Goal: Task Accomplishment & Management: Use online tool/utility

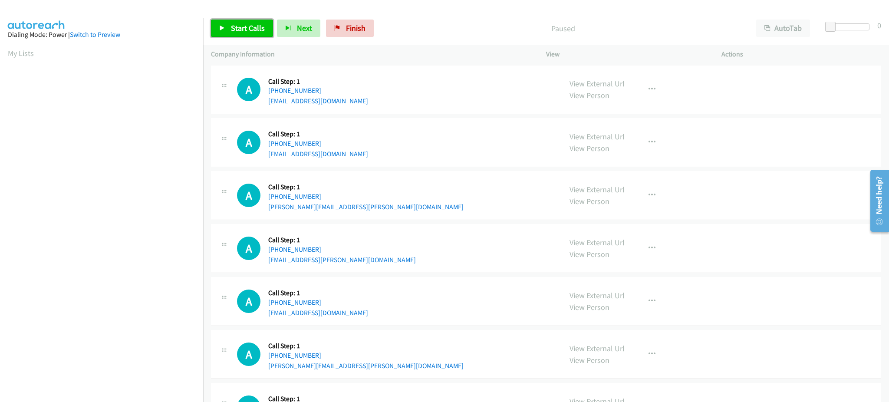
click at [252, 31] on span "Start Calls" at bounding box center [248, 28] width 34 height 10
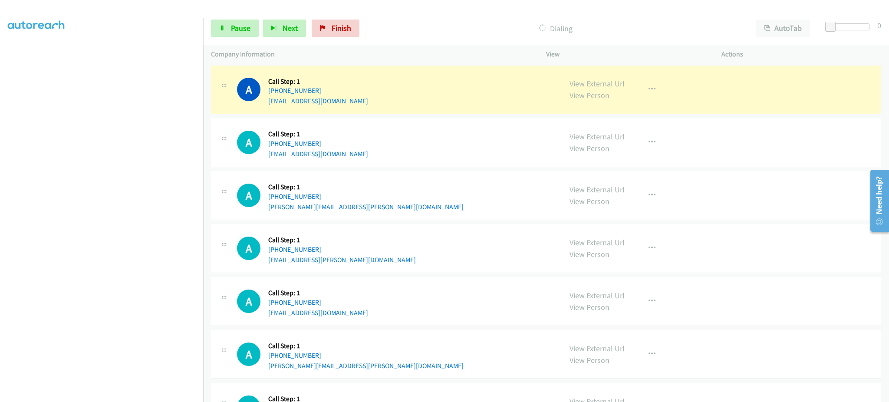
scroll to position [87, 0]
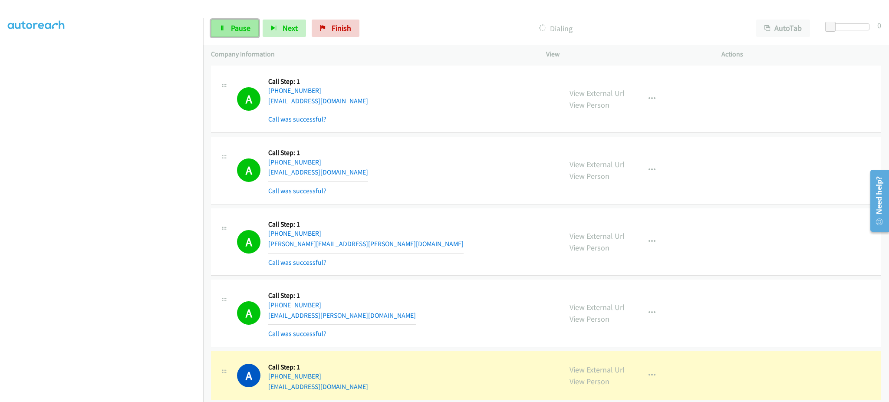
click at [244, 30] on span "Pause" at bounding box center [241, 28] width 20 height 10
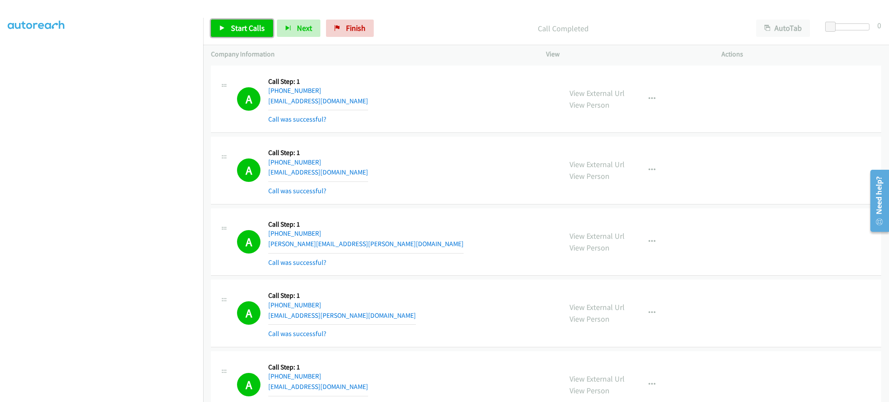
click at [236, 34] on link "Start Calls" at bounding box center [242, 28] width 62 height 17
click at [248, 17] on div "Start Calls Pause Next Finish Call Completed AutoTab AutoTab 0" at bounding box center [546, 28] width 686 height 33
click at [247, 31] on span "Pause" at bounding box center [241, 28] width 20 height 10
click at [261, 18] on div "Start Calls Pause Next Finish Paused AutoTab AutoTab 0" at bounding box center [546, 28] width 686 height 33
click at [258, 23] on span "Start Calls" at bounding box center [248, 28] width 34 height 10
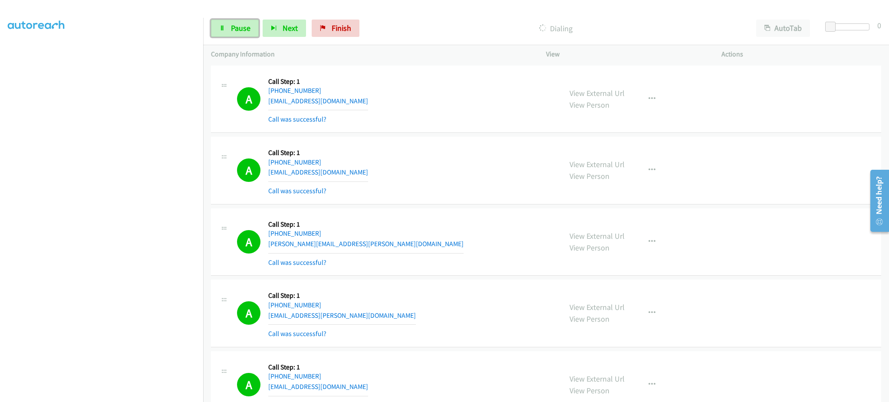
drag, startPoint x: 248, startPoint y: 32, endPoint x: 397, endPoint y: 8, distance: 151.2
click at [247, 32] on span "Pause" at bounding box center [241, 28] width 20 height 10
click at [261, 26] on span "Start Calls" at bounding box center [248, 28] width 34 height 10
click at [258, 24] on link "Pause" at bounding box center [235, 28] width 48 height 17
click at [652, 307] on button "button" at bounding box center [651, 312] width 23 height 17
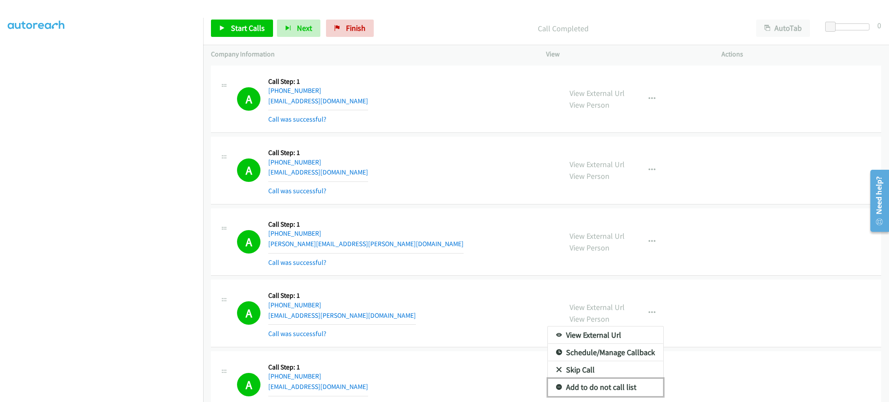
click at [633, 386] on link "Add to do not call list" at bounding box center [605, 386] width 115 height 17
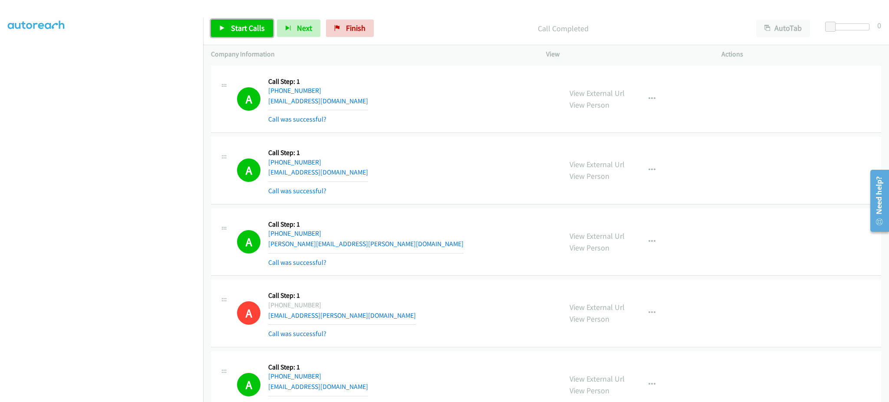
drag, startPoint x: 249, startPoint y: 33, endPoint x: 295, endPoint y: 61, distance: 54.2
click at [249, 33] on span "Start Calls" at bounding box center [248, 28] width 34 height 10
click at [241, 23] on span "Pause" at bounding box center [241, 28] width 20 height 10
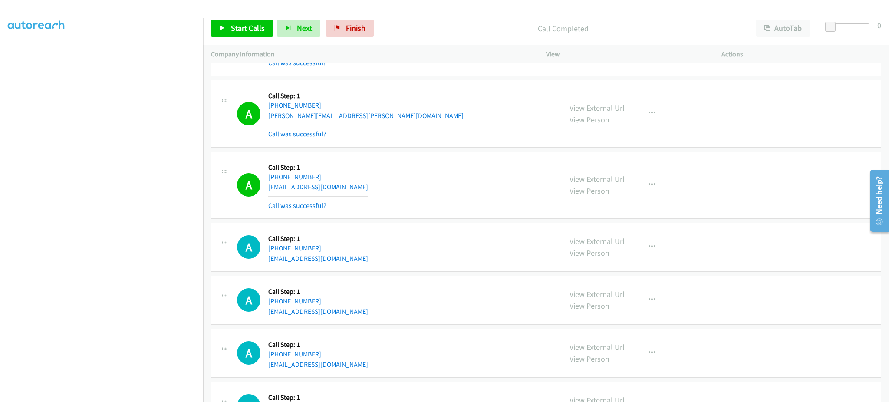
scroll to position [1042, 0]
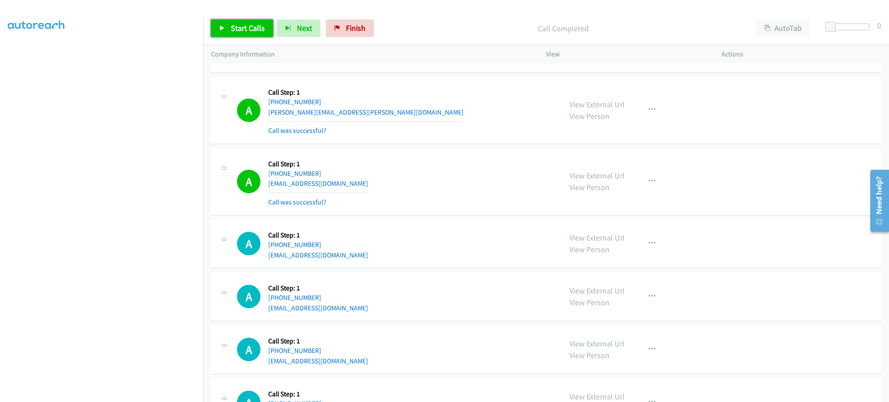
click at [241, 28] on span "Start Calls" at bounding box center [248, 28] width 34 height 10
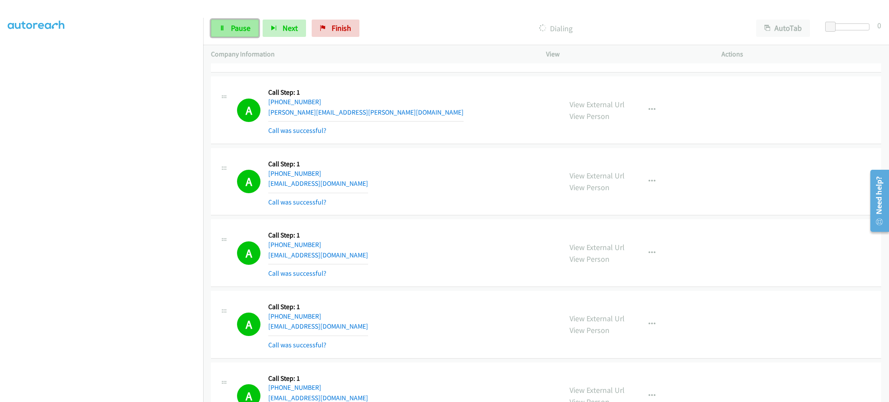
click at [233, 20] on link "Pause" at bounding box center [235, 28] width 48 height 17
click at [260, 27] on span "Start Calls" at bounding box center [248, 28] width 34 height 10
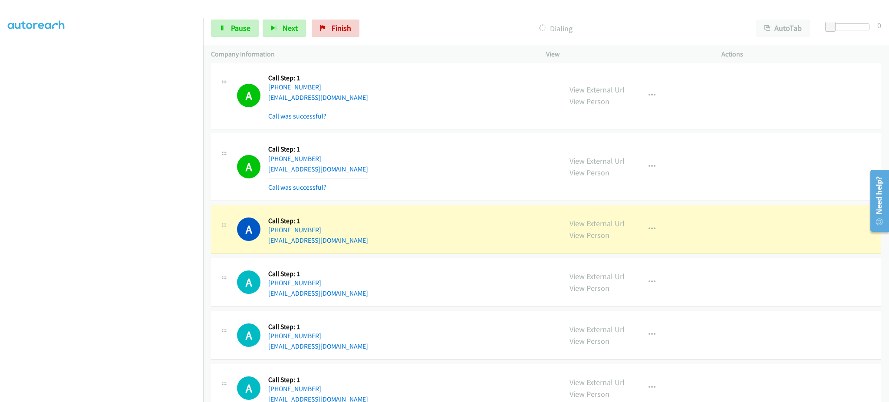
scroll to position [3125, 0]
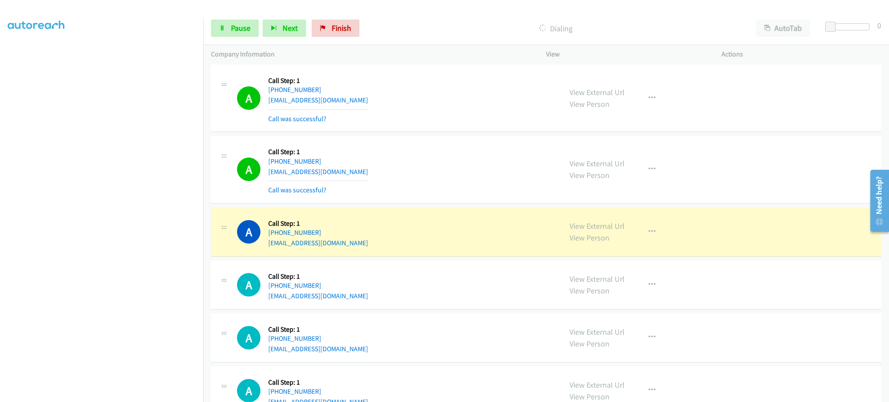
click at [629, 237] on div "View External Url View Person View External Url Email Schedule/Manage Callback …" at bounding box center [653, 231] width 183 height 33
click at [642, 240] on button "button" at bounding box center [651, 231] width 23 height 17
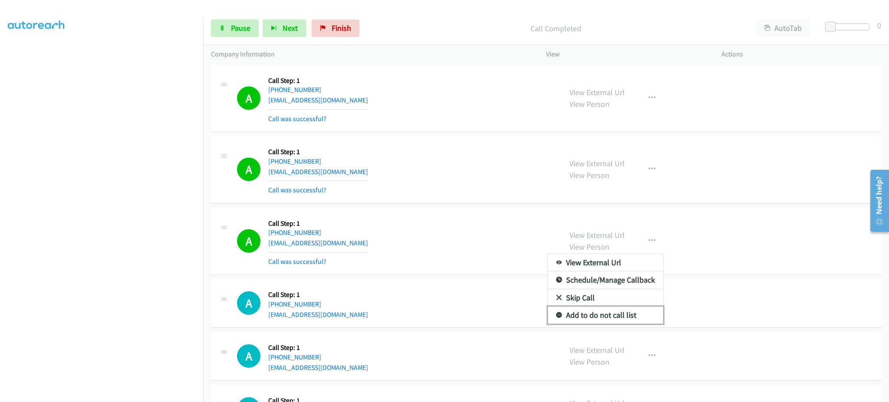
click at [621, 317] on link "Add to do not call list" at bounding box center [605, 314] width 115 height 17
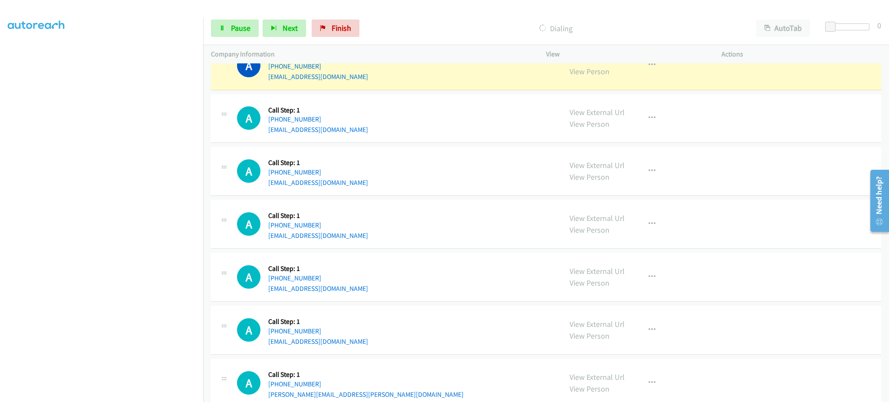
scroll to position [3646, 0]
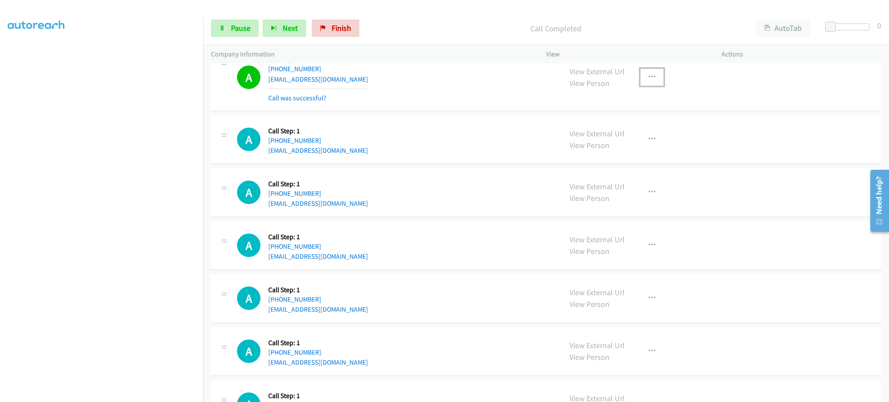
drag, startPoint x: 653, startPoint y: 82, endPoint x: 648, endPoint y: 141, distance: 58.9
click at [652, 82] on button "button" at bounding box center [651, 77] width 23 height 17
click at [641, 157] on link "Add to do not call list" at bounding box center [605, 151] width 115 height 17
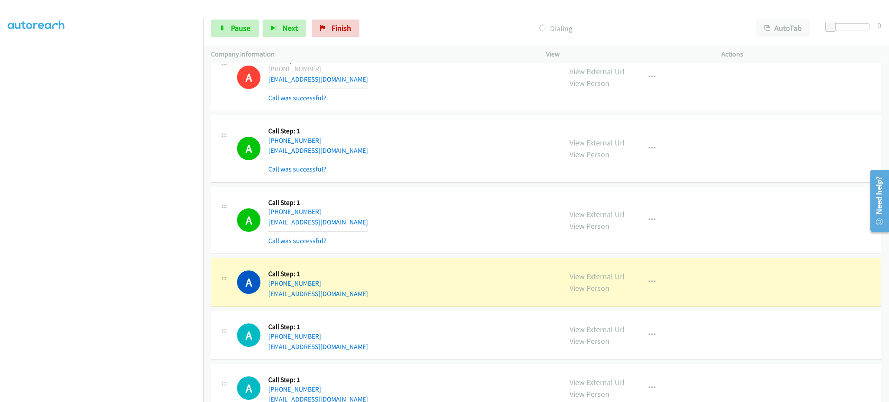
scroll to position [2630, 0]
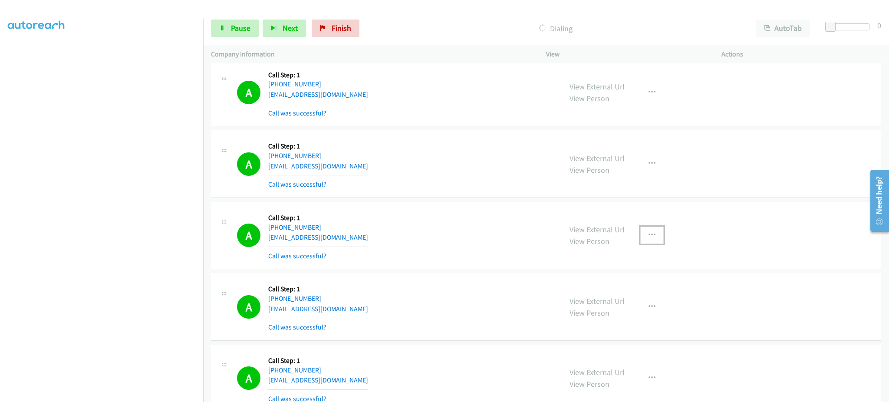
click at [656, 234] on button "button" at bounding box center [651, 235] width 23 height 17
click at [648, 305] on link "Add to do not call list" at bounding box center [605, 309] width 115 height 17
click at [237, 25] on span "Pause" at bounding box center [241, 28] width 20 height 10
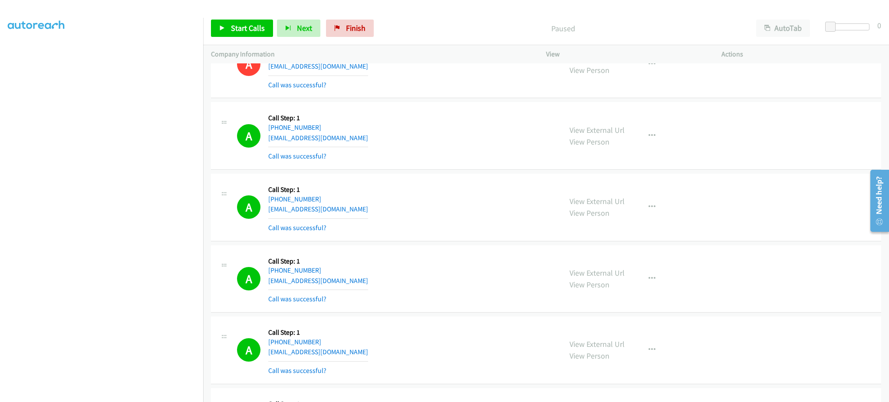
scroll to position [2804, 0]
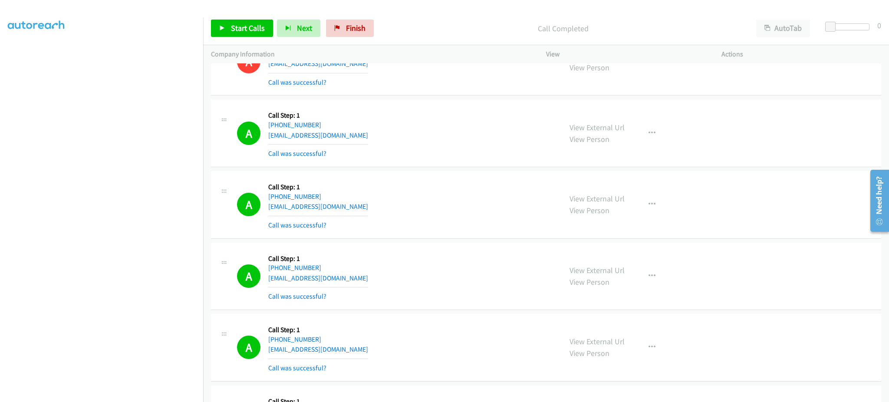
click at [248, 17] on div "Start Calls Pause Next Finish Call Completed AutoTab AutoTab 0" at bounding box center [546, 28] width 686 height 33
click at [245, 27] on span "Start Calls" at bounding box center [248, 28] width 34 height 10
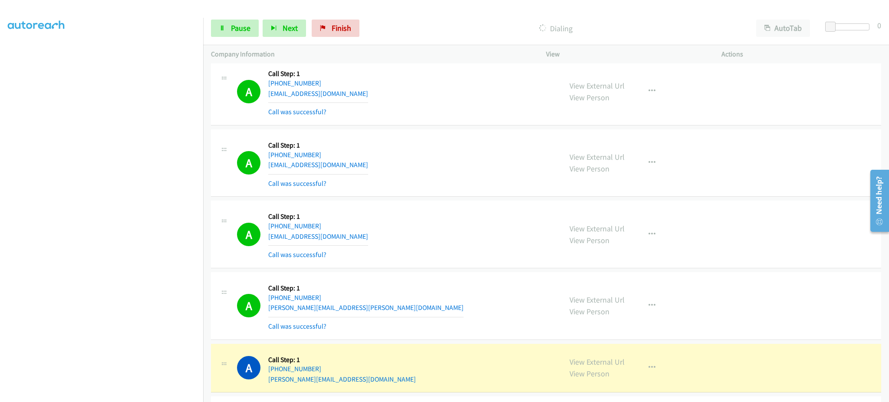
scroll to position [4019, 0]
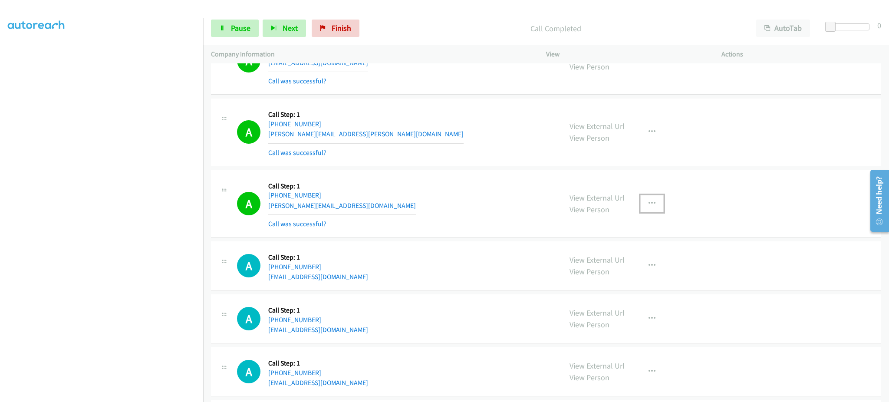
click at [648, 207] on icon "button" at bounding box center [651, 203] width 7 height 7
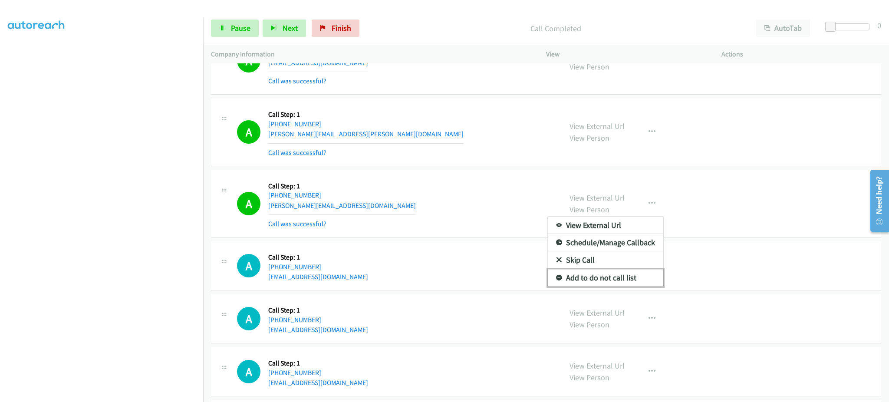
click at [649, 279] on link "Add to do not call list" at bounding box center [605, 277] width 115 height 17
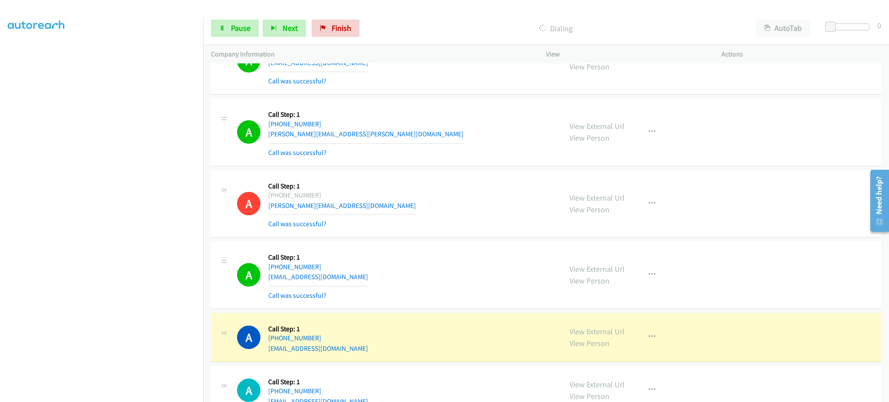
scroll to position [4193, 0]
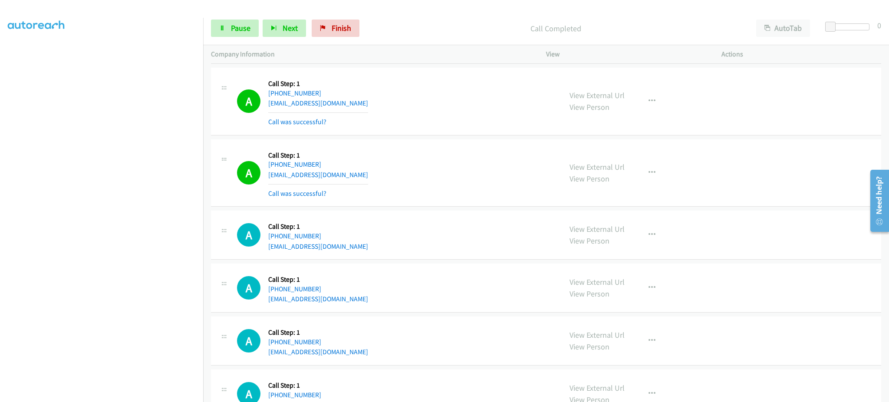
click at [644, 162] on div "View External Url View Person View External Url Email Schedule/Manage Callback …" at bounding box center [653, 173] width 183 height 52
click at [648, 179] on button "button" at bounding box center [651, 172] width 23 height 17
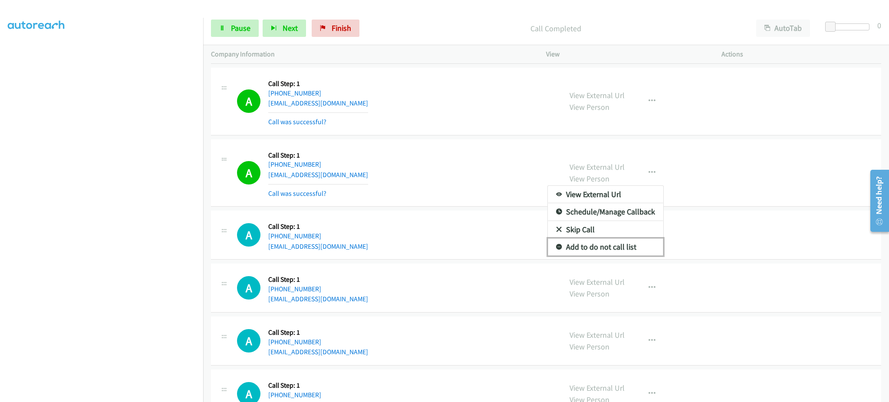
drag, startPoint x: 623, startPoint y: 254, endPoint x: 622, endPoint y: 260, distance: 6.6
click at [623, 254] on link "Add to do not call list" at bounding box center [605, 246] width 115 height 17
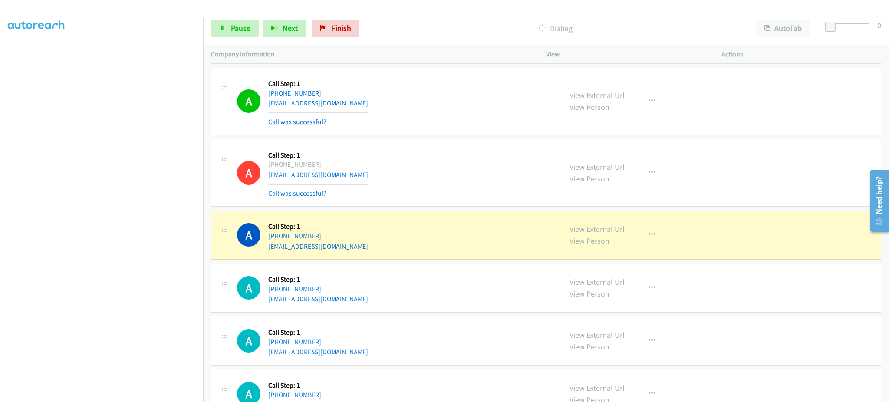
drag, startPoint x: 350, startPoint y: 238, endPoint x: 276, endPoint y: 239, distance: 74.7
click at [276, 239] on div "A Callback Scheduled Call Step: 1 America/Los_Angeles +1 858-220-9025 rajdhingr…" at bounding box center [395, 234] width 317 height 33
copy link "858-220-9025"
click at [243, 25] on span "Pause" at bounding box center [241, 28] width 20 height 10
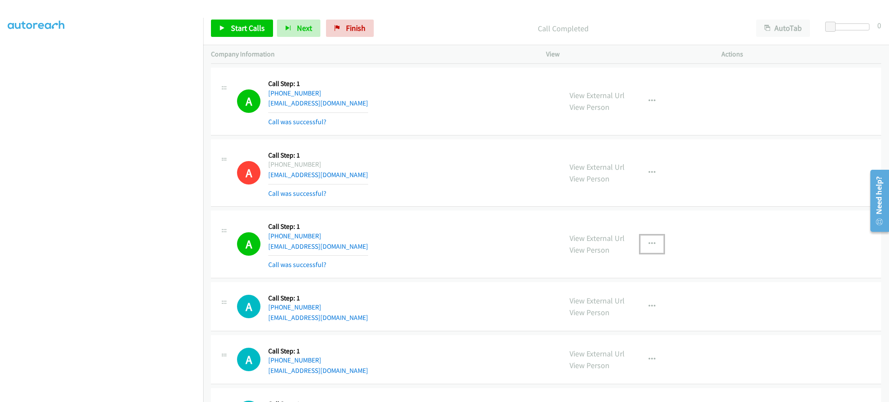
click at [652, 248] on button "button" at bounding box center [651, 243] width 23 height 17
click at [640, 320] on link "Add to do not call list" at bounding box center [605, 317] width 115 height 17
click at [257, 30] on span "Start Calls" at bounding box center [248, 28] width 34 height 10
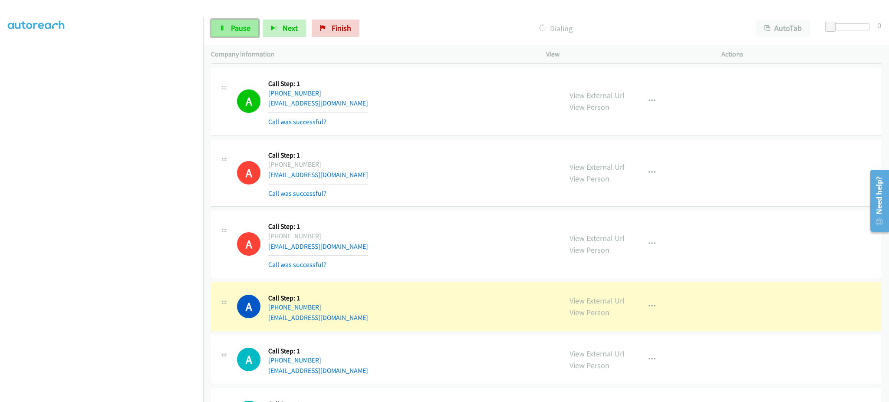
click at [221, 20] on link "Pause" at bounding box center [235, 28] width 48 height 17
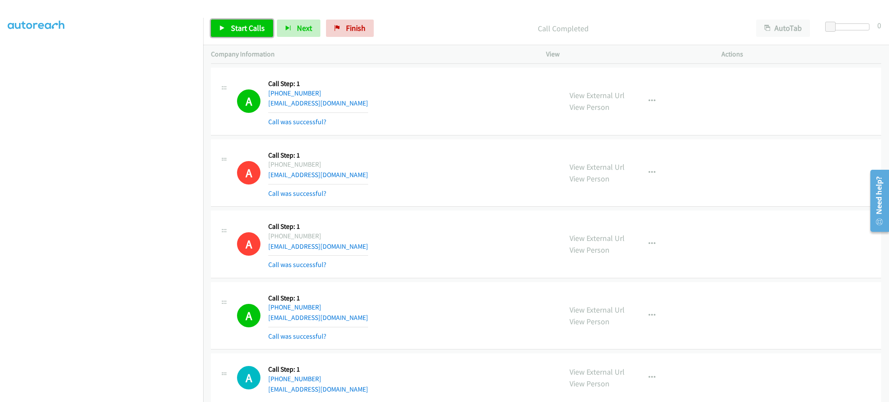
click at [258, 36] on link "Start Calls" at bounding box center [242, 28] width 62 height 17
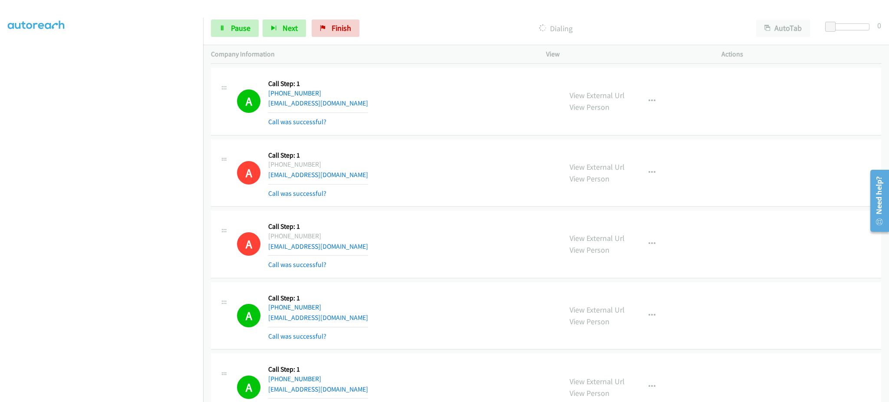
click at [227, 19] on div "Start Calls Pause Next Finish Dialing AutoTab AutoTab 0" at bounding box center [546, 28] width 686 height 33
click at [231, 28] on span "Pause" at bounding box center [241, 28] width 20 height 10
click at [243, 23] on span "Start Calls" at bounding box center [248, 28] width 34 height 10
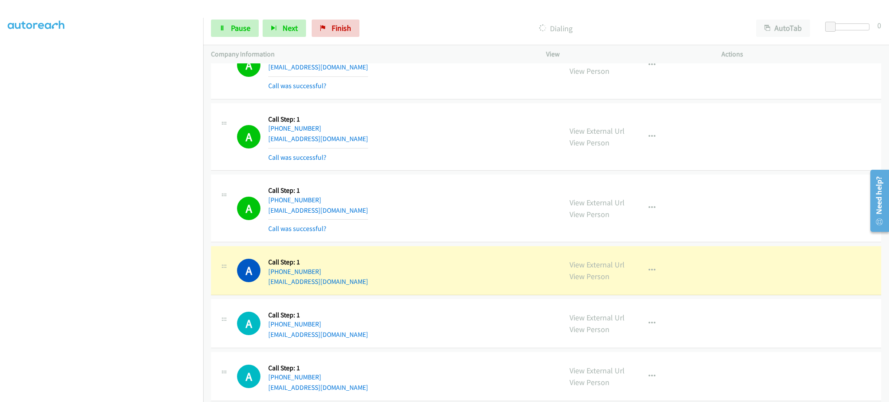
scroll to position [5582, 0]
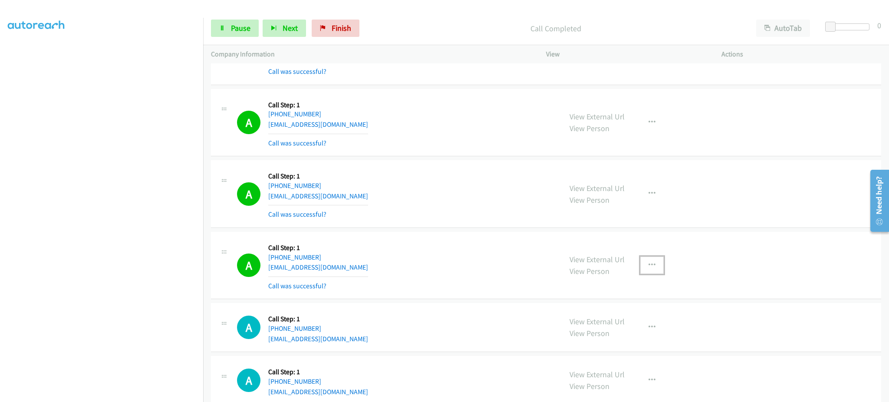
click at [647, 273] on button "button" at bounding box center [651, 264] width 23 height 17
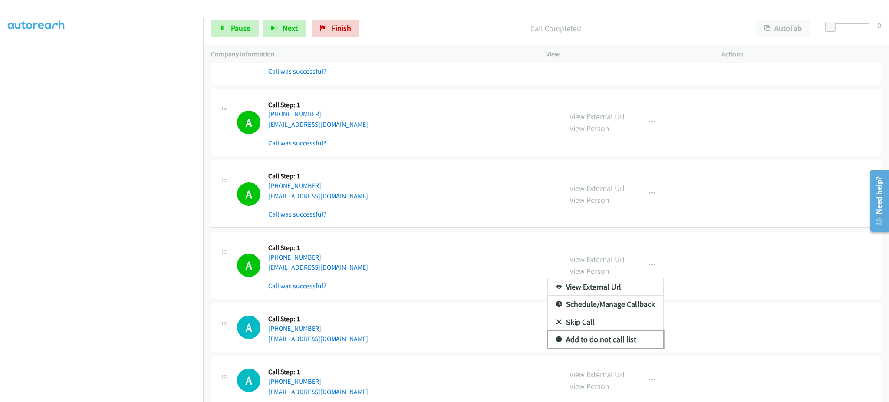
click at [633, 338] on link "Add to do not call list" at bounding box center [605, 339] width 115 height 17
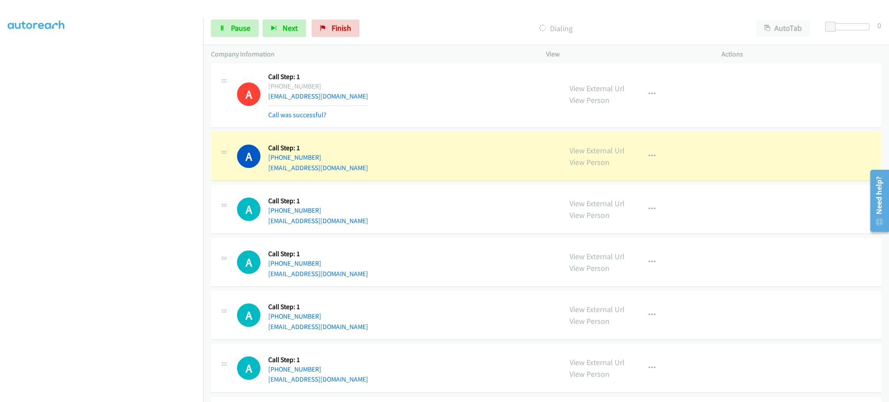
scroll to position [5755, 0]
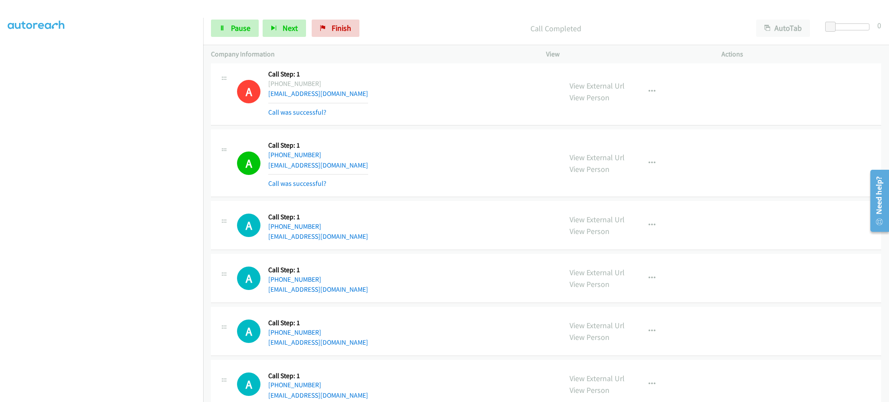
click at [632, 168] on div "View External Url View Person View External Url Email Schedule/Manage Callback …" at bounding box center [653, 163] width 183 height 52
click at [656, 172] on button "button" at bounding box center [651, 163] width 23 height 17
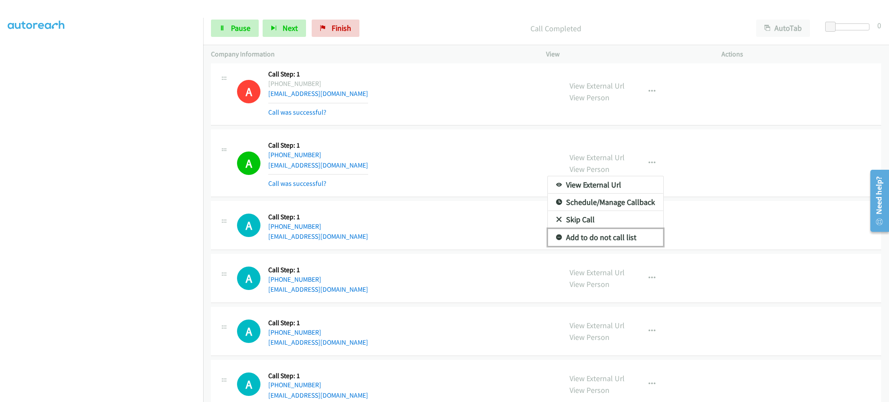
click at [637, 243] on link "Add to do not call list" at bounding box center [605, 237] width 115 height 17
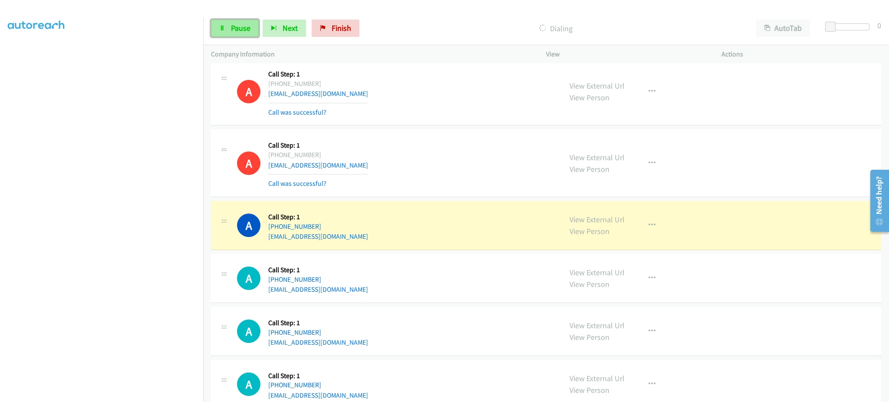
click at [237, 27] on span "Pause" at bounding box center [241, 28] width 20 height 10
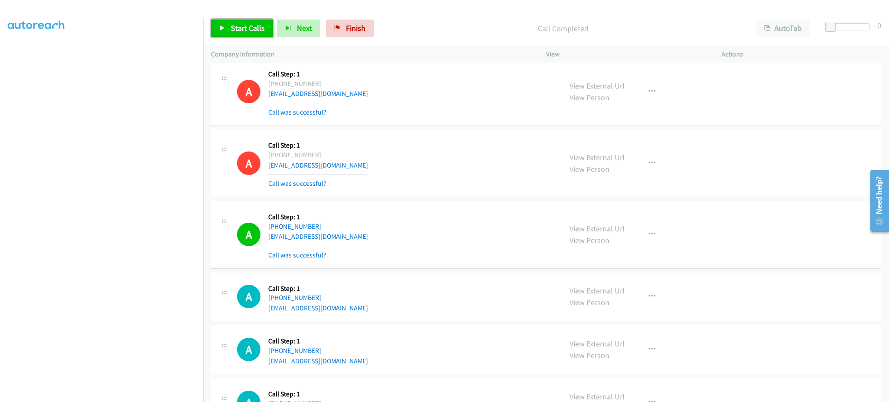
click at [237, 29] on span "Start Calls" at bounding box center [248, 28] width 34 height 10
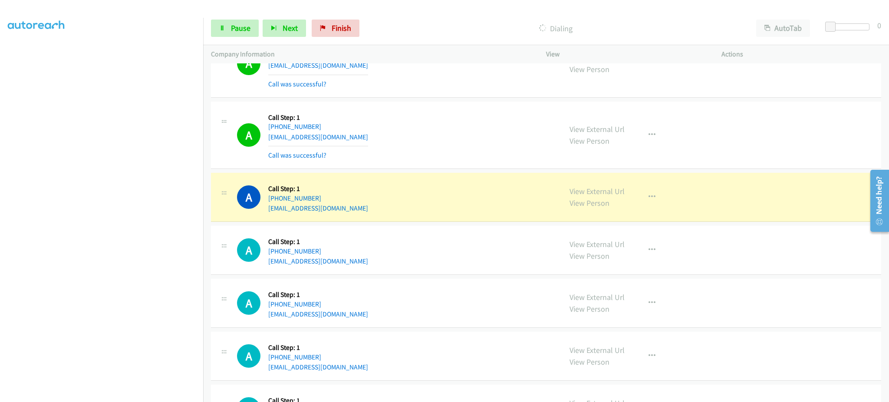
scroll to position [5929, 0]
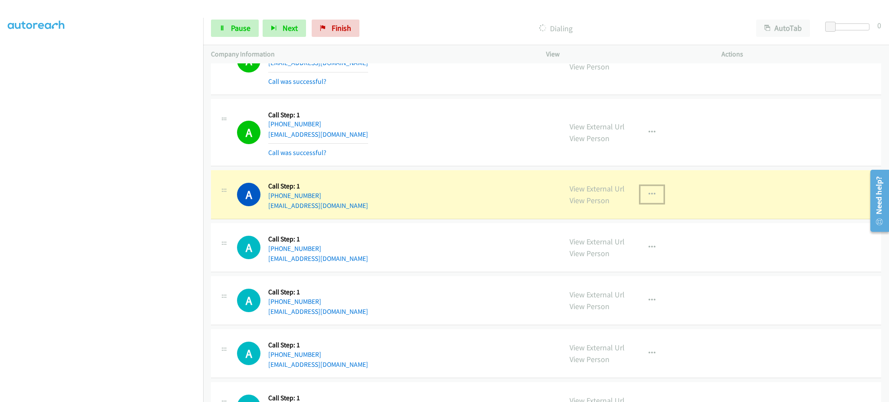
click at [640, 200] on button "button" at bounding box center [651, 194] width 23 height 17
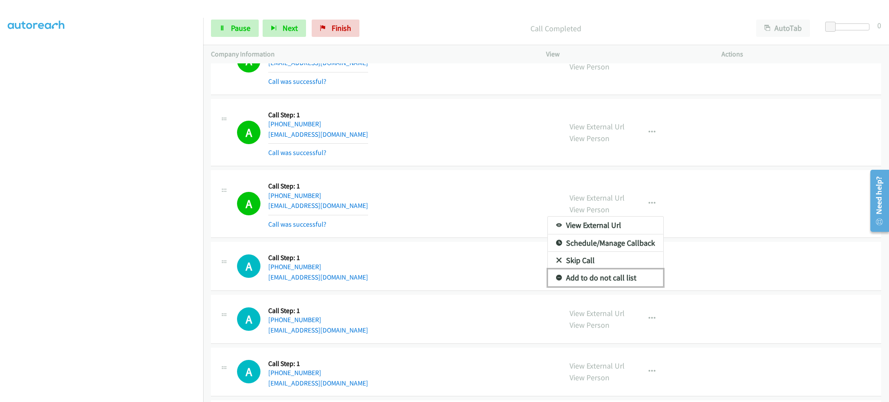
click at [603, 279] on link "Add to do not call list" at bounding box center [605, 277] width 115 height 17
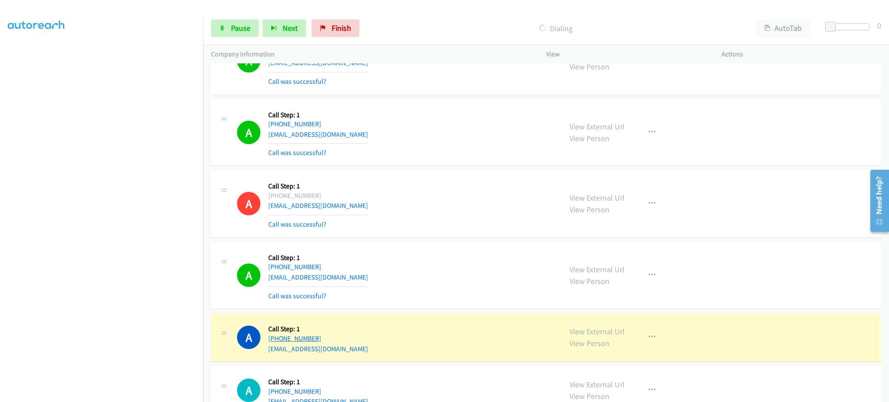
drag, startPoint x: 340, startPoint y: 342, endPoint x: 274, endPoint y: 344, distance: 66.4
click at [274, 344] on div "A Callback Scheduled Call Step: 1 America/Phoenix +1 480-417-5830 ourpc@century…" at bounding box center [395, 337] width 317 height 33
copy link "480-417-5830"
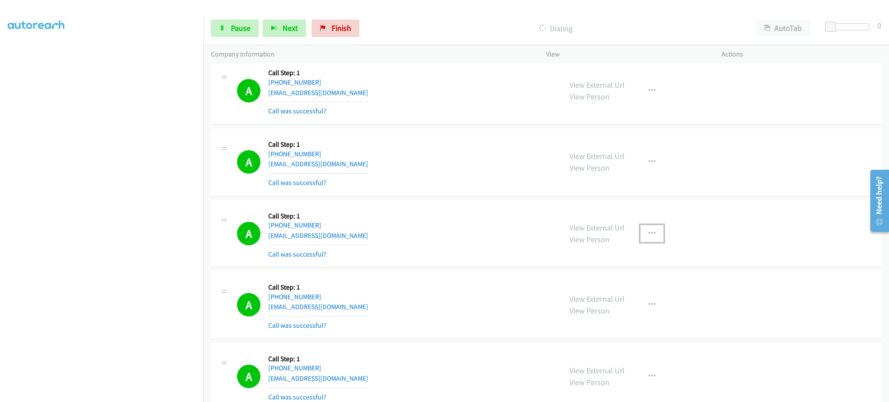
click at [648, 237] on icon "button" at bounding box center [651, 233] width 7 height 7
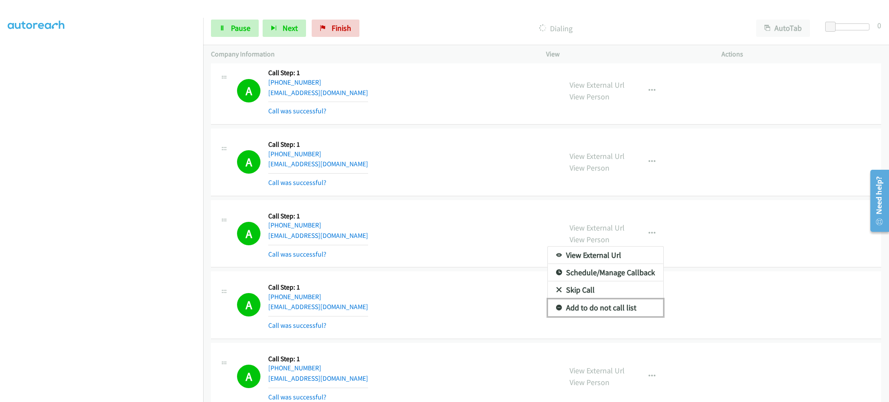
click at [623, 314] on link "Add to do not call list" at bounding box center [605, 307] width 115 height 17
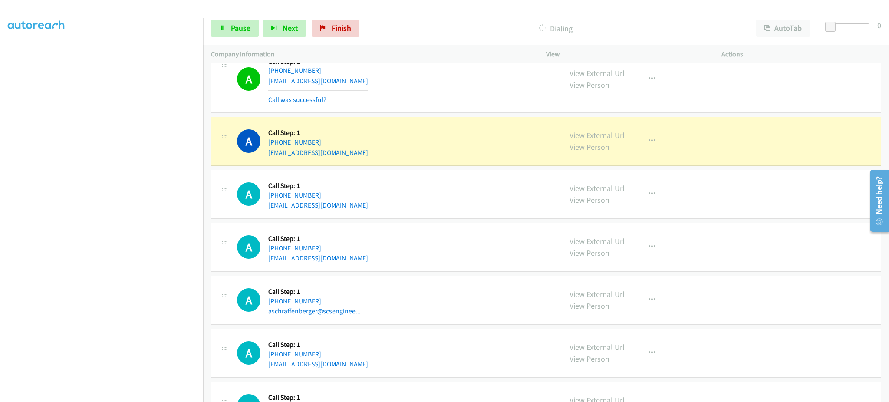
scroll to position [6172, 0]
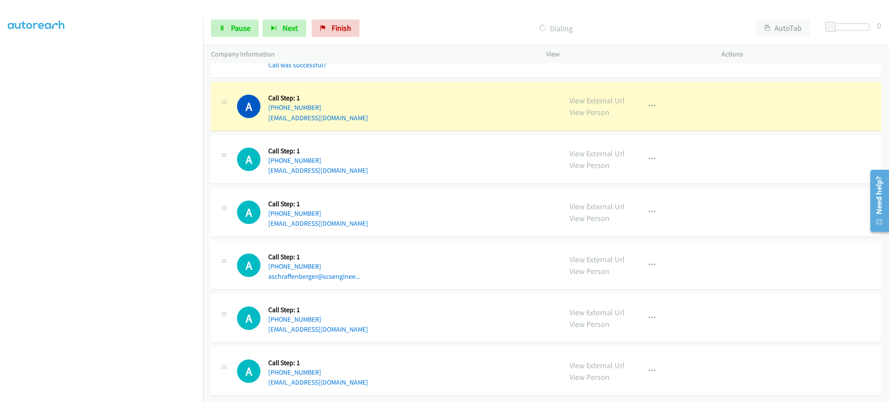
click at [662, 106] on div "View External Url View Person View External Url Email Schedule/Manage Callback …" at bounding box center [653, 106] width 183 height 33
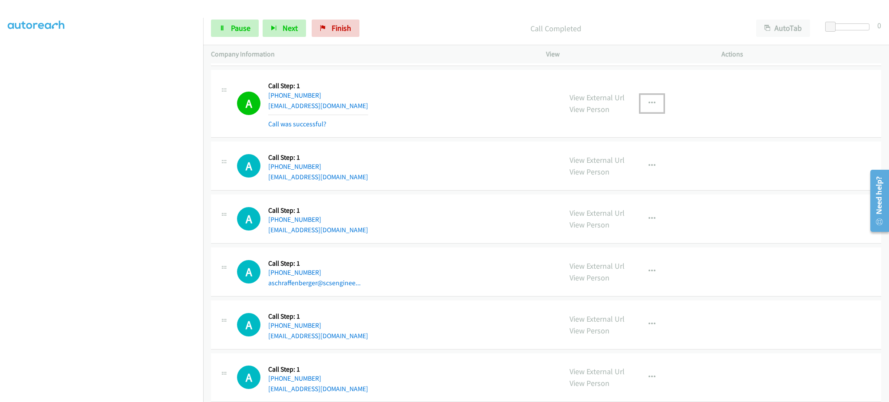
click at [644, 110] on button "button" at bounding box center [651, 103] width 23 height 17
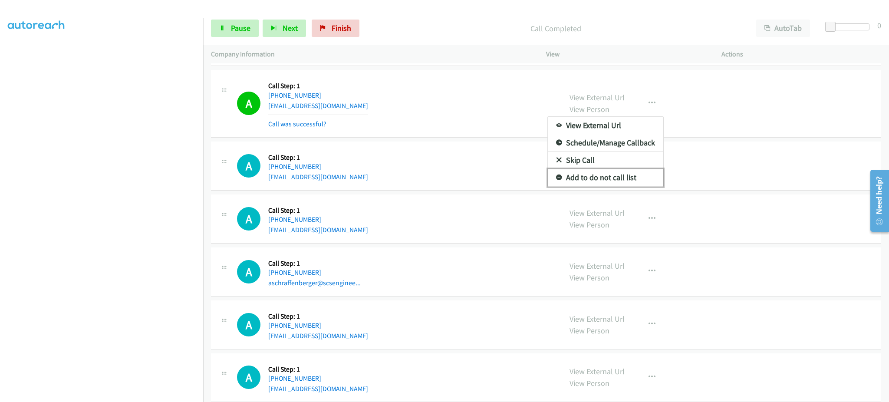
drag, startPoint x: 628, startPoint y: 186, endPoint x: 459, endPoint y: 32, distance: 228.9
click at [628, 185] on link "Add to do not call list" at bounding box center [605, 177] width 115 height 17
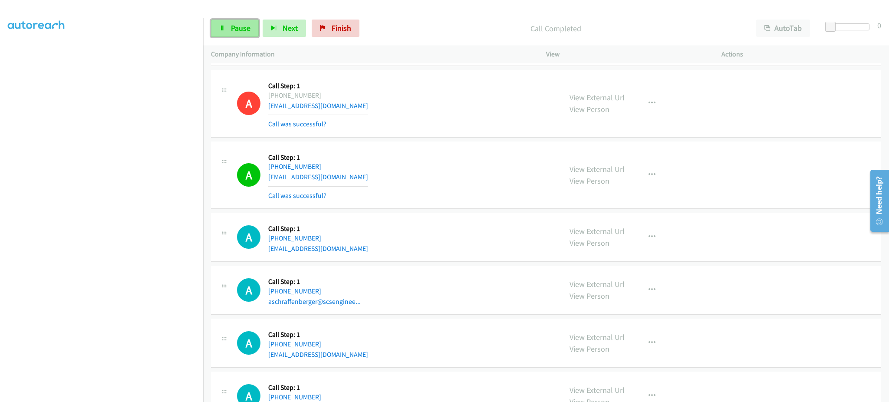
click at [246, 27] on span "Pause" at bounding box center [241, 28] width 20 height 10
click at [252, 31] on span "Start Calls" at bounding box center [248, 28] width 34 height 10
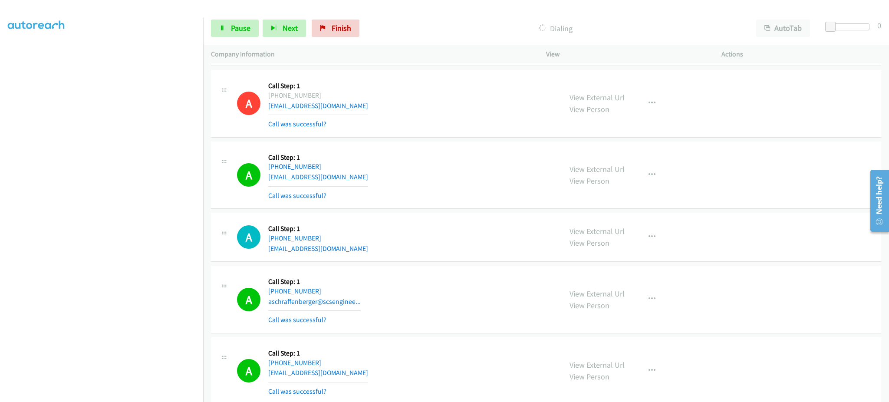
scroll to position [87, 0]
click at [245, 25] on span "Pause" at bounding box center [241, 28] width 20 height 10
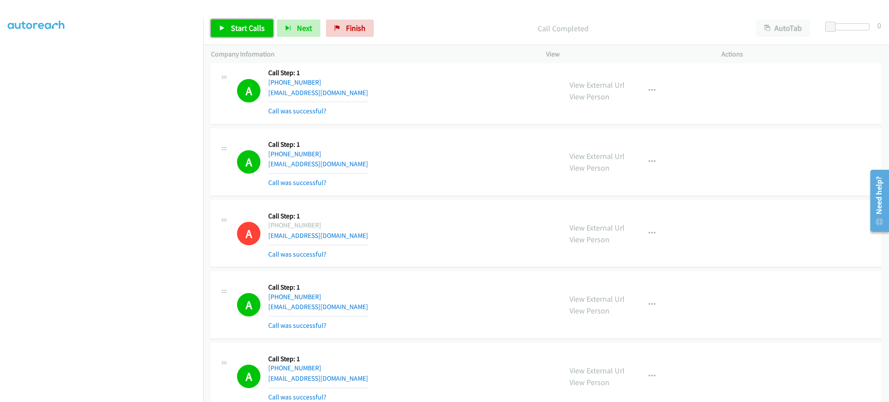
click at [249, 35] on link "Start Calls" at bounding box center [242, 28] width 62 height 17
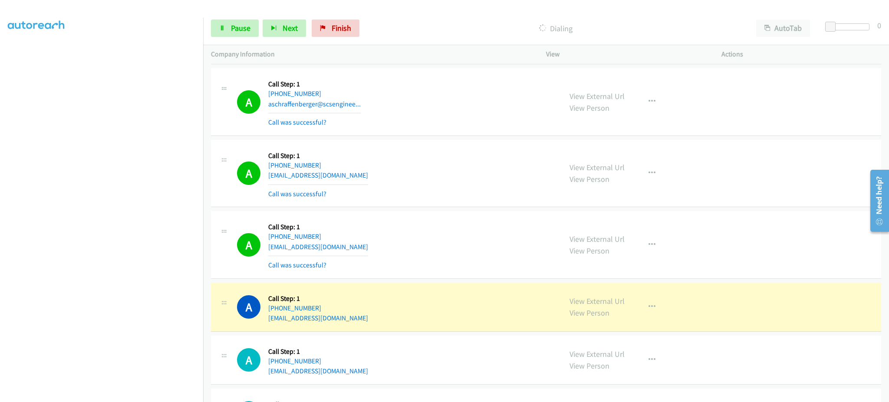
scroll to position [6543, 0]
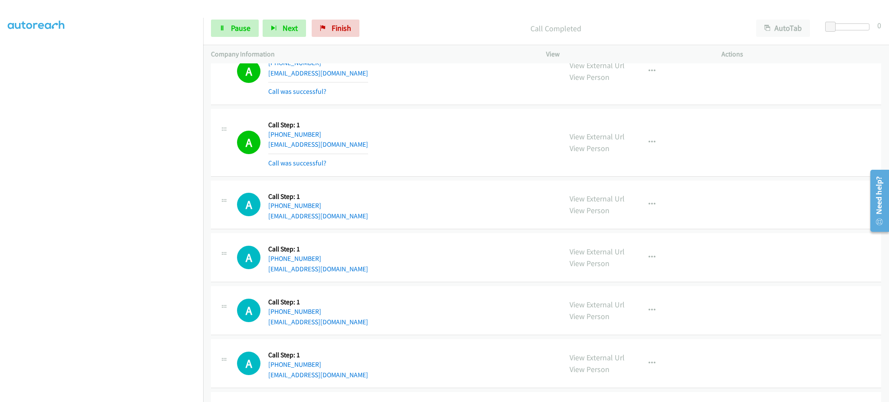
click at [644, 155] on div "View External Url View Person View External Url Email Schedule/Manage Callback …" at bounding box center [653, 143] width 183 height 52
click at [649, 146] on icon "button" at bounding box center [651, 142] width 7 height 7
click at [629, 225] on link "Add to do not call list" at bounding box center [605, 216] width 115 height 17
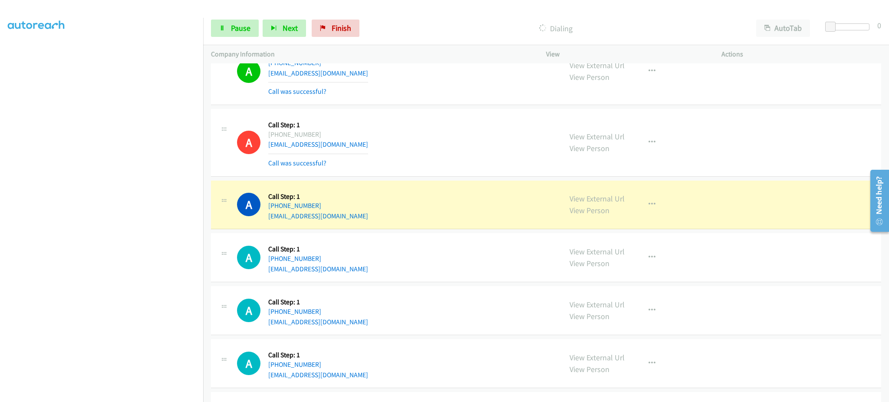
click at [424, 153] on div "A Callback Scheduled Call Step: 1 America/Los_Angeles +1 415-672-0216 budclinto…" at bounding box center [395, 143] width 317 height 52
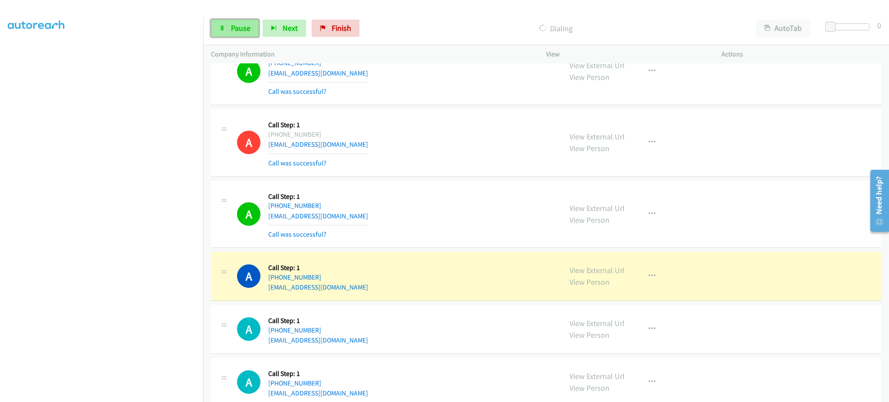
click at [236, 25] on span "Pause" at bounding box center [241, 28] width 20 height 10
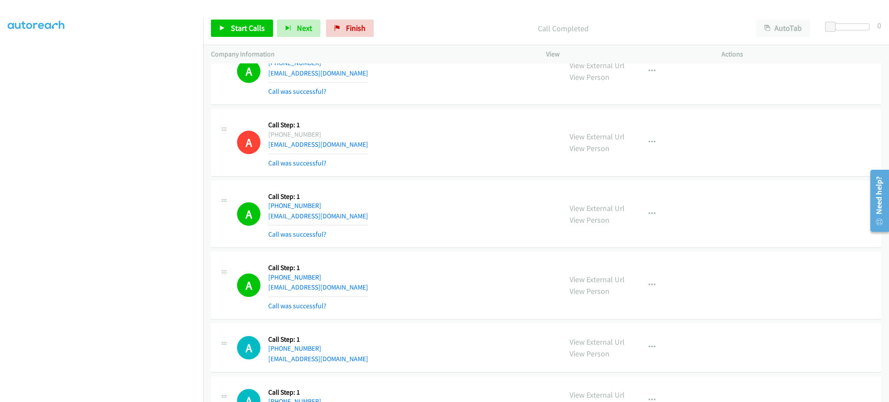
scroll to position [1559, 0]
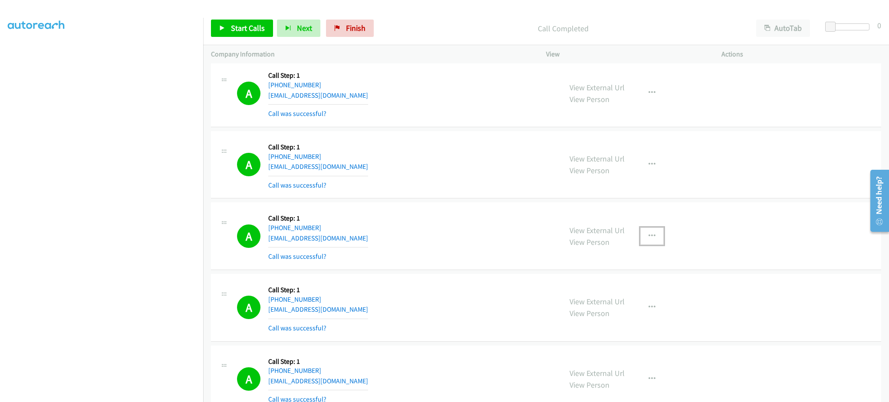
drag, startPoint x: 636, startPoint y: 242, endPoint x: 637, endPoint y: 256, distance: 13.9
click at [640, 242] on button "button" at bounding box center [651, 235] width 23 height 17
click at [622, 316] on link "Add to do not call list" at bounding box center [605, 310] width 115 height 17
click at [266, 34] on link "Start Calls" at bounding box center [242, 28] width 62 height 17
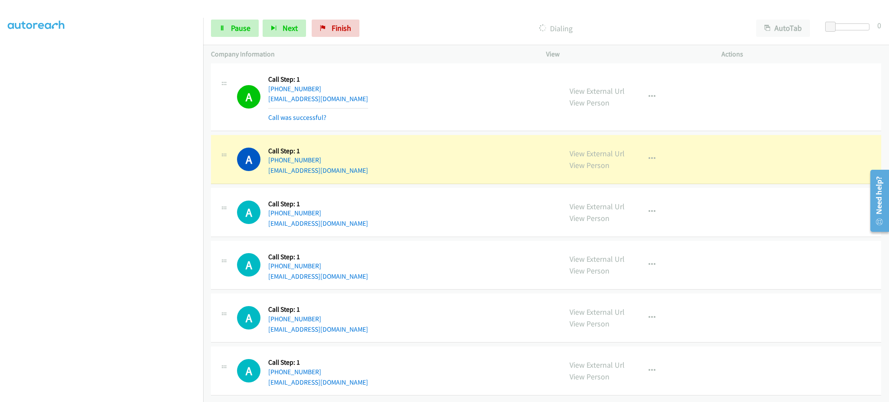
scroll to position [6744, 0]
drag, startPoint x: 342, startPoint y: 151, endPoint x: 275, endPoint y: 151, distance: 67.3
click at [275, 151] on div "A Callback Scheduled Call Step: 1 America/New_York +1 917-565-6373 ygkim5686@gm…" at bounding box center [395, 159] width 317 height 33
copy link "917-565-6373"
click at [599, 148] on link "View External Url" at bounding box center [596, 153] width 55 height 10
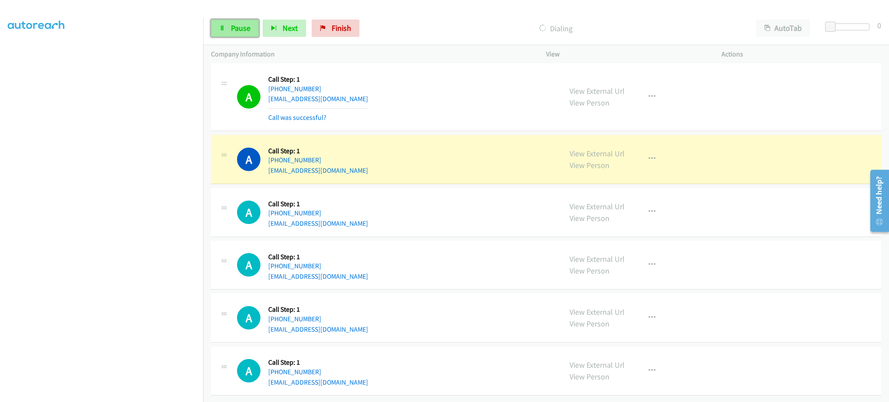
click at [220, 28] on icon at bounding box center [222, 29] width 6 height 6
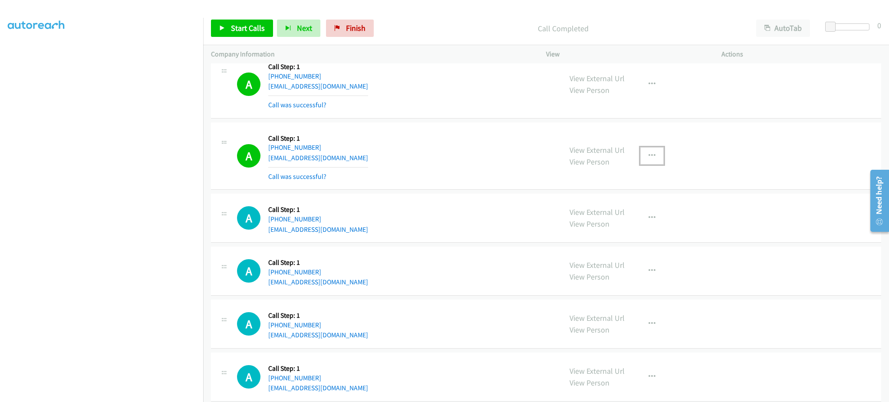
click at [650, 164] on button "button" at bounding box center [651, 155] width 23 height 17
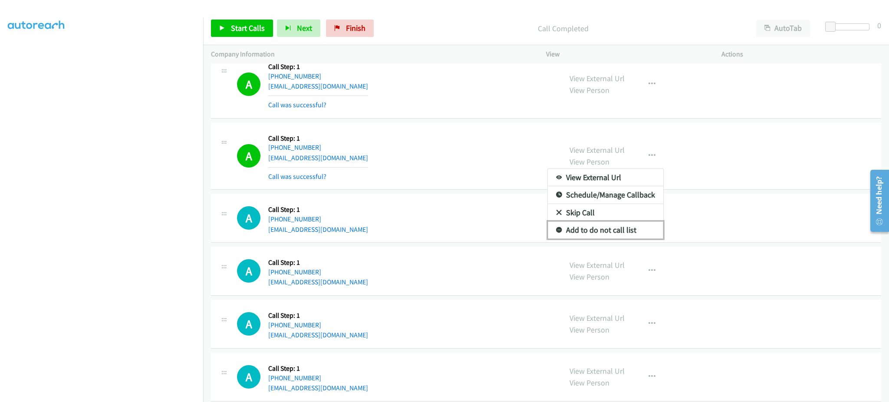
click at [625, 239] on link "Add to do not call list" at bounding box center [605, 229] width 115 height 17
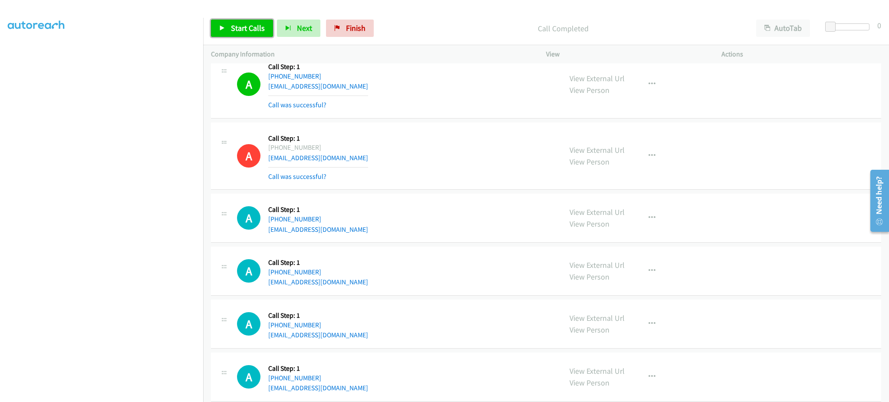
click at [241, 30] on span "Start Calls" at bounding box center [248, 28] width 34 height 10
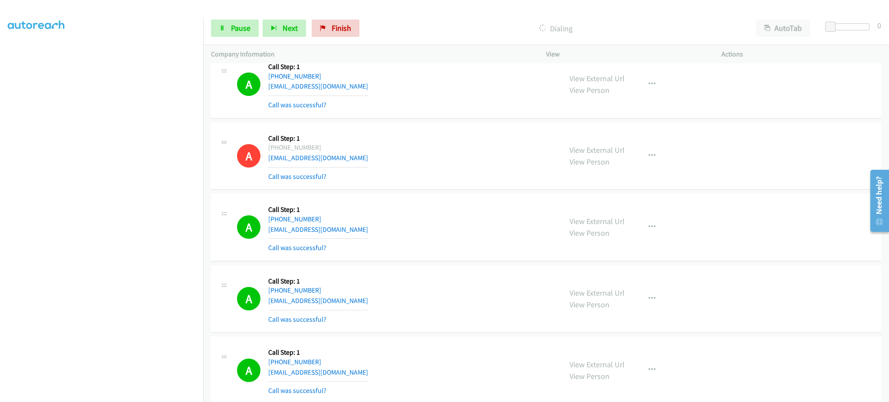
scroll to position [7265, 0]
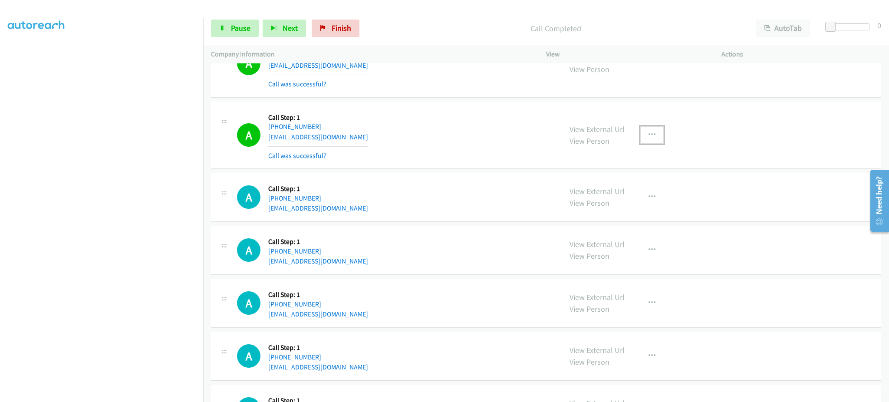
click at [655, 136] on button "button" at bounding box center [651, 134] width 23 height 17
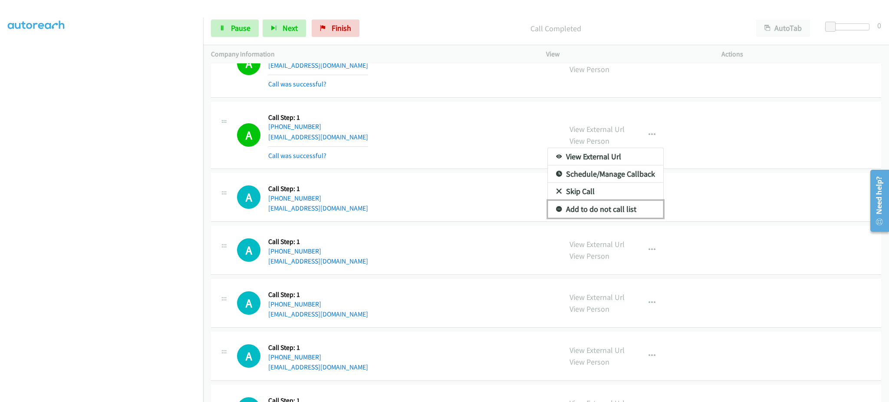
click at [644, 207] on link "Add to do not call list" at bounding box center [605, 209] width 115 height 17
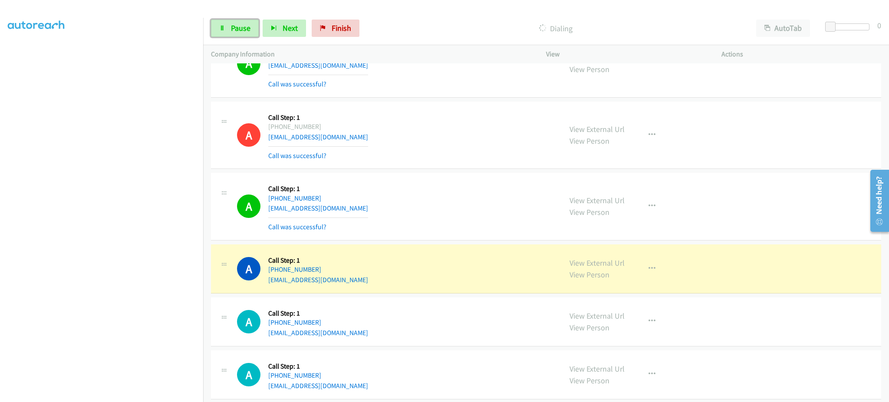
drag, startPoint x: 226, startPoint y: 32, endPoint x: 345, endPoint y: 4, distance: 121.7
click at [226, 32] on link "Pause" at bounding box center [235, 28] width 48 height 17
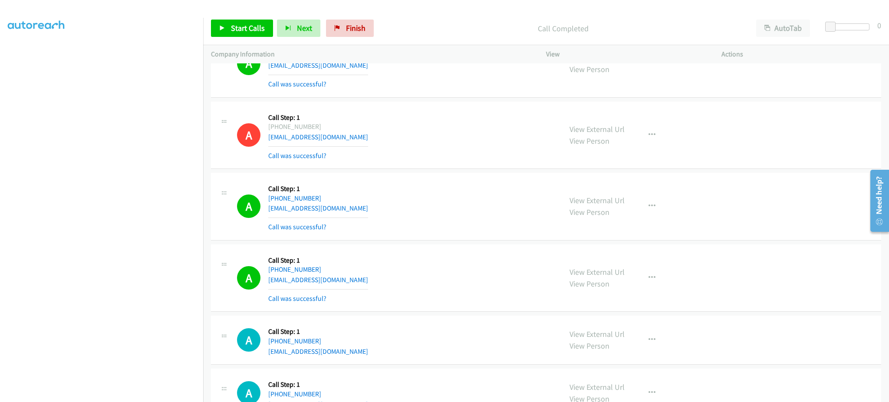
scroll to position [2344, 0]
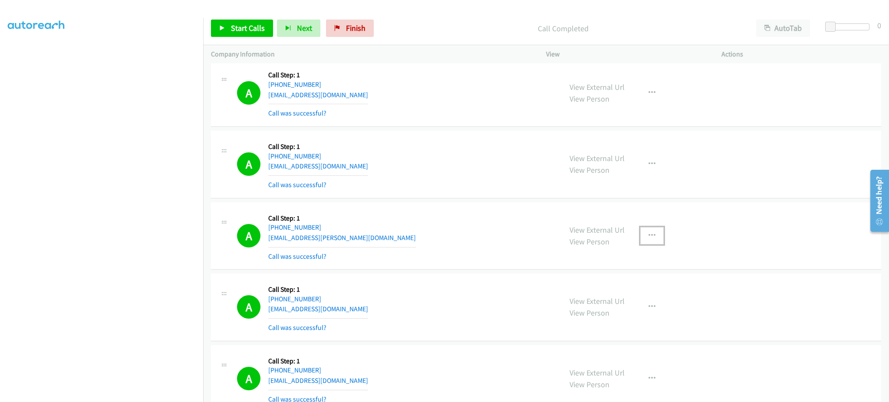
click at [647, 231] on button "button" at bounding box center [651, 235] width 23 height 17
click at [621, 312] on link "Add to do not call list" at bounding box center [605, 309] width 115 height 17
click at [252, 25] on span "Start Calls" at bounding box center [248, 28] width 34 height 10
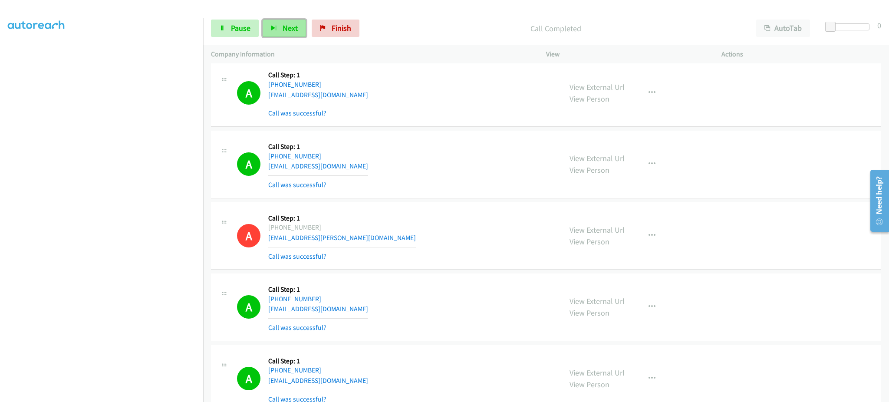
click at [278, 20] on button "Next" at bounding box center [284, 28] width 43 height 17
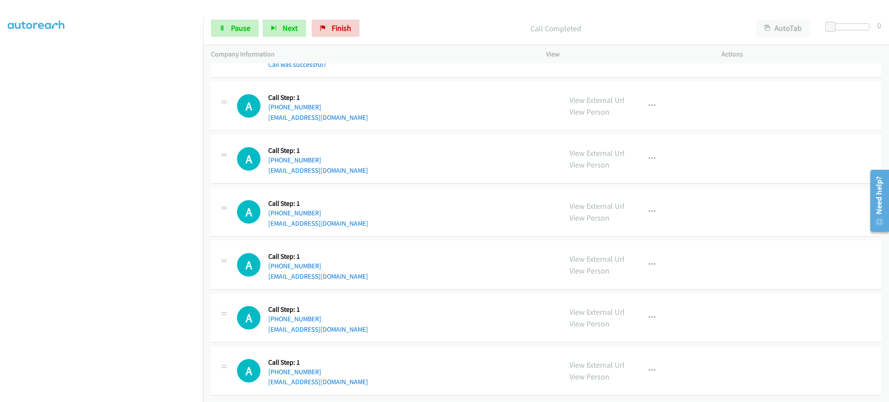
scroll to position [7677, 0]
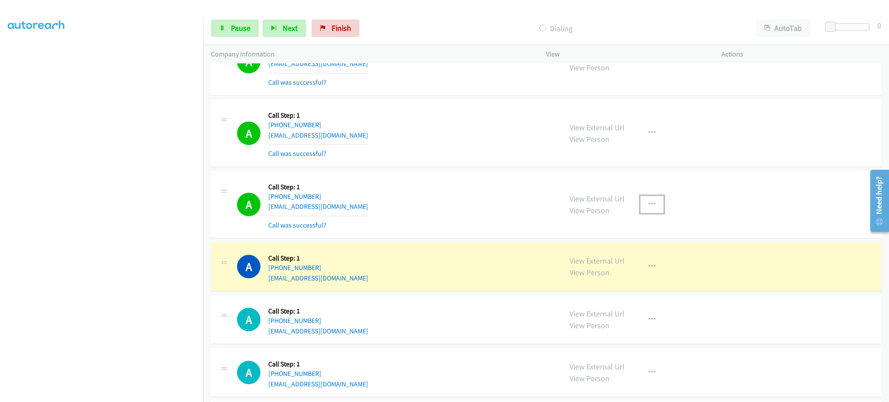
drag, startPoint x: 651, startPoint y: 207, endPoint x: 643, endPoint y: 227, distance: 21.4
click at [651, 207] on button "button" at bounding box center [651, 204] width 23 height 17
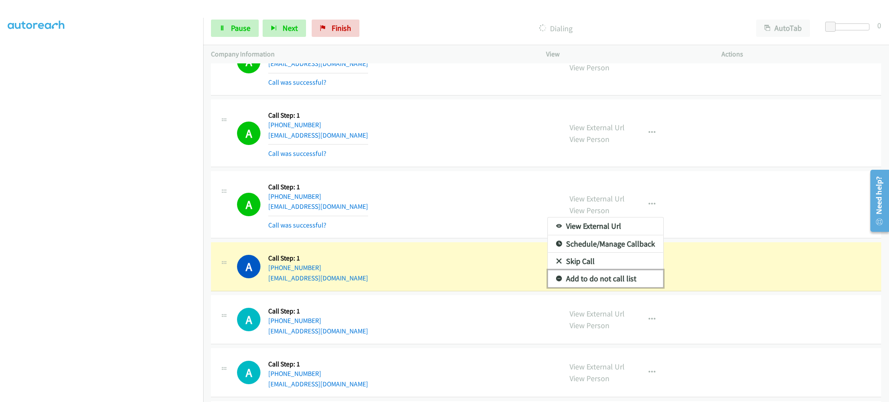
click at [624, 286] on link "Add to do not call list" at bounding box center [605, 278] width 115 height 17
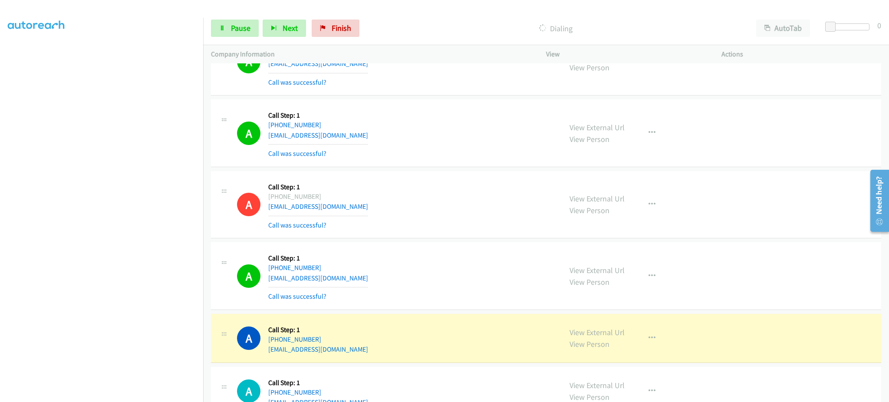
click at [120, 395] on section at bounding box center [101, 195] width 187 height 415
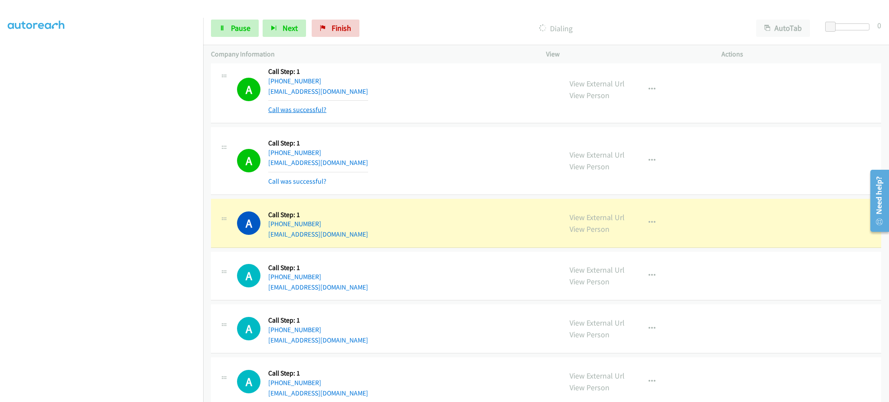
scroll to position [7887, 0]
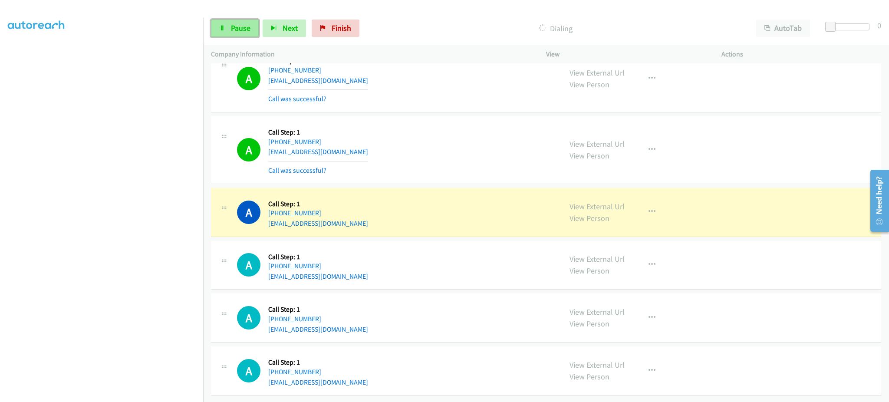
click at [244, 30] on span "Pause" at bounding box center [241, 28] width 20 height 10
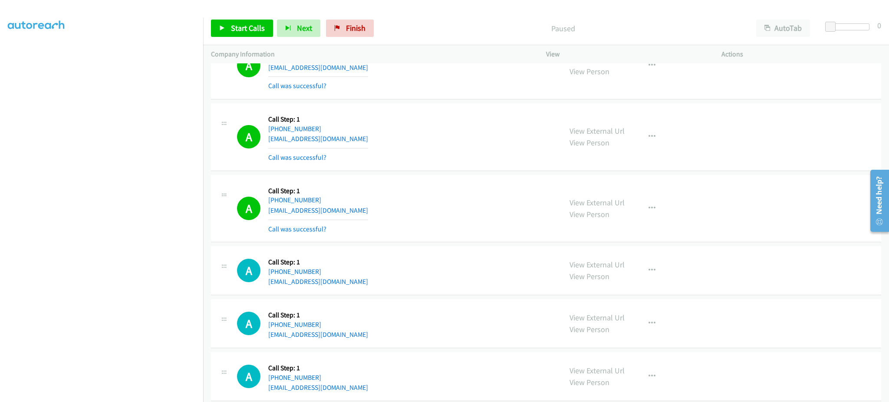
click at [661, 217] on div "View External Url View Person View External Url Email Schedule/Manage Callback …" at bounding box center [653, 209] width 183 height 52
click at [649, 208] on icon "button" at bounding box center [651, 208] width 7 height 7
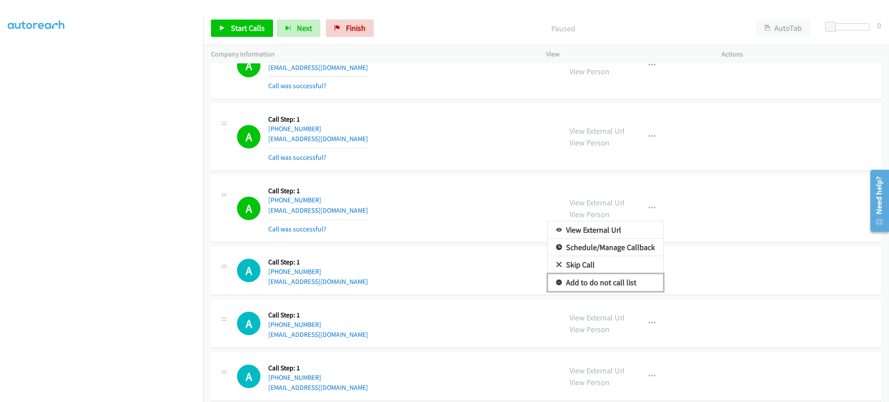
click at [621, 289] on link "Add to do not call list" at bounding box center [605, 282] width 115 height 17
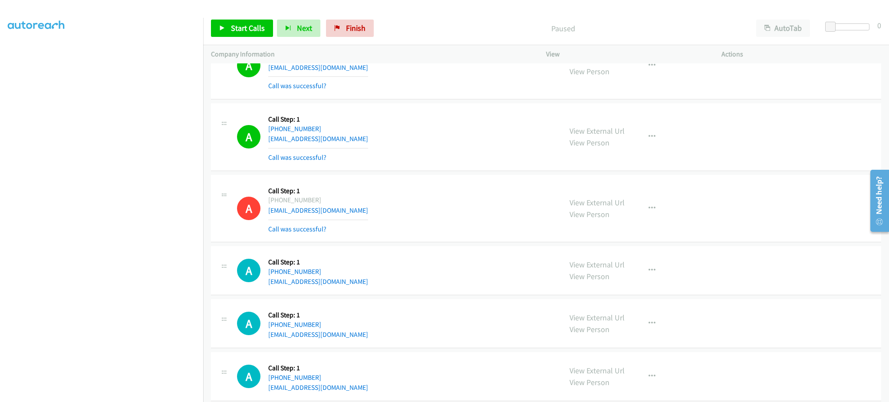
click at [633, 136] on div "View External Url View Person View External Url Email Schedule/Manage Callback …" at bounding box center [653, 137] width 183 height 52
click at [648, 140] on icon "button" at bounding box center [651, 136] width 7 height 7
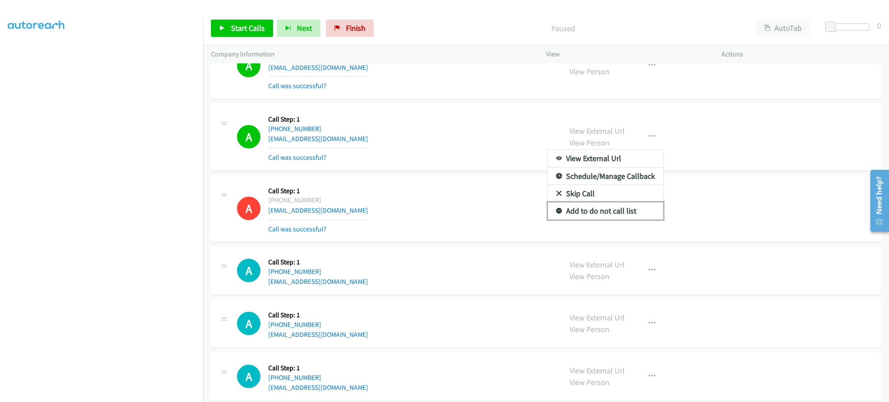
click at [623, 214] on link "Add to do not call list" at bounding box center [605, 210] width 115 height 17
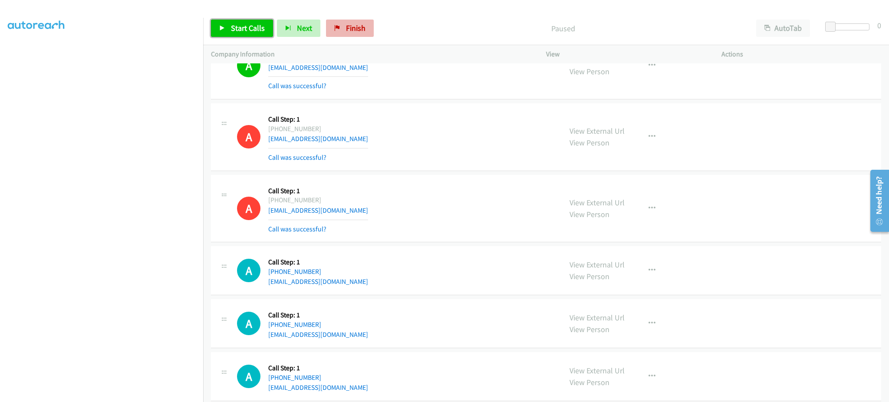
drag, startPoint x: 240, startPoint y: 33, endPoint x: 329, endPoint y: 23, distance: 89.6
click at [240, 33] on link "Start Calls" at bounding box center [242, 28] width 62 height 17
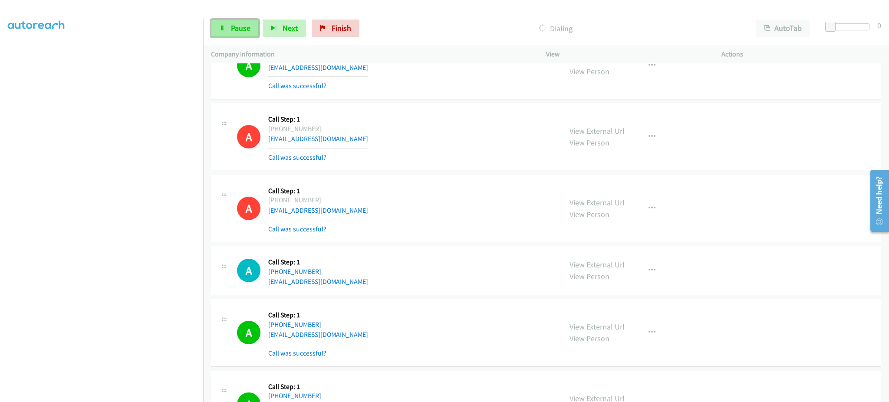
click at [240, 26] on span "Pause" at bounding box center [241, 28] width 20 height 10
click at [240, 25] on span "Start Calls" at bounding box center [248, 28] width 34 height 10
click at [295, 17] on div "Start Calls Pause Next Finish Call Completed AutoTab AutoTab 0" at bounding box center [546, 28] width 686 height 33
click at [292, 38] on div "Start Calls Pause Next Finish Call Completed AutoTab AutoTab 0" at bounding box center [546, 28] width 686 height 33
click at [289, 32] on span "Next" at bounding box center [290, 28] width 15 height 10
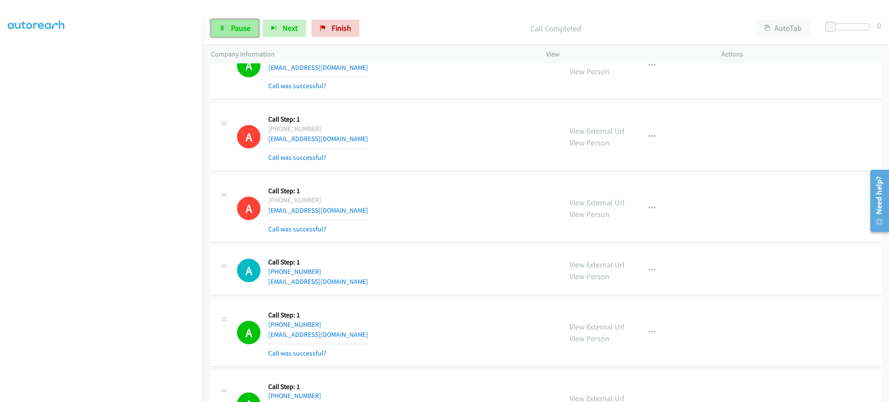
click at [235, 34] on link "Pause" at bounding box center [235, 28] width 48 height 17
click at [235, 34] on link "Start Calls" at bounding box center [242, 28] width 62 height 17
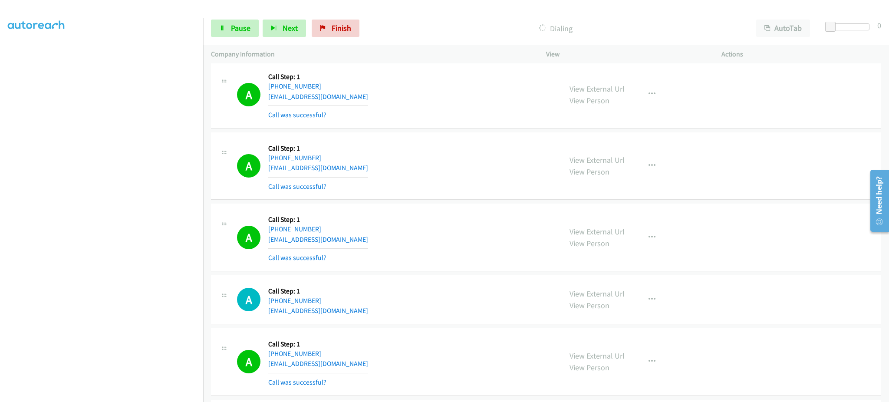
scroll to position [8408, 0]
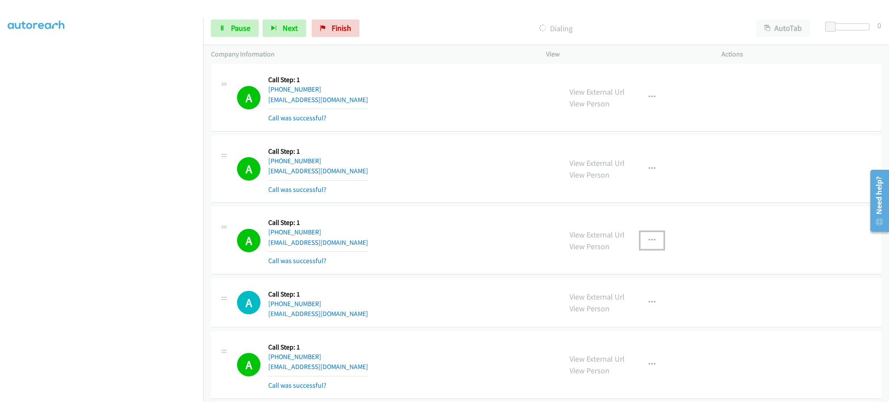
click at [648, 249] on button "button" at bounding box center [651, 240] width 23 height 17
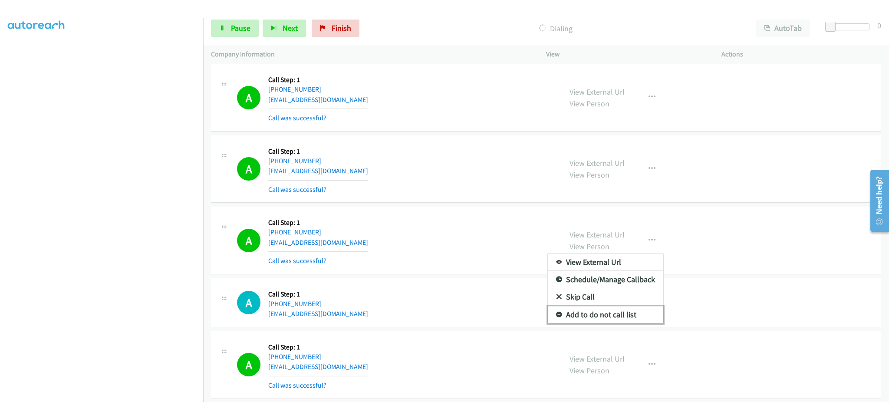
click at [617, 320] on link "Add to do not call list" at bounding box center [605, 314] width 115 height 17
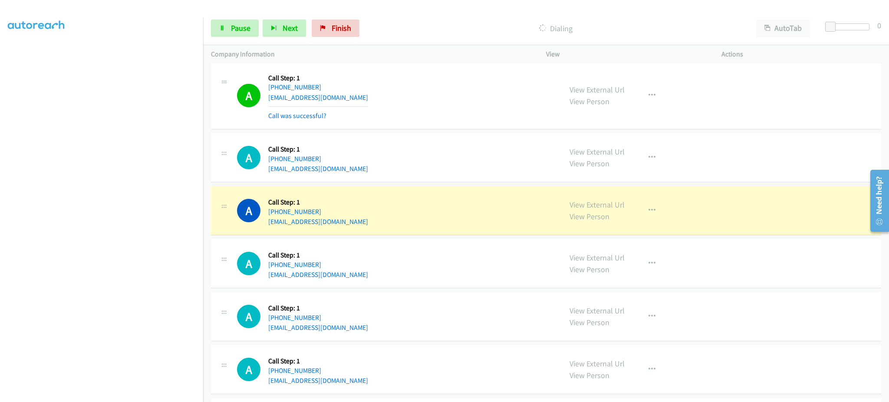
scroll to position [8746, 0]
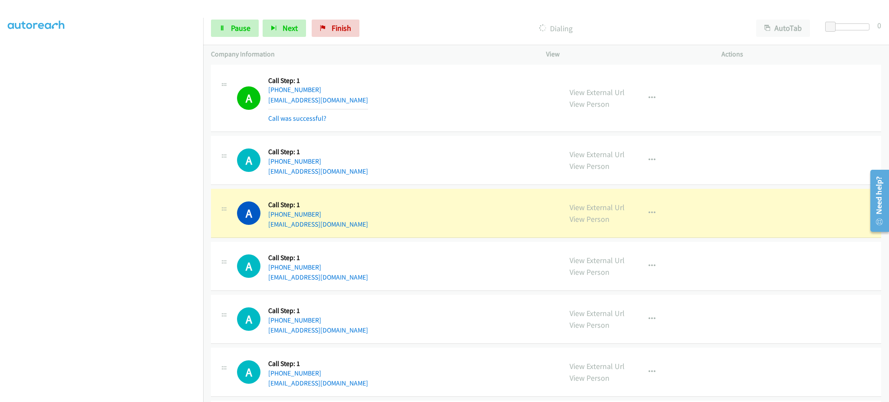
click at [641, 213] on div "View External Url View Person View External Url Email Schedule/Manage Callback …" at bounding box center [653, 213] width 183 height 33
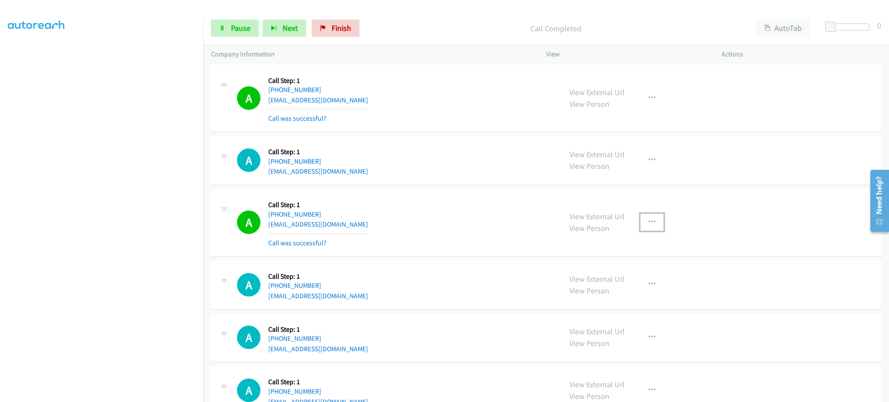
click at [652, 229] on button "button" at bounding box center [651, 222] width 23 height 17
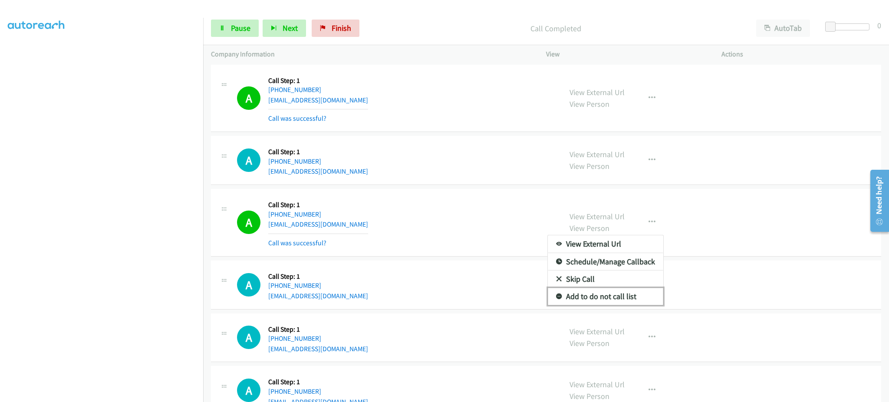
click at [629, 305] on link "Add to do not call list" at bounding box center [605, 296] width 115 height 17
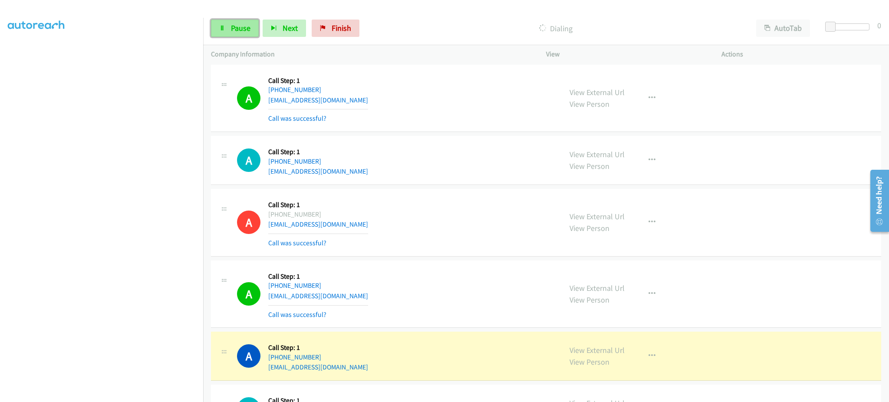
click at [246, 26] on span "Pause" at bounding box center [241, 28] width 20 height 10
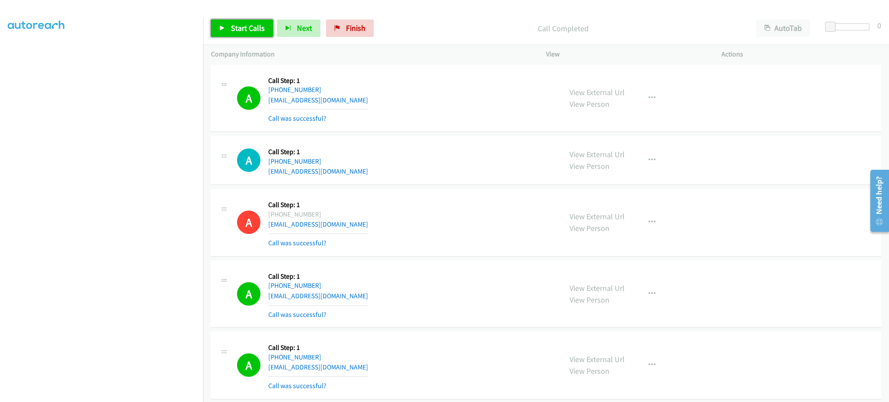
click at [258, 24] on span "Start Calls" at bounding box center [248, 28] width 34 height 10
click at [244, 24] on span "Pause" at bounding box center [241, 28] width 20 height 10
click at [26, 55] on link "My Lists" at bounding box center [21, 53] width 26 height 10
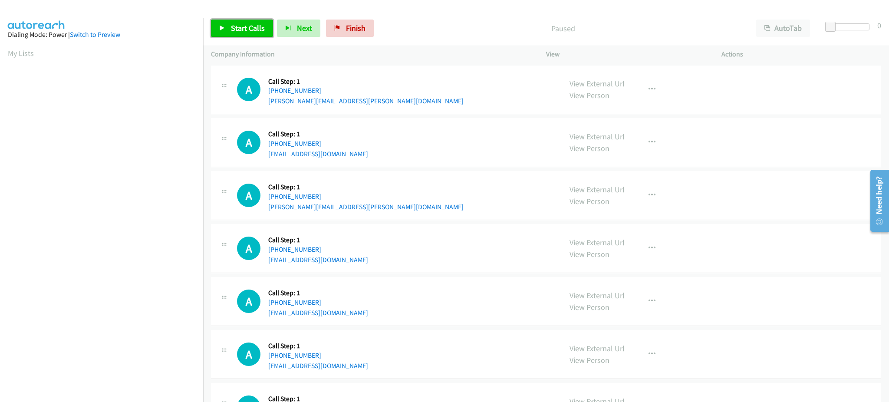
click at [251, 34] on link "Start Calls" at bounding box center [242, 28] width 62 height 17
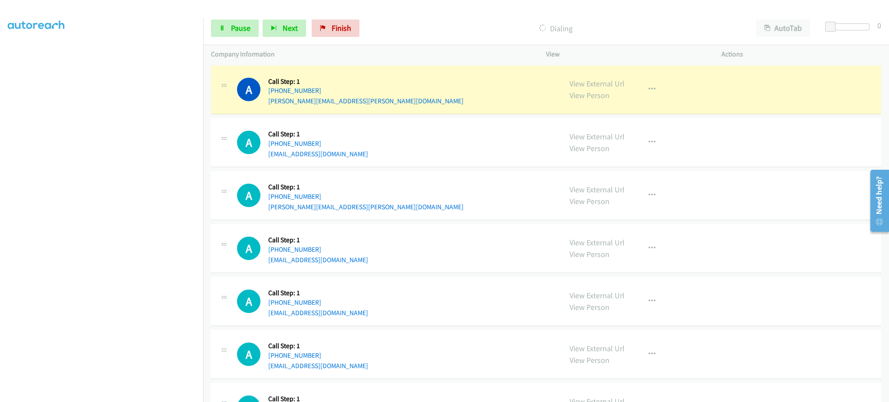
scroll to position [87, 0]
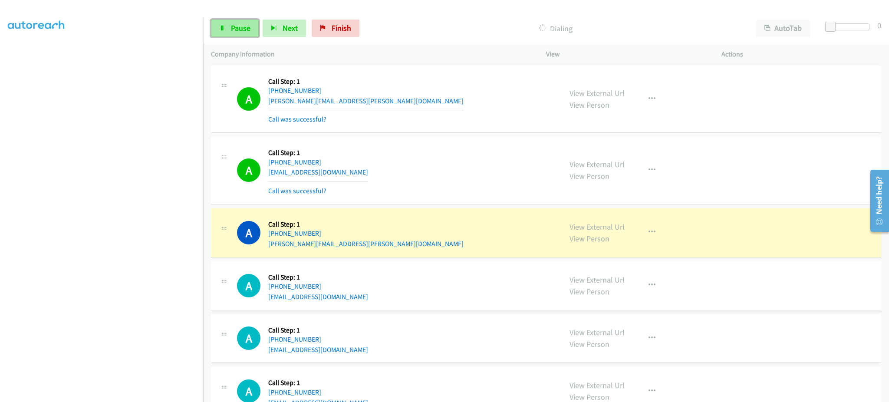
click at [226, 26] on link "Pause" at bounding box center [235, 28] width 48 height 17
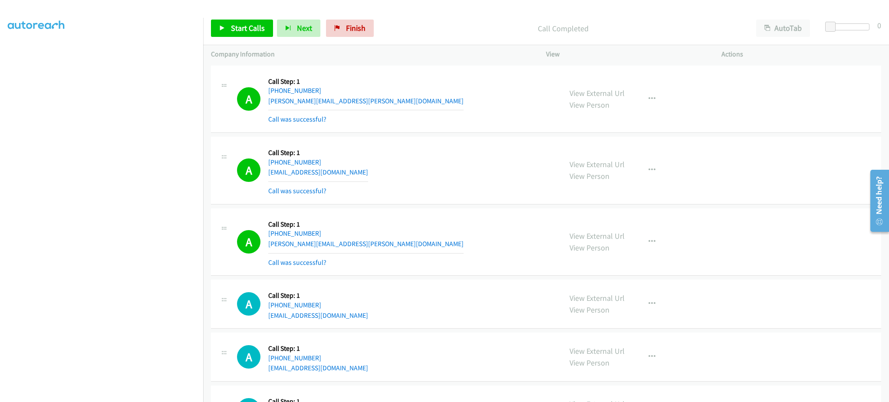
click at [224, 38] on div "Start Calls Pause Next Finish Call Completed AutoTab AutoTab 0" at bounding box center [546, 28] width 686 height 33
click at [255, 25] on span "Start Calls" at bounding box center [248, 28] width 34 height 10
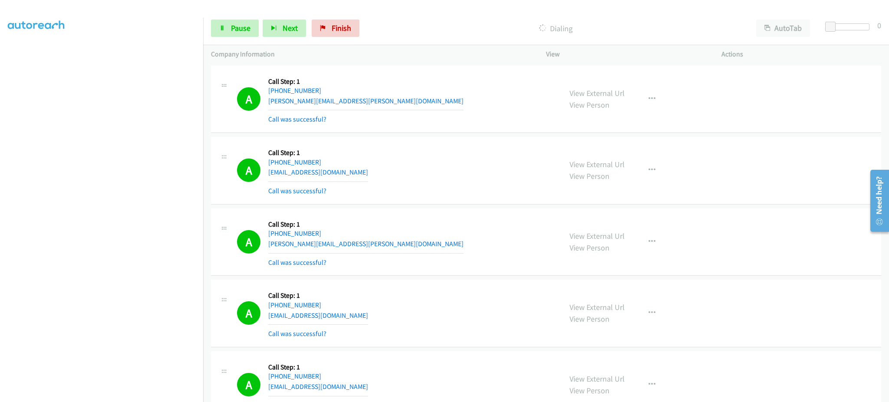
click at [244, 41] on div "Start Calls Pause Next Finish Dialing AutoTab AutoTab 0" at bounding box center [546, 28] width 686 height 33
click at [228, 23] on link "Pause" at bounding box center [235, 28] width 48 height 17
drag, startPoint x: 249, startPoint y: 28, endPoint x: 278, endPoint y: 5, distance: 36.8
click at [249, 28] on span "Start Calls" at bounding box center [248, 28] width 34 height 10
click at [238, 30] on span "Pause" at bounding box center [241, 28] width 20 height 10
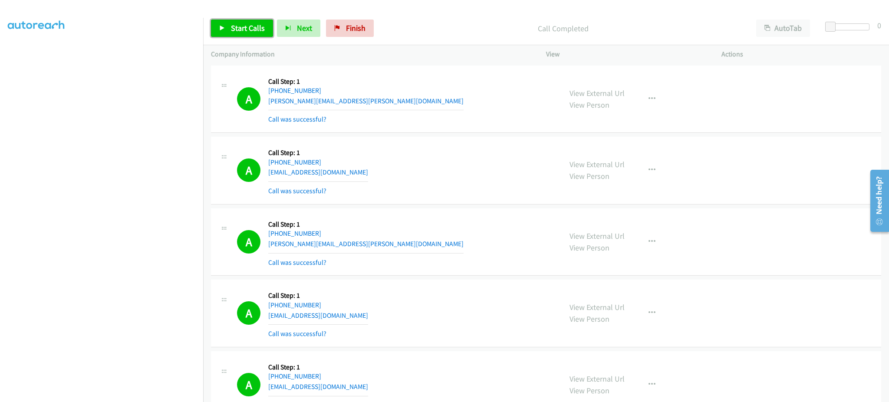
click at [228, 31] on link "Start Calls" at bounding box center [242, 28] width 62 height 17
click at [244, 28] on span "Pause" at bounding box center [241, 28] width 20 height 10
click at [243, 27] on span "Start Calls" at bounding box center [248, 28] width 34 height 10
drag, startPoint x: 247, startPoint y: 22, endPoint x: 269, endPoint y: 20, distance: 22.6
click at [247, 22] on link "Pause" at bounding box center [235, 28] width 48 height 17
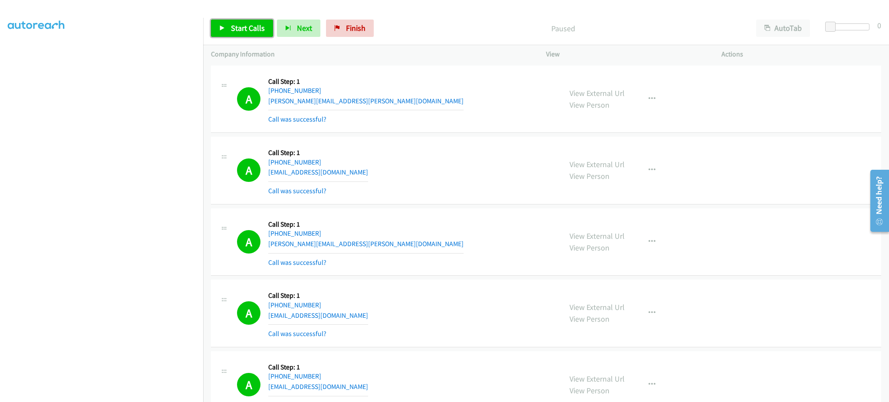
click at [242, 24] on span "Start Calls" at bounding box center [248, 28] width 34 height 10
click at [239, 24] on span "Pause" at bounding box center [241, 28] width 20 height 10
click at [254, 26] on span "Start Calls" at bounding box center [248, 28] width 34 height 10
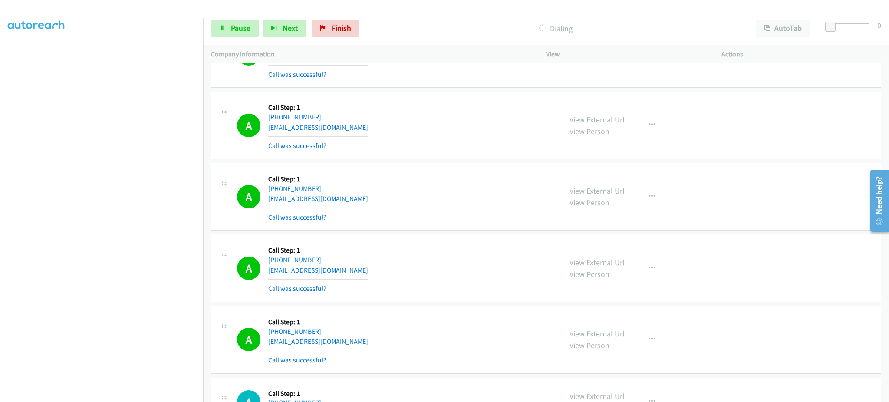
scroll to position [868, 0]
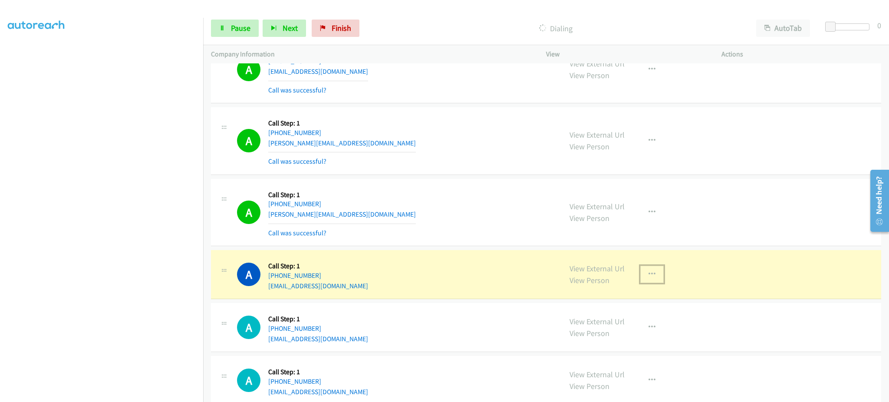
click at [657, 273] on button "button" at bounding box center [651, 274] width 23 height 17
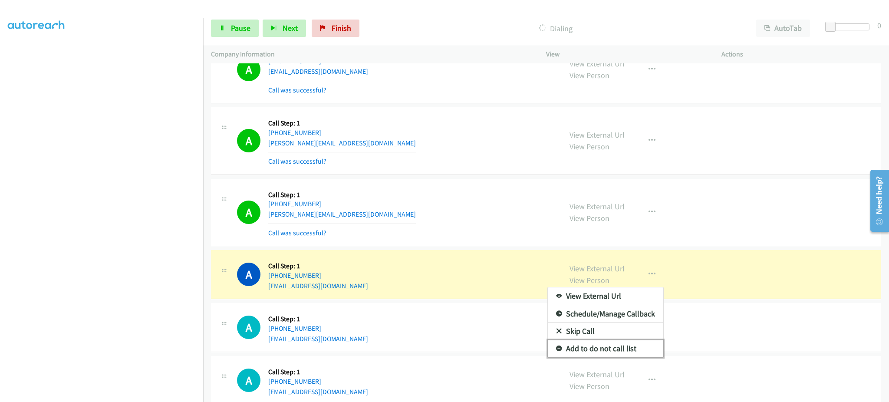
click at [635, 350] on link "Add to do not call list" at bounding box center [605, 348] width 115 height 17
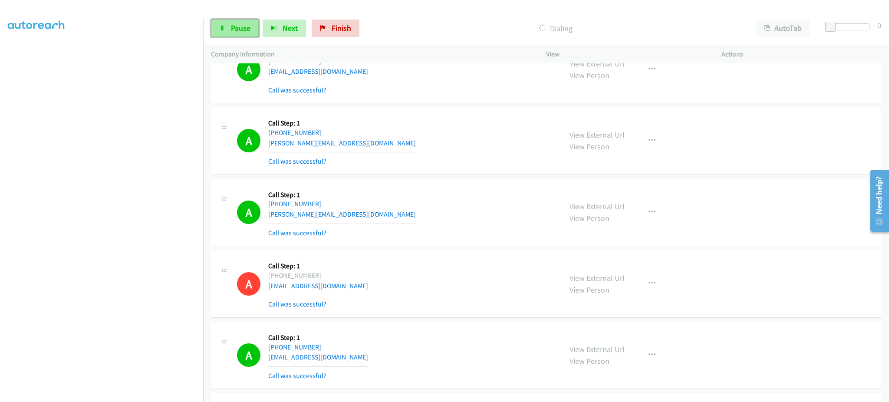
click at [237, 22] on link "Pause" at bounding box center [235, 28] width 48 height 17
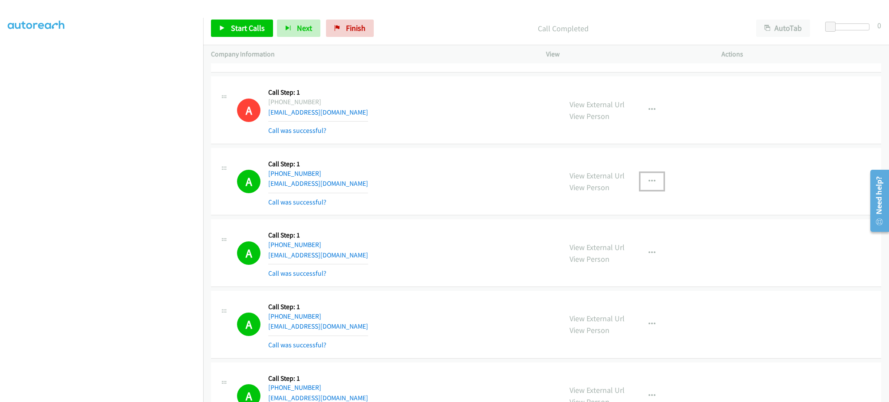
click at [646, 187] on button "button" at bounding box center [651, 181] width 23 height 17
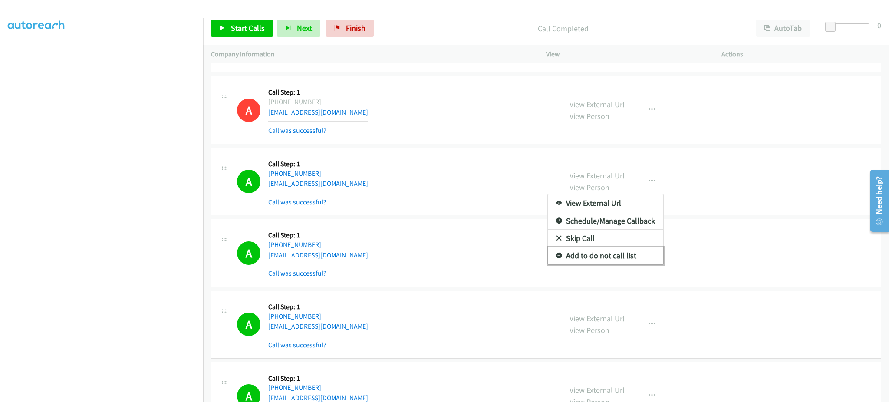
drag, startPoint x: 617, startPoint y: 260, endPoint x: 547, endPoint y: 187, distance: 101.6
click at [617, 260] on link "Add to do not call list" at bounding box center [605, 255] width 115 height 17
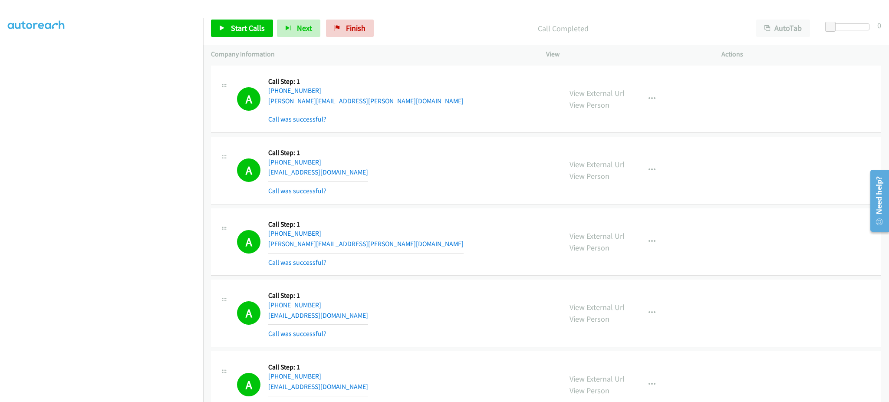
scroll to position [1273, 0]
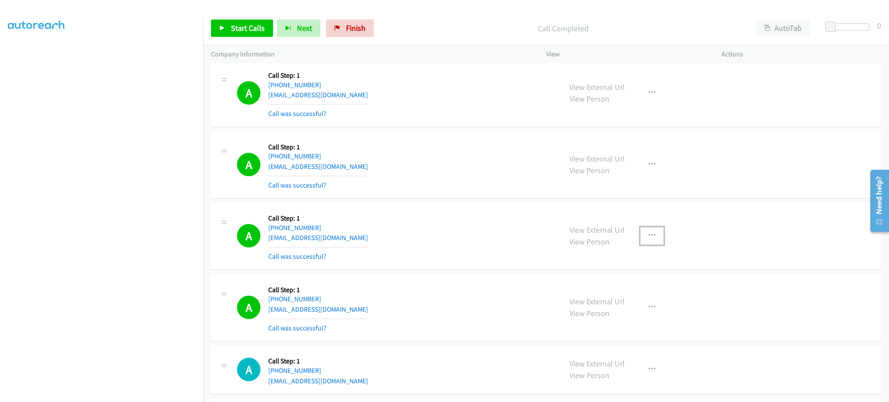
drag, startPoint x: 655, startPoint y: 231, endPoint x: 650, endPoint y: 257, distance: 26.6
click at [654, 232] on button "button" at bounding box center [651, 235] width 23 height 17
drag, startPoint x: 636, startPoint y: 304, endPoint x: 593, endPoint y: 394, distance: 99.0
click at [636, 304] on link "Add to do not call list" at bounding box center [605, 309] width 115 height 17
click at [247, 27] on span "Start Calls" at bounding box center [248, 28] width 34 height 10
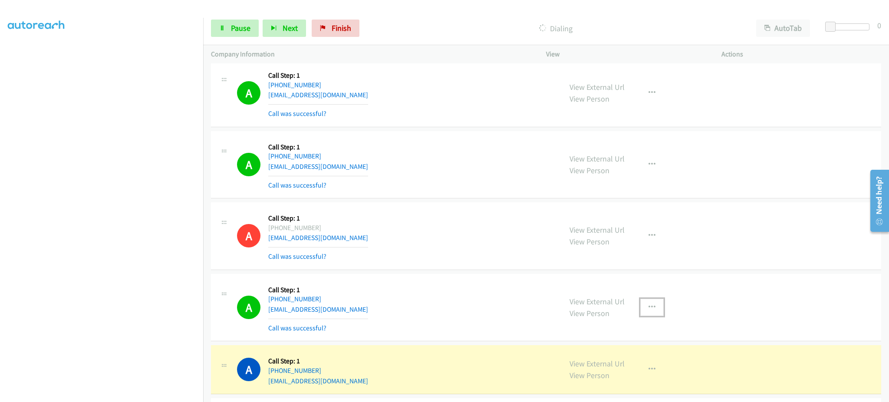
click at [657, 306] on button "button" at bounding box center [651, 307] width 23 height 17
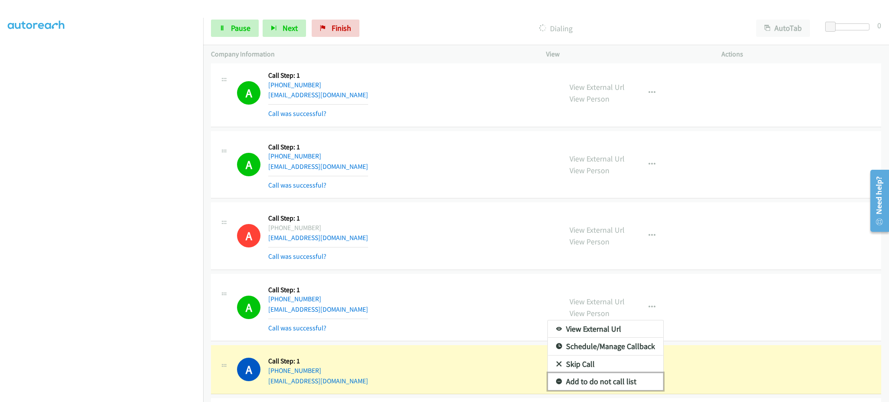
click at [621, 389] on link "Add to do not call list" at bounding box center [605, 381] width 115 height 17
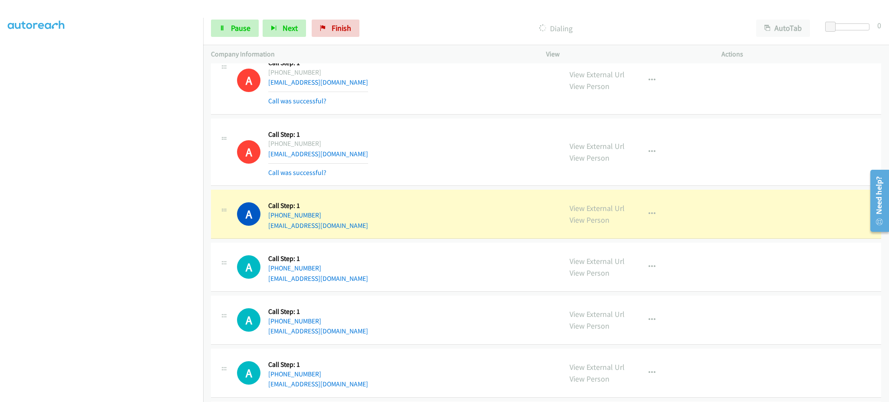
scroll to position [1447, 0]
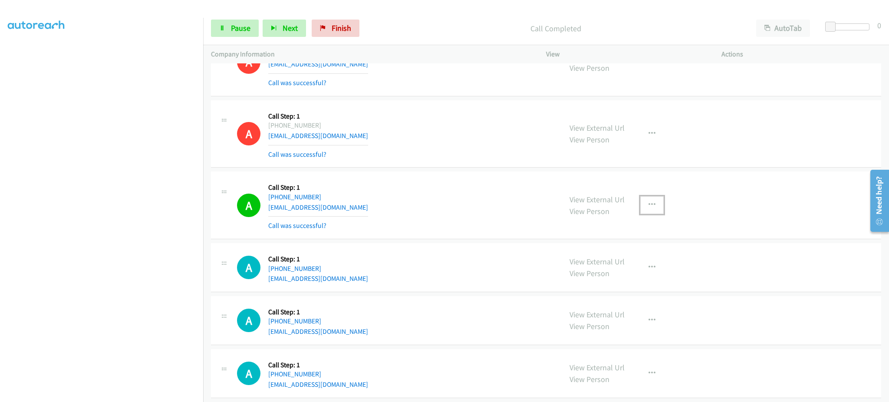
click at [651, 204] on button "button" at bounding box center [651, 204] width 23 height 17
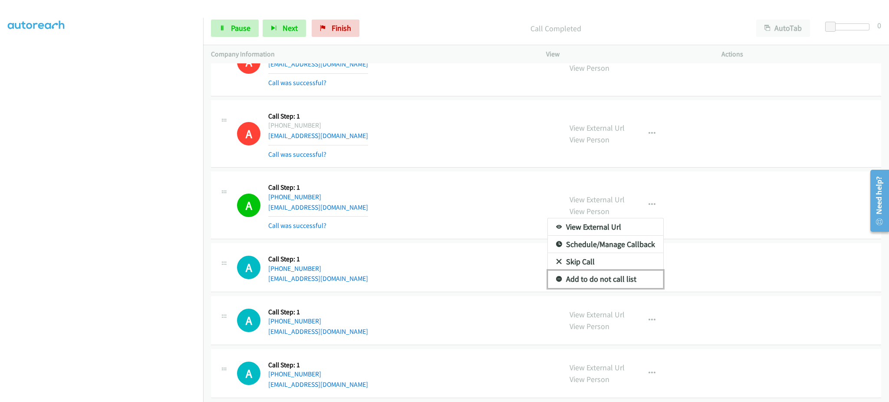
drag, startPoint x: 644, startPoint y: 279, endPoint x: 508, endPoint y: 227, distance: 145.5
click at [643, 279] on link "Add to do not call list" at bounding box center [605, 278] width 115 height 17
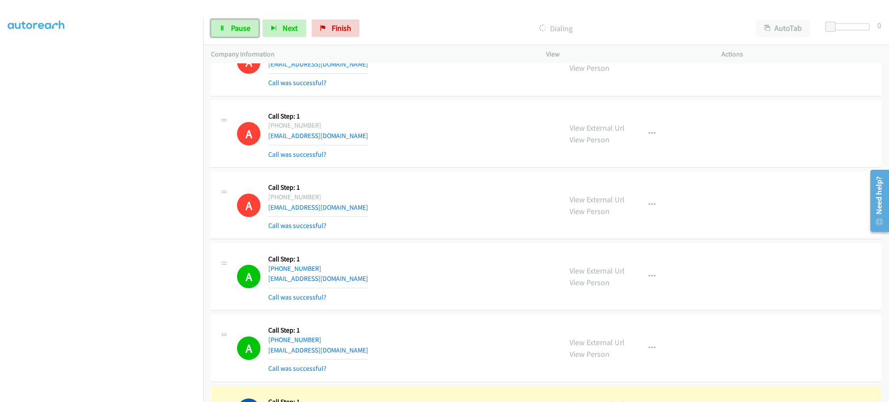
drag, startPoint x: 233, startPoint y: 32, endPoint x: 276, endPoint y: 59, distance: 50.6
click at [233, 32] on span "Pause" at bounding box center [241, 28] width 20 height 10
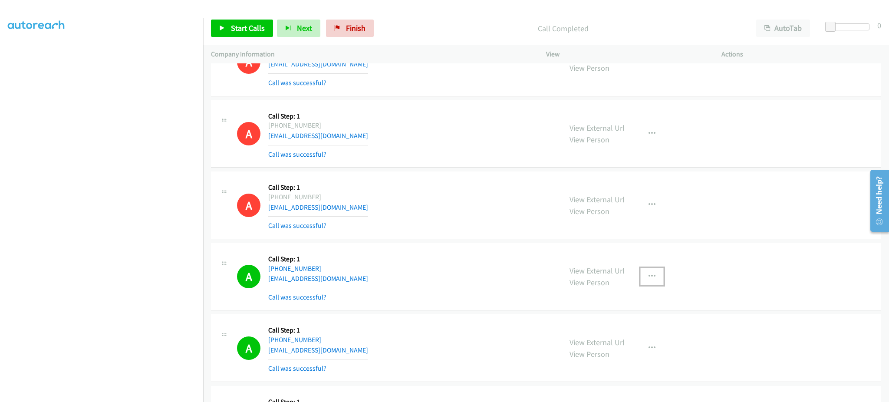
click at [655, 285] on button "button" at bounding box center [651, 276] width 23 height 17
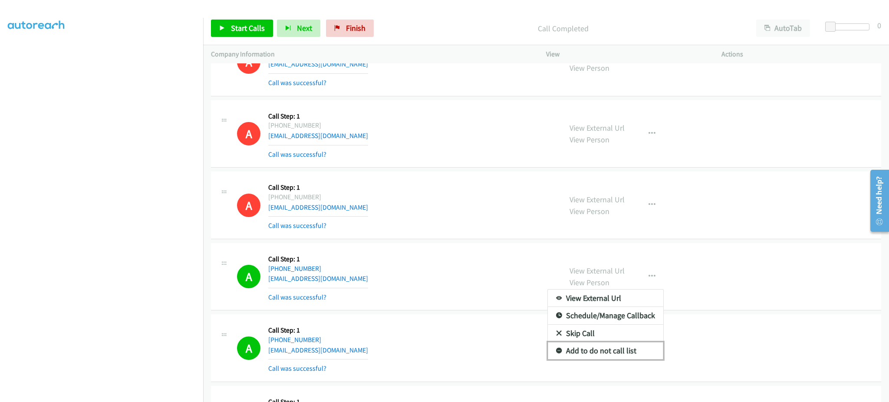
drag, startPoint x: 644, startPoint y: 349, endPoint x: 592, endPoint y: 371, distance: 56.0
click at [644, 349] on link "Add to do not call list" at bounding box center [605, 350] width 115 height 17
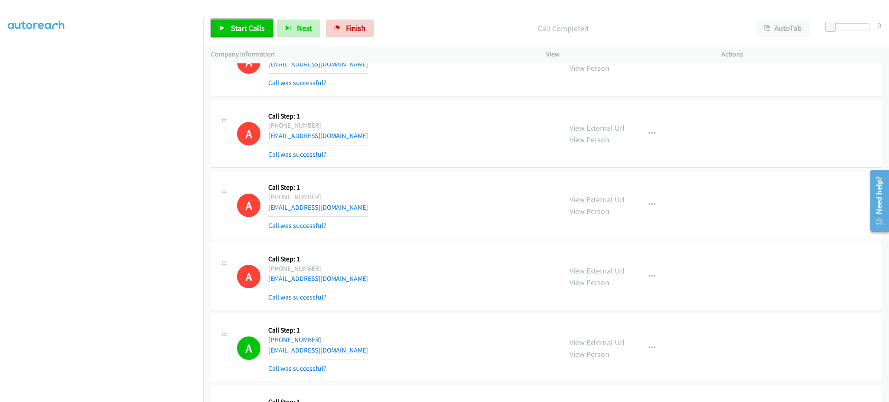
click at [258, 35] on link "Start Calls" at bounding box center [242, 28] width 62 height 17
drag, startPoint x: 233, startPoint y: 23, endPoint x: 280, endPoint y: 9, distance: 48.8
click at [233, 23] on span "Pause" at bounding box center [241, 28] width 20 height 10
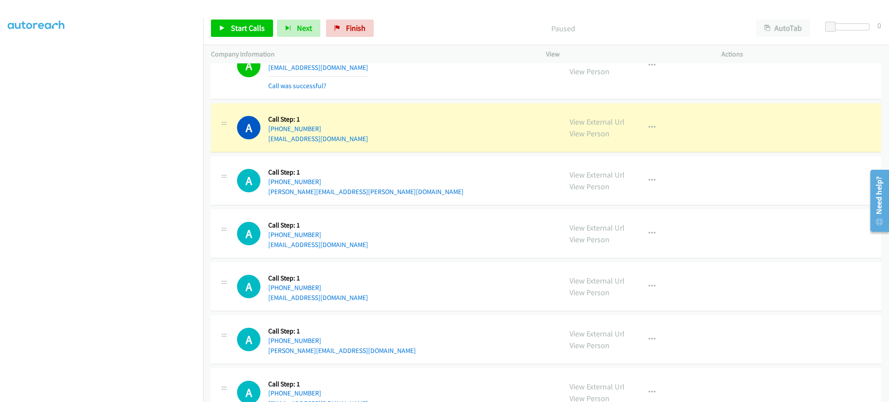
scroll to position [1794, 0]
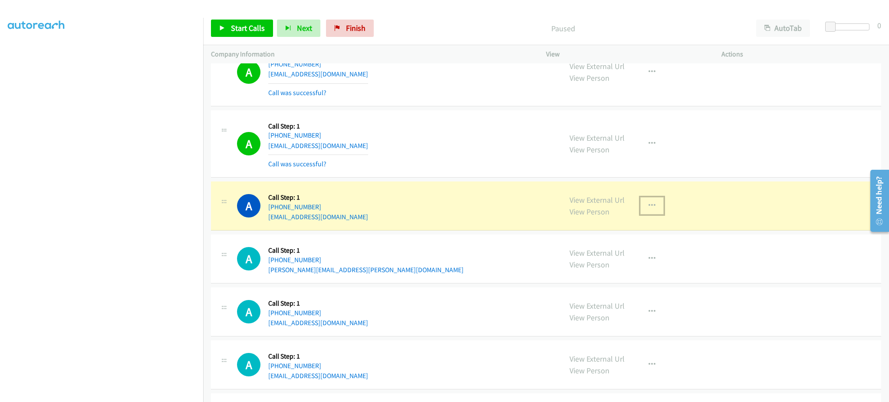
click at [651, 207] on button "button" at bounding box center [651, 205] width 23 height 17
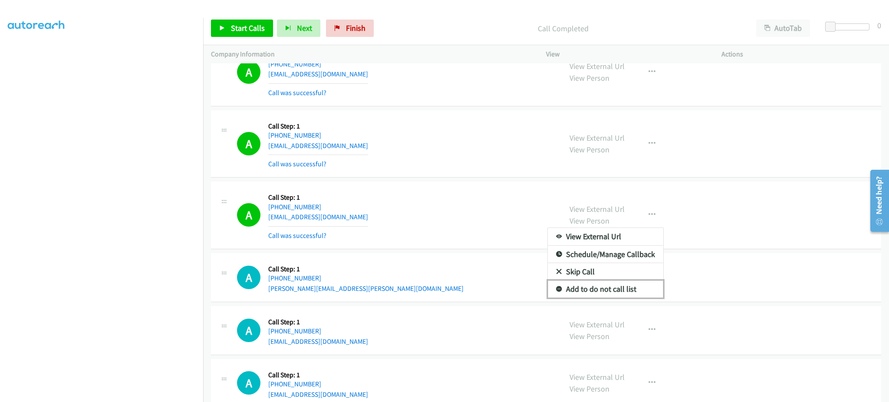
click at [617, 289] on link "Add to do not call list" at bounding box center [605, 288] width 115 height 17
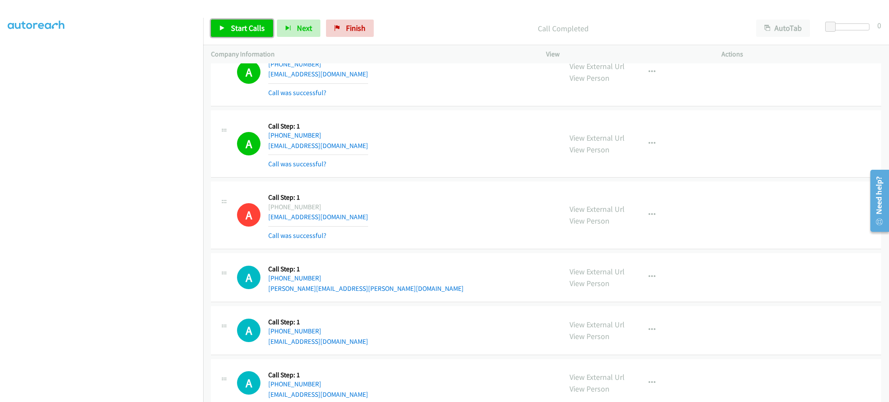
click at [221, 35] on link "Start Calls" at bounding box center [242, 28] width 62 height 17
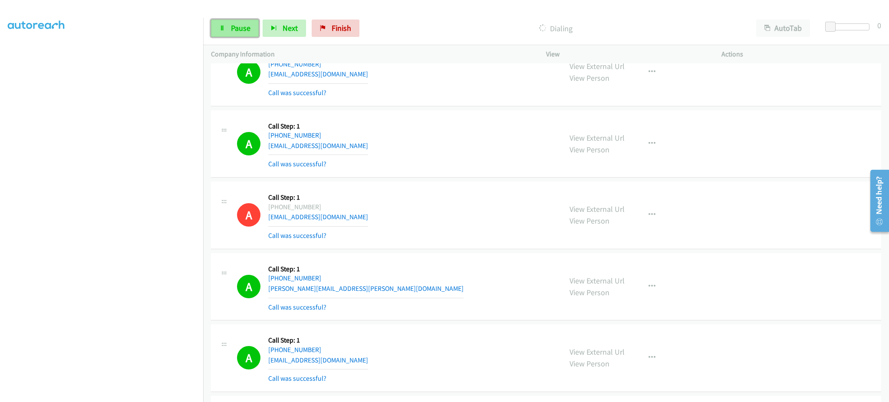
click at [239, 26] on span "Pause" at bounding box center [241, 28] width 20 height 10
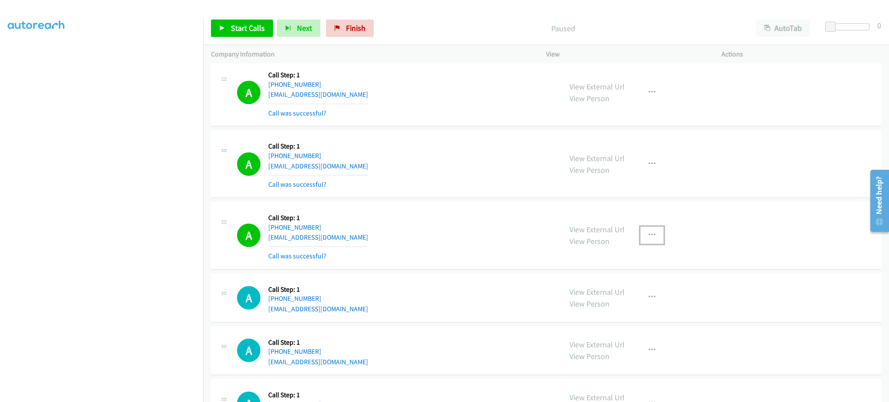
click at [655, 241] on button "button" at bounding box center [651, 235] width 23 height 17
click at [653, 306] on link "Add to do not call list" at bounding box center [605, 309] width 115 height 17
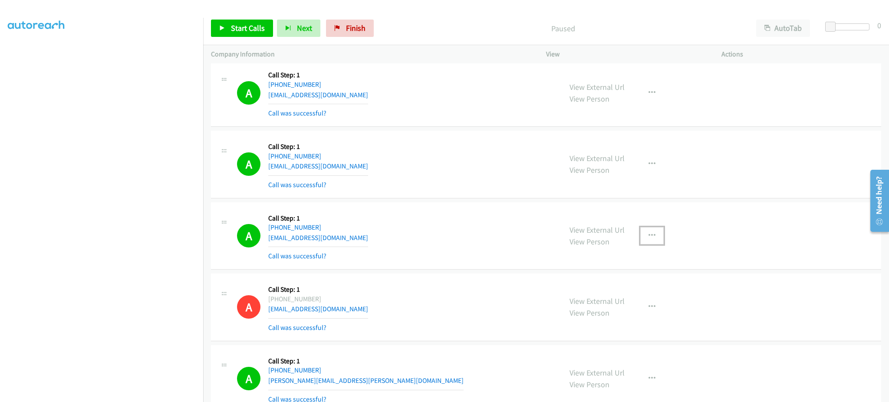
click at [648, 232] on icon "button" at bounding box center [651, 235] width 7 height 7
click at [629, 306] on link "Add to do not call list" at bounding box center [605, 309] width 115 height 17
click at [248, 21] on link "Start Calls" at bounding box center [242, 28] width 62 height 17
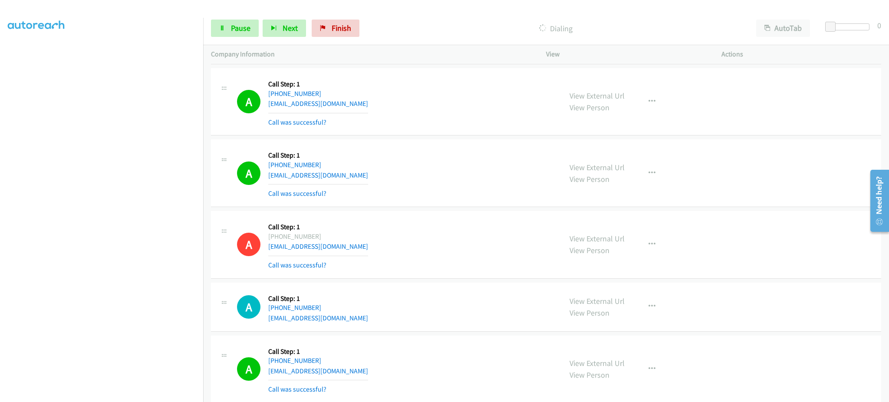
scroll to position [2570, 0]
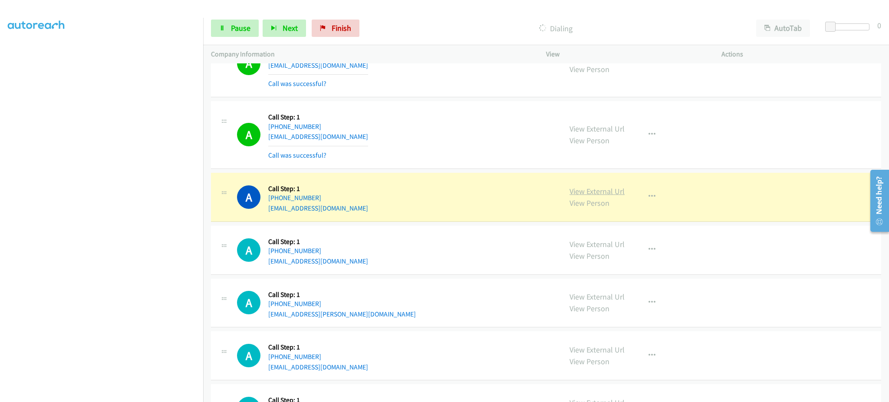
click at [602, 191] on link "View External Url" at bounding box center [596, 191] width 55 height 10
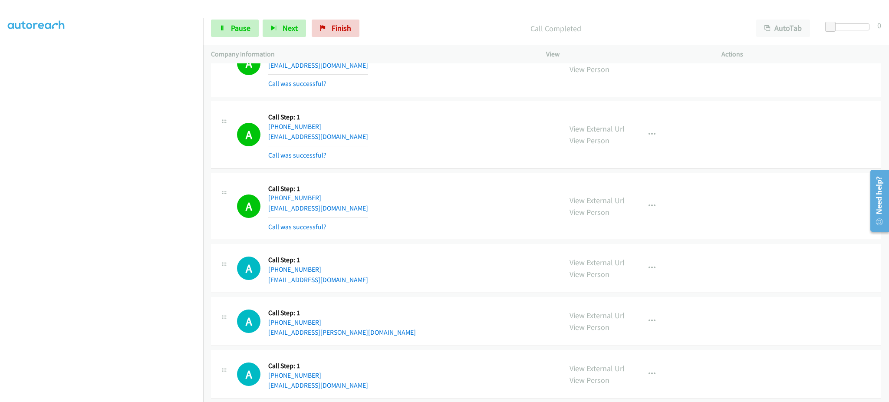
click at [642, 222] on div "View External Url View Person View External Url Email Schedule/Manage Callback …" at bounding box center [653, 207] width 183 height 52
click at [650, 206] on icon "button" at bounding box center [651, 206] width 7 height 7
drag, startPoint x: 628, startPoint y: 281, endPoint x: 626, endPoint y: 268, distance: 13.1
click at [627, 281] on link "Add to do not call list" at bounding box center [605, 280] width 115 height 17
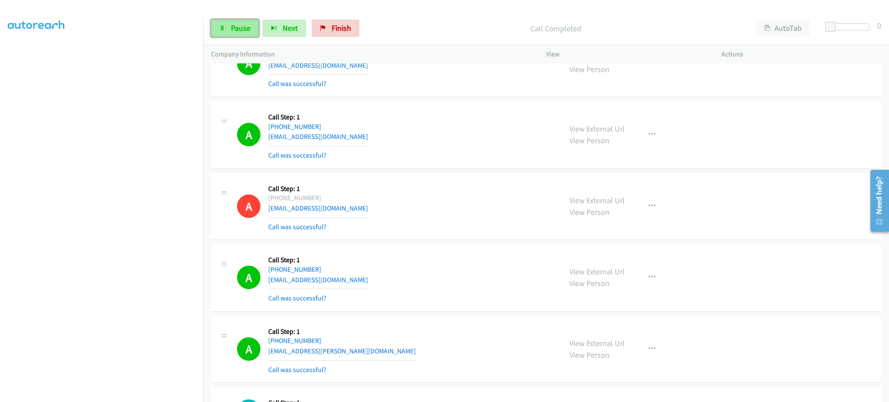
click at [246, 20] on link "Pause" at bounding box center [235, 28] width 48 height 17
click at [240, 31] on span "Start Calls" at bounding box center [248, 28] width 34 height 10
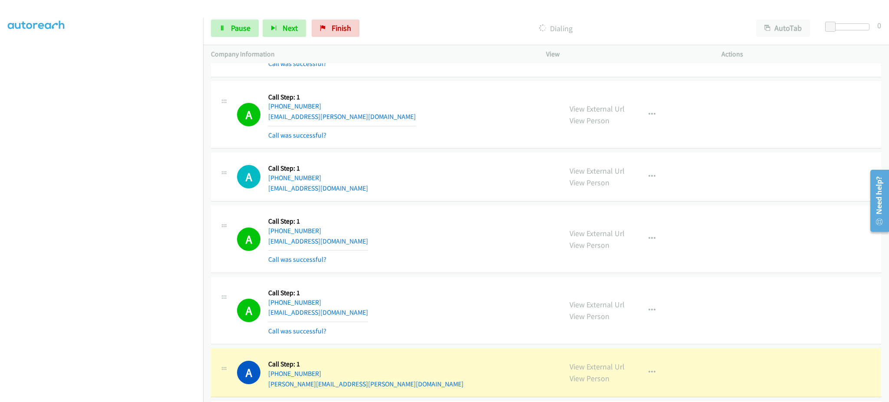
scroll to position [3091, 0]
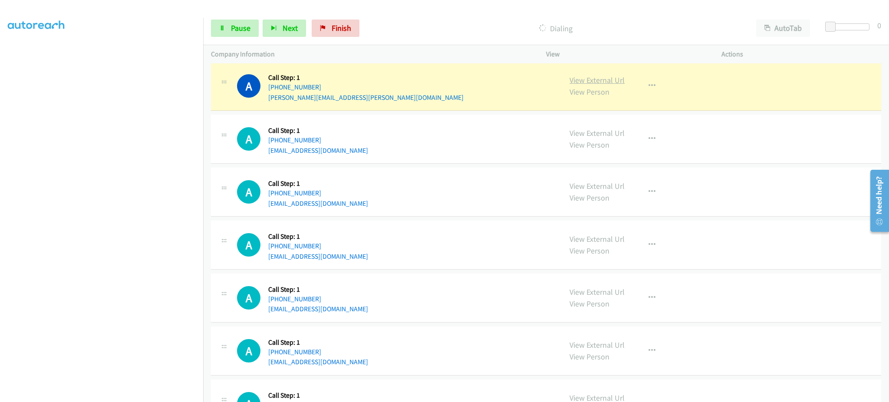
click at [595, 81] on link "View External Url" at bounding box center [596, 80] width 55 height 10
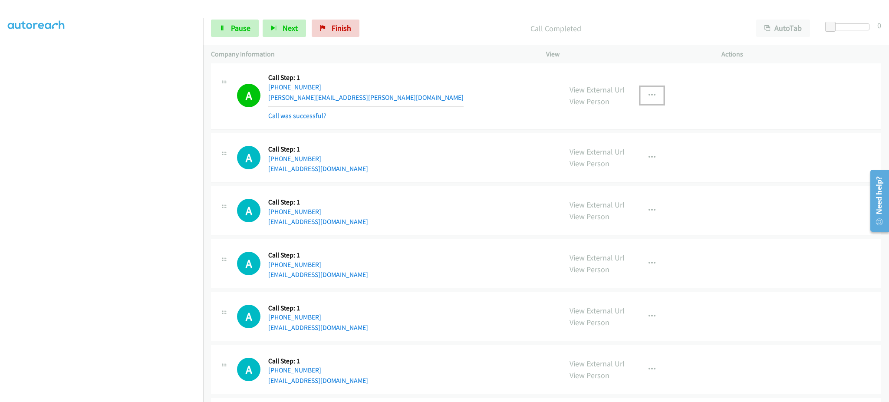
click at [648, 99] on icon "button" at bounding box center [651, 95] width 7 height 7
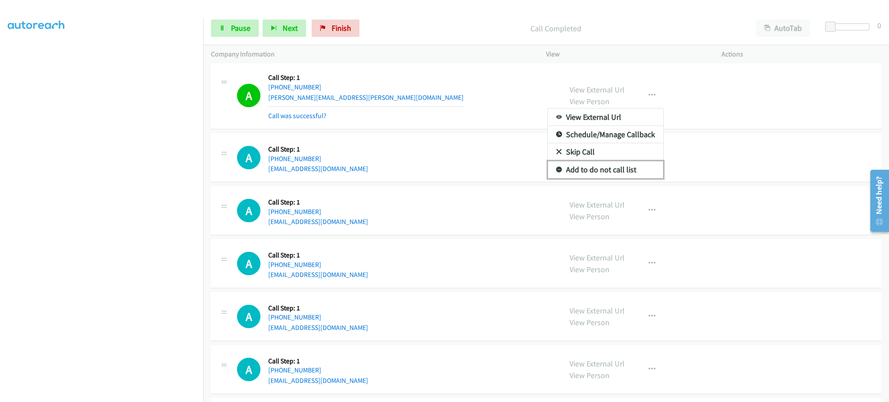
click at [612, 171] on link "Add to do not call list" at bounding box center [605, 169] width 115 height 17
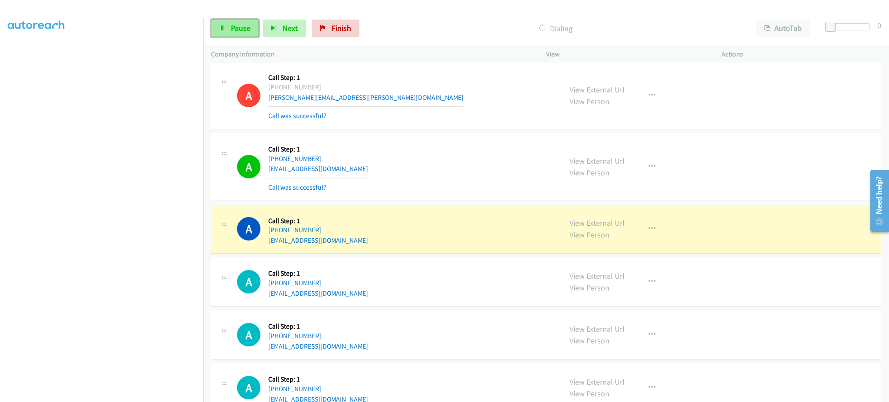
click at [235, 37] on link "Pause" at bounding box center [235, 28] width 48 height 17
click at [235, 27] on div "Start Calls Pause Next Finish" at bounding box center [287, 28] width 152 height 17
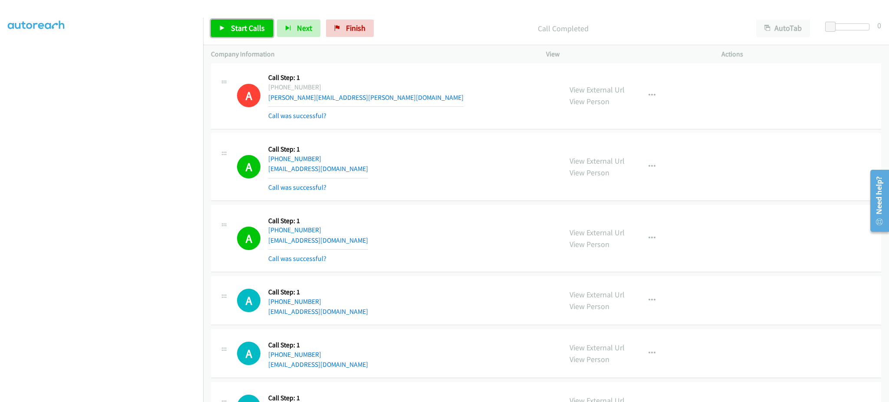
click at [250, 28] on span "Start Calls" at bounding box center [248, 28] width 34 height 10
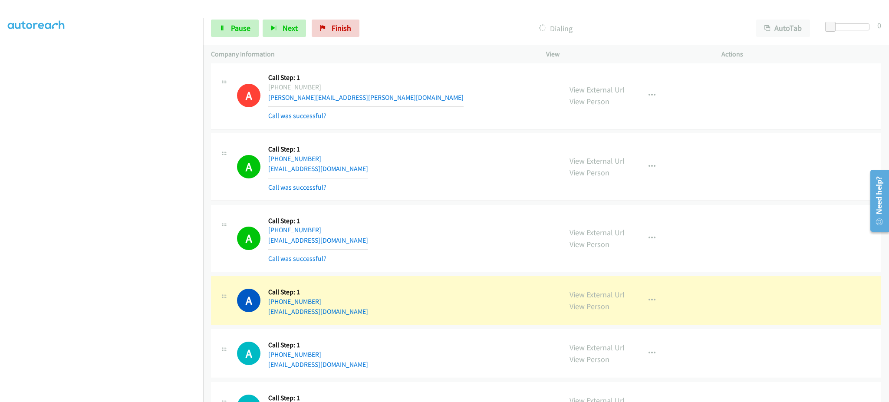
click at [156, 395] on section at bounding box center [101, 195] width 187 height 415
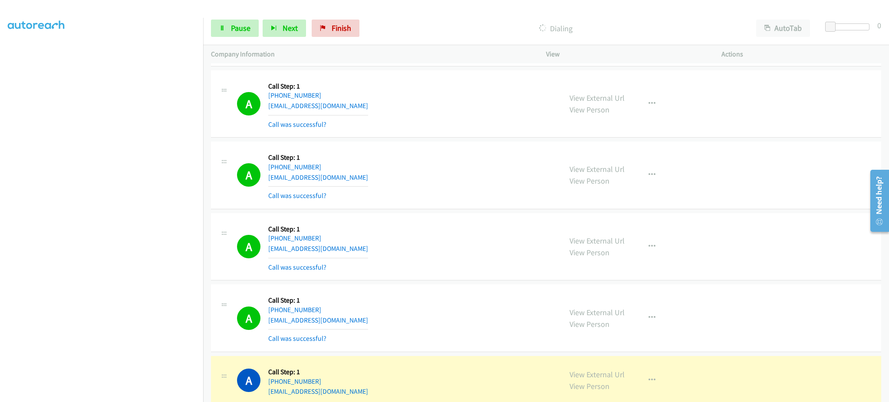
scroll to position [3438, 0]
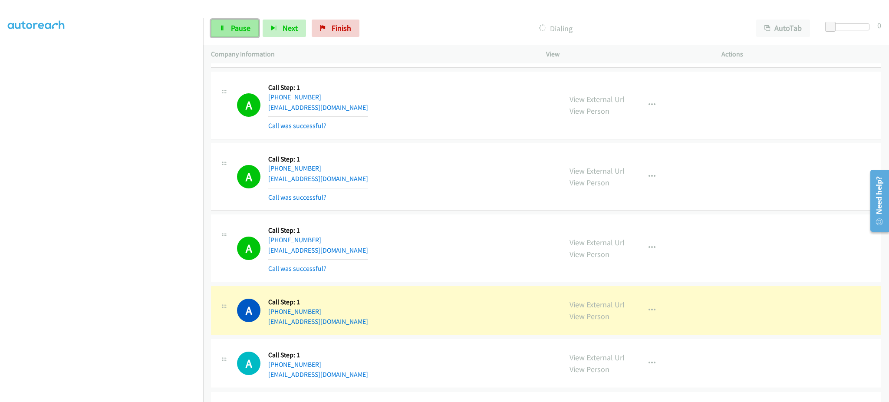
click at [236, 29] on span "Pause" at bounding box center [241, 28] width 20 height 10
click at [602, 299] on div "View External Url View Person View External Url Email Schedule/Manage Callback …" at bounding box center [653, 310] width 183 height 33
click at [598, 303] on link "View External Url" at bounding box center [596, 304] width 55 height 10
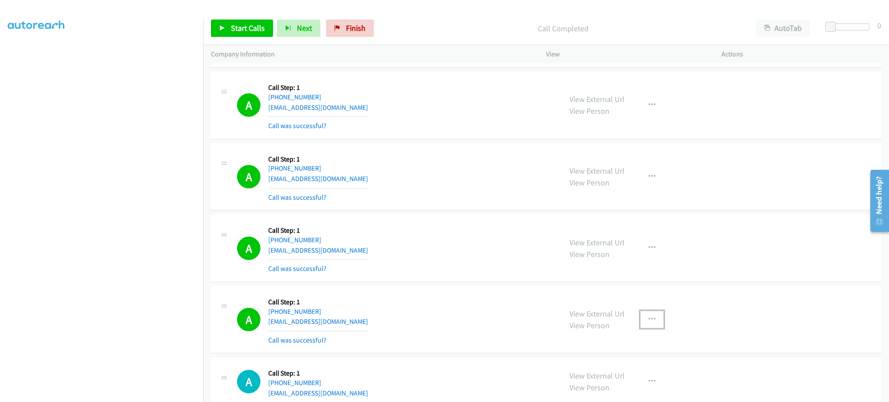
click at [648, 322] on icon "button" at bounding box center [651, 319] width 7 height 7
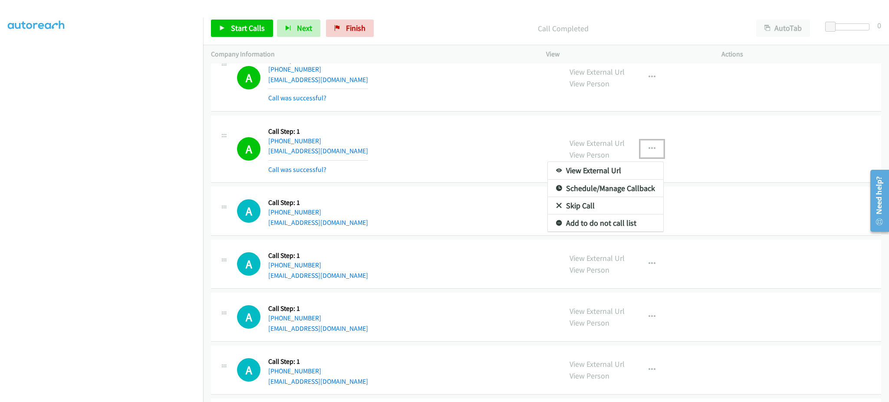
scroll to position [3611, 0]
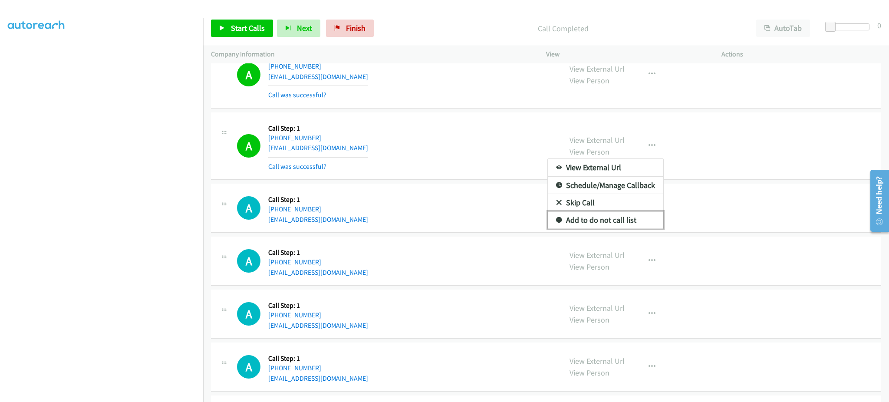
click at [628, 222] on link "Add to do not call list" at bounding box center [605, 219] width 115 height 17
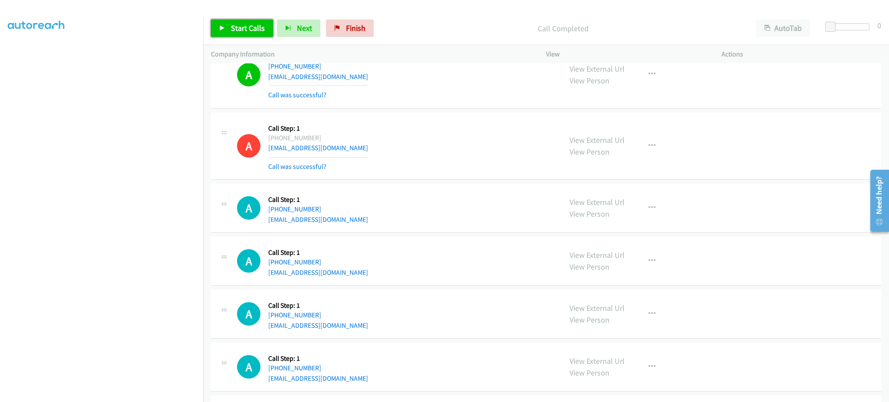
click at [261, 30] on span "Start Calls" at bounding box center [248, 28] width 34 height 10
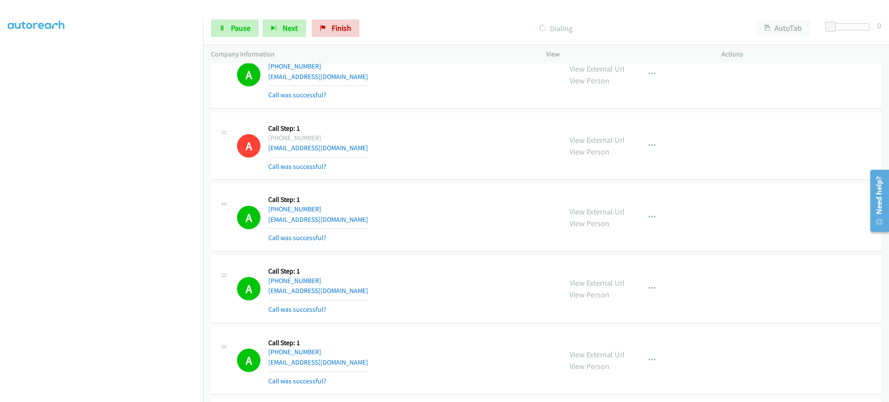
click at [96, 396] on aside "Dialing Mode: Power | Switch to Preview My Lists" at bounding box center [101, 179] width 203 height 480
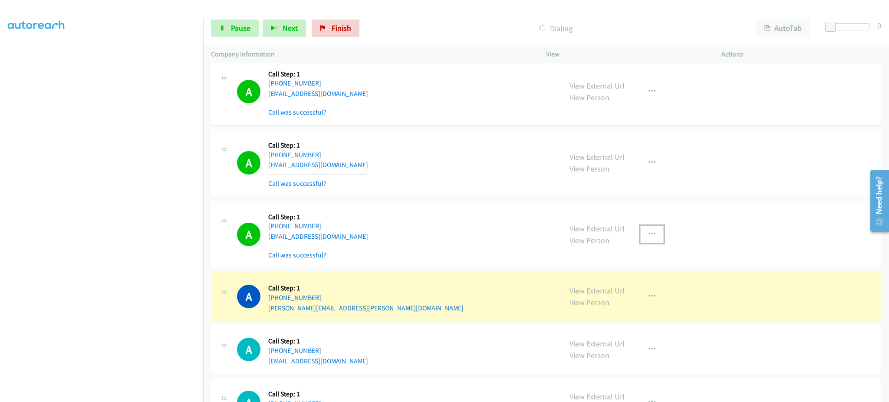
click at [654, 235] on button "button" at bounding box center [651, 234] width 23 height 17
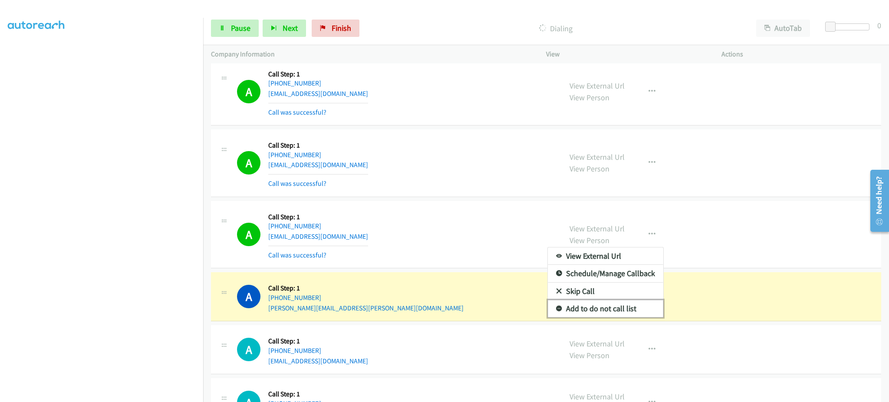
click at [611, 314] on link "Add to do not call list" at bounding box center [605, 308] width 115 height 17
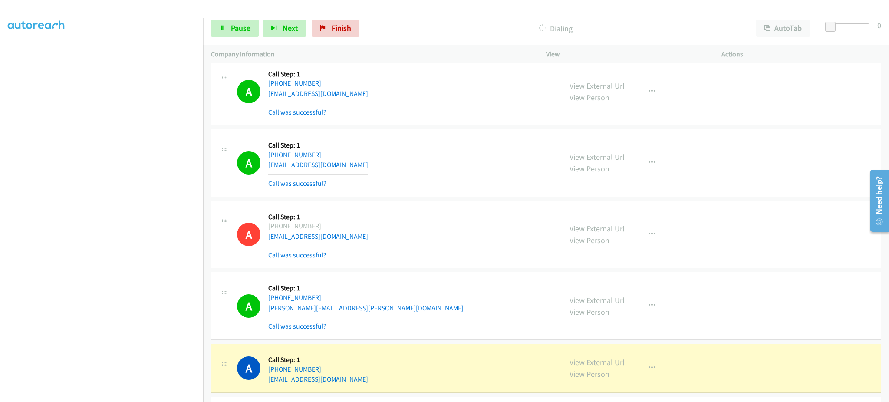
scroll to position [4054, 0]
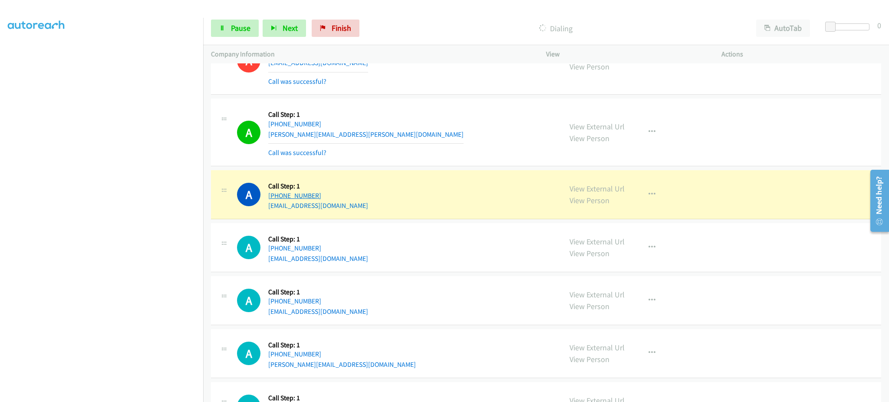
drag, startPoint x: 350, startPoint y: 201, endPoint x: 276, endPoint y: 201, distance: 74.6
click at [276, 201] on div "A Callback Scheduled Call Step: 1 America/New_York +1 203-788-6562 mtbjb66@char…" at bounding box center [395, 194] width 317 height 33
copy link "203-788-6562"
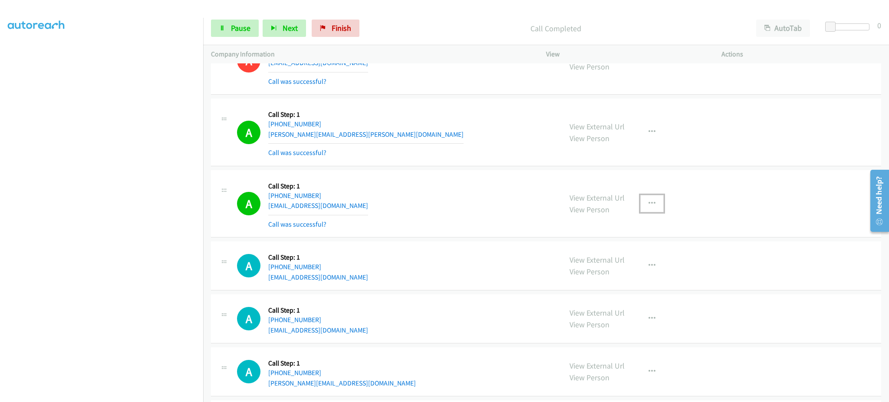
click at [646, 212] on button "button" at bounding box center [651, 203] width 23 height 17
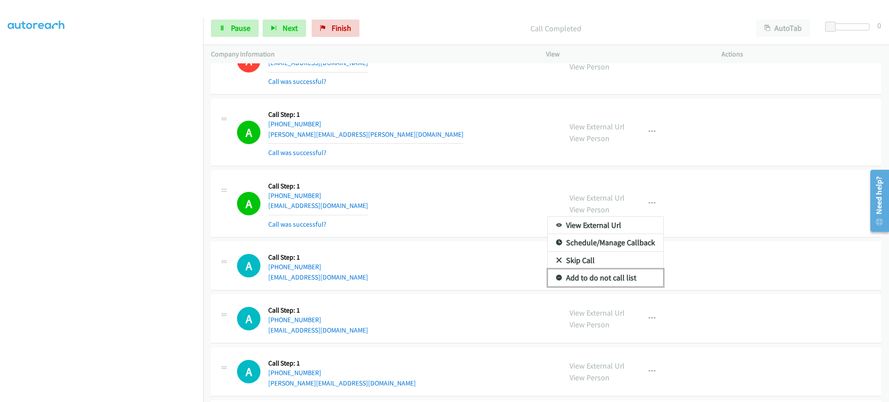
click at [632, 277] on link "Add to do not call list" at bounding box center [605, 277] width 115 height 17
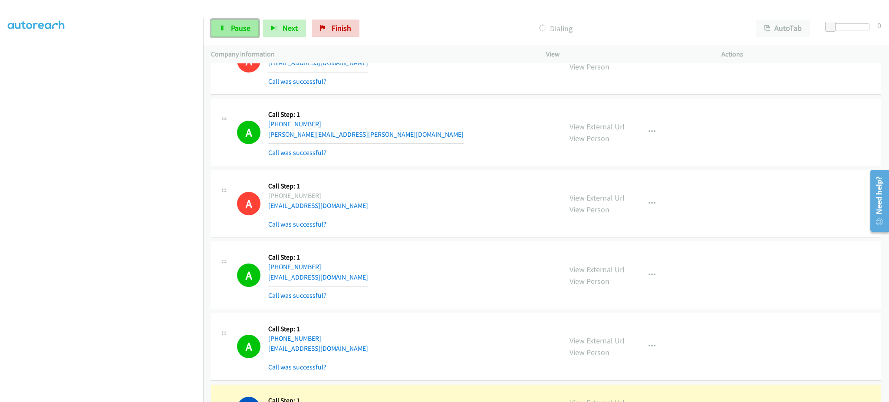
click at [250, 27] on link "Pause" at bounding box center [235, 28] width 48 height 17
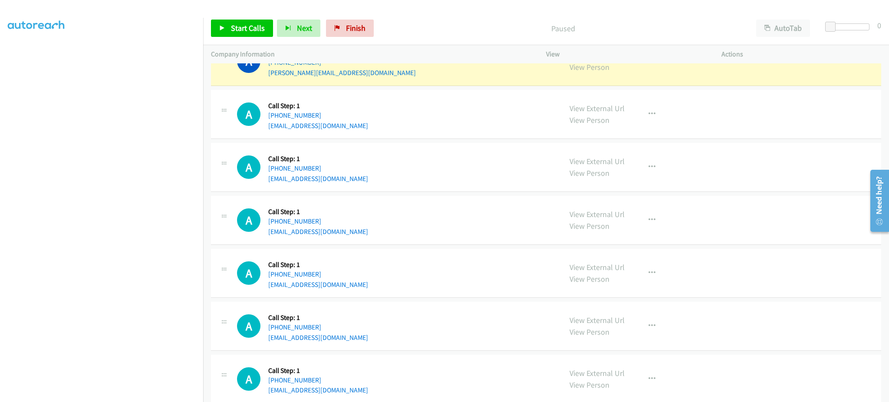
scroll to position [4227, 0]
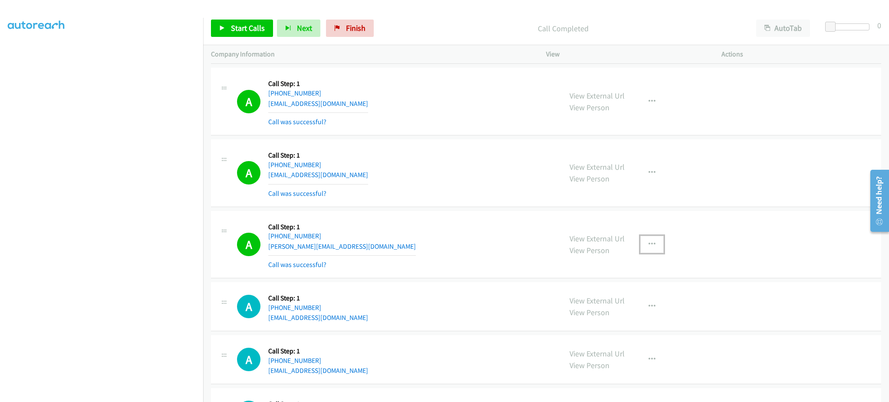
click at [654, 250] on button "button" at bounding box center [651, 244] width 23 height 17
click at [630, 320] on link "Add to do not call list" at bounding box center [605, 318] width 115 height 17
click at [272, 19] on div "Start Calls Pause Next Finish Call Completed AutoTab AutoTab 0" at bounding box center [546, 28] width 686 height 33
click at [258, 28] on span "Start Calls" at bounding box center [248, 28] width 34 height 10
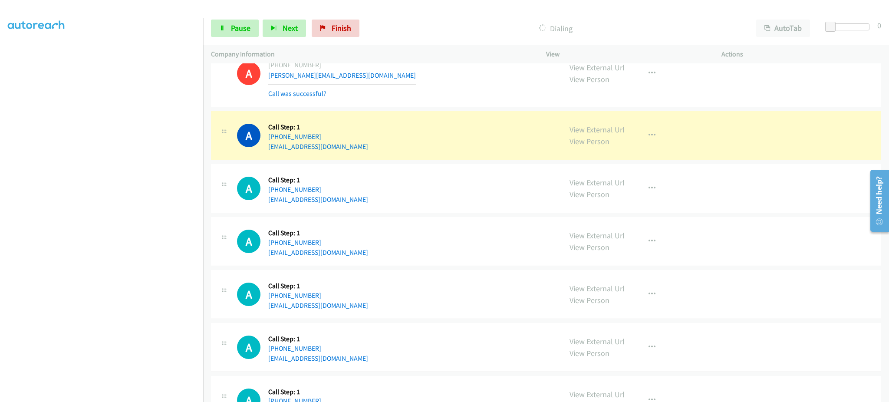
scroll to position [4401, 0]
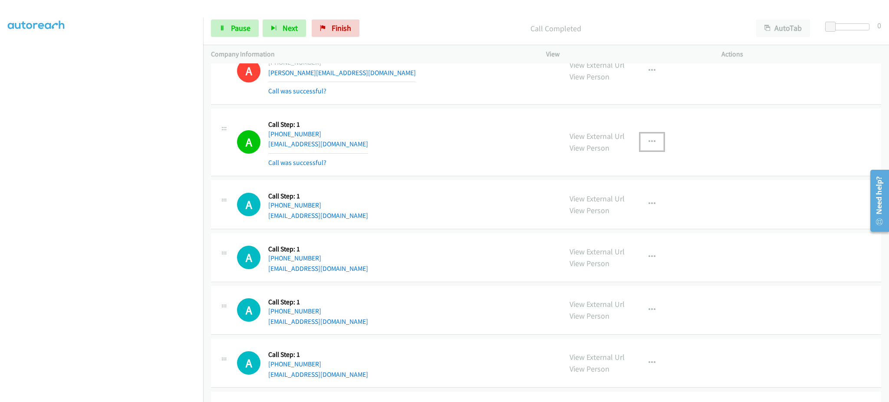
drag, startPoint x: 654, startPoint y: 145, endPoint x: 650, endPoint y: 139, distance: 7.0
click at [654, 145] on button "button" at bounding box center [651, 141] width 23 height 17
click at [635, 217] on link "Add to do not call list" at bounding box center [605, 215] width 115 height 17
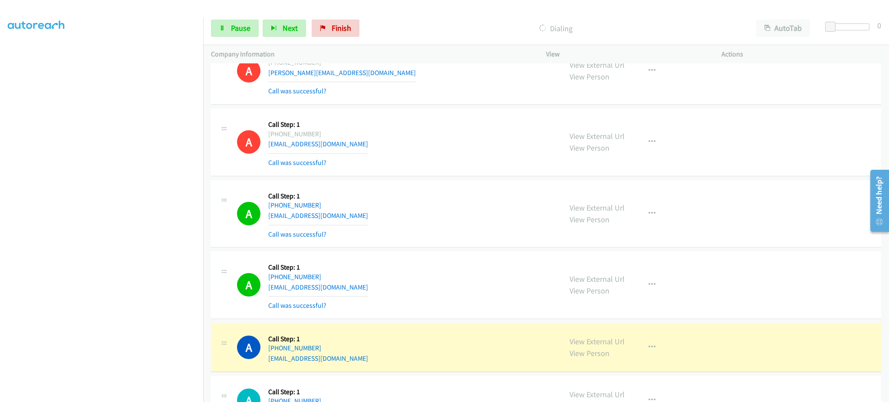
click at [473, 268] on div "A Callback Scheduled Call Step: 1 America/Los_Angeles +1 323-646-6856 magsyoung…" at bounding box center [395, 285] width 317 height 52
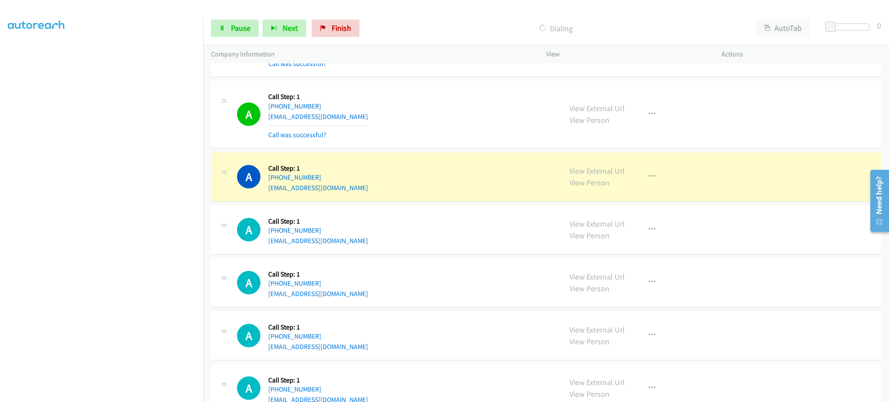
scroll to position [4574, 0]
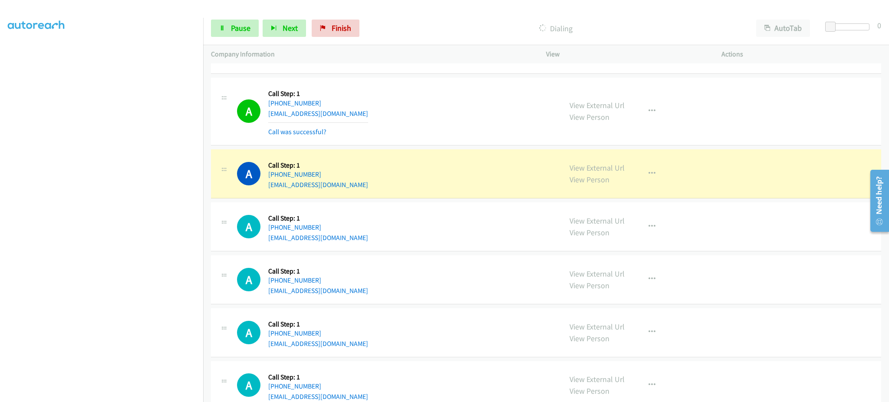
click at [582, 164] on div "View External Url View Person View External Url Email Schedule/Manage Callback …" at bounding box center [653, 173] width 183 height 33
click at [582, 166] on link "View External Url" at bounding box center [596, 168] width 55 height 10
click at [237, 25] on span "Pause" at bounding box center [241, 28] width 20 height 10
click at [650, 185] on div "View External Url View Person View External Url Email Schedule/Manage Callback …" at bounding box center [653, 173] width 183 height 33
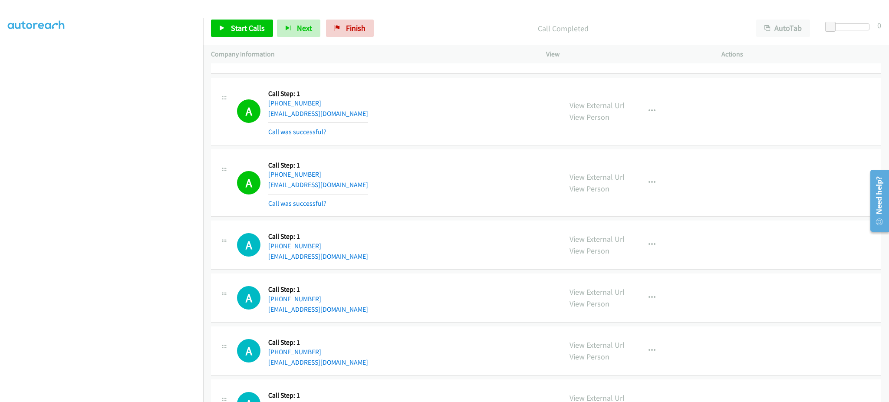
click at [654, 174] on div "View External Url View Person View External Url Email Schedule/Manage Callback …" at bounding box center [653, 183] width 183 height 52
click at [648, 188] on button "button" at bounding box center [651, 182] width 23 height 17
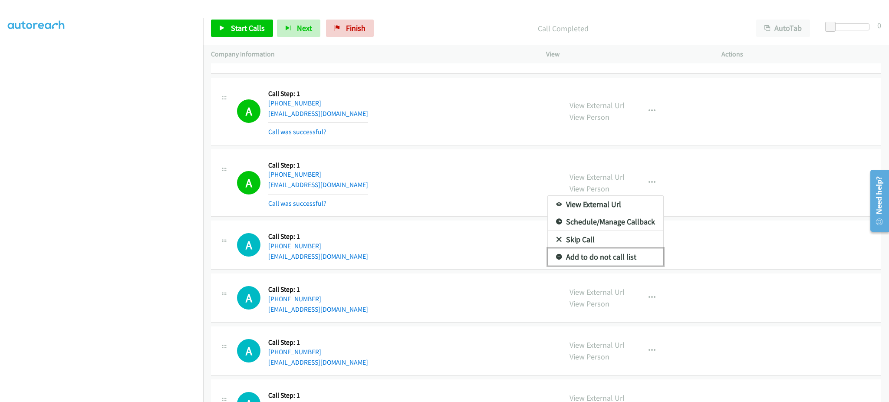
click at [638, 260] on link "Add to do not call list" at bounding box center [605, 256] width 115 height 17
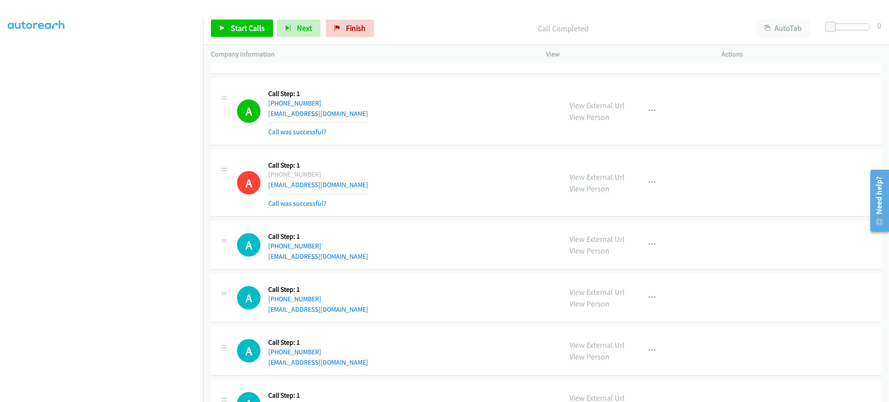
click at [480, 198] on div "A Callback Scheduled Call Step: 1 America/New_York +1 904-888-5029 keith4rings1…" at bounding box center [395, 183] width 317 height 52
click at [378, 152] on div "A Callback Scheduled Call Step: 1 America/New_York +1 904-888-5029 keith4rings1…" at bounding box center [546, 183] width 670 height 68
click at [233, 23] on span "Start Calls" at bounding box center [248, 28] width 34 height 10
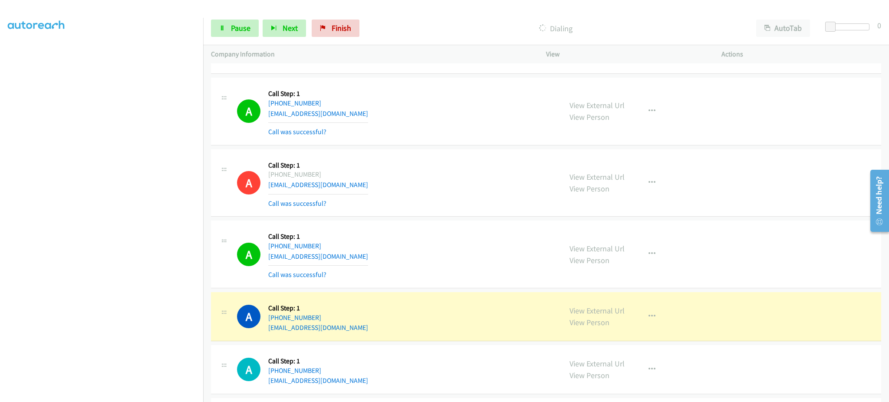
scroll to position [4748, 0]
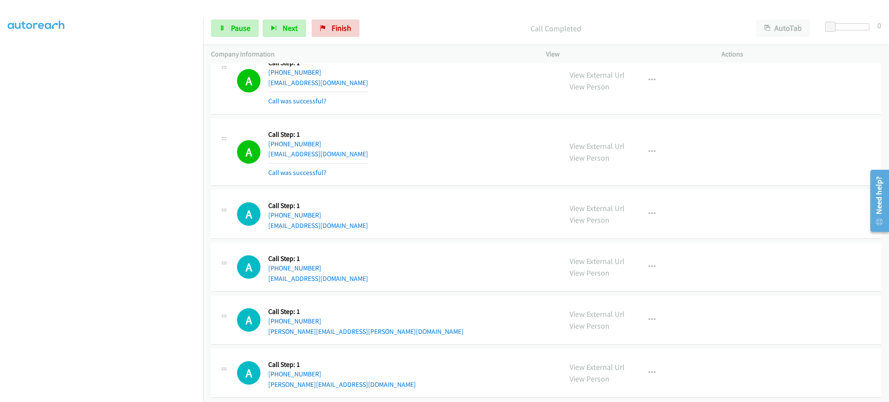
drag, startPoint x: 659, startPoint y: 153, endPoint x: 642, endPoint y: 153, distance: 16.9
click at [659, 153] on div "View External Url View Person View External Url Email Schedule/Manage Callback …" at bounding box center [653, 152] width 183 height 52
click at [641, 155] on button "button" at bounding box center [651, 151] width 23 height 17
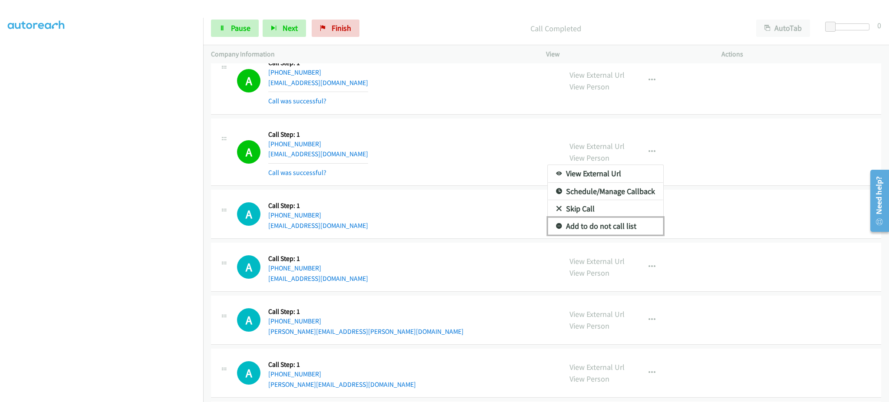
click at [613, 233] on link "Add to do not call list" at bounding box center [605, 225] width 115 height 17
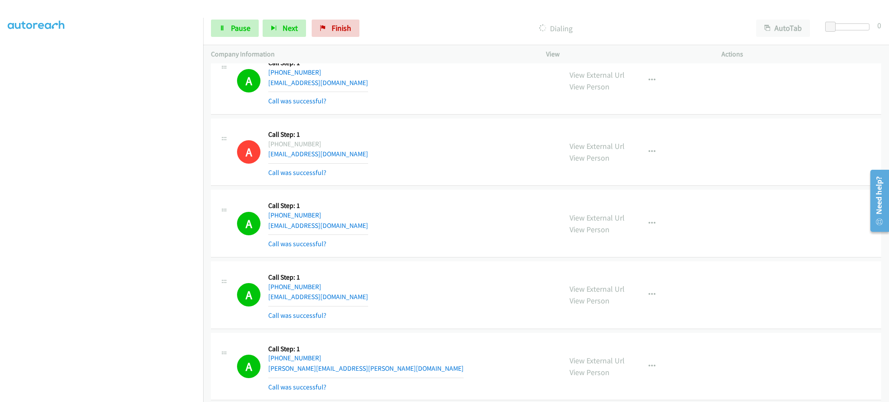
scroll to position [5095, 0]
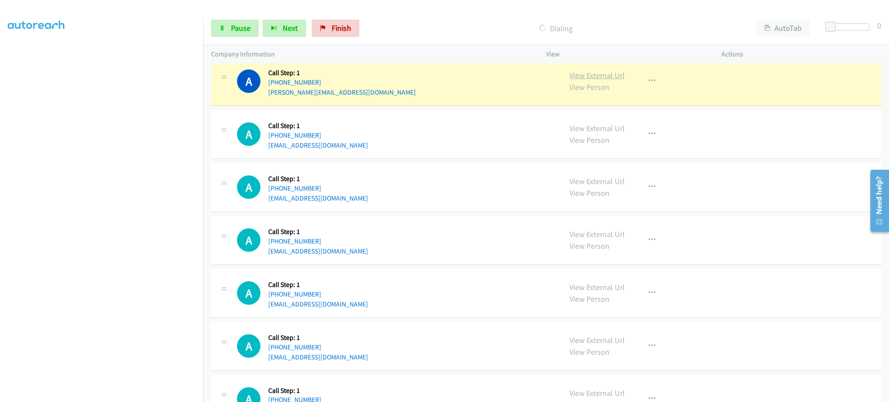
click at [580, 74] on link "View External Url" at bounding box center [596, 75] width 55 height 10
click at [247, 26] on span "Pause" at bounding box center [241, 28] width 20 height 10
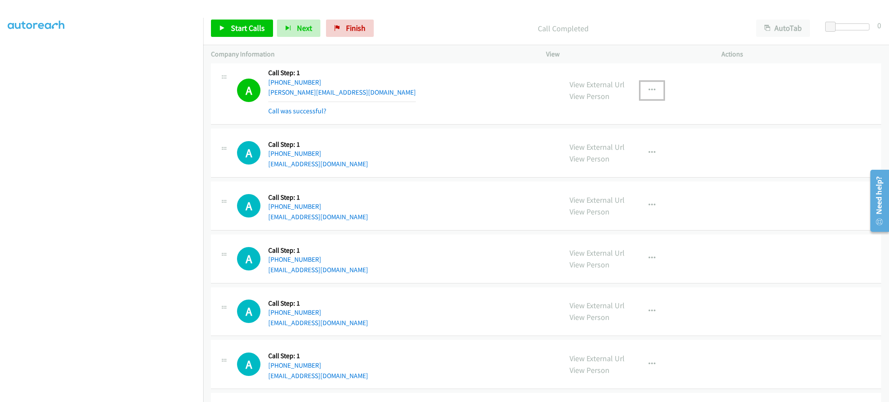
click at [648, 97] on button "button" at bounding box center [651, 90] width 23 height 17
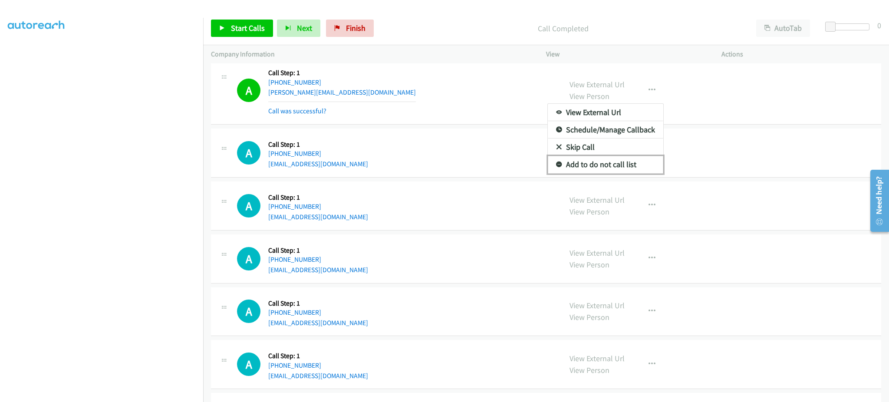
click at [635, 171] on link "Add to do not call list" at bounding box center [605, 164] width 115 height 17
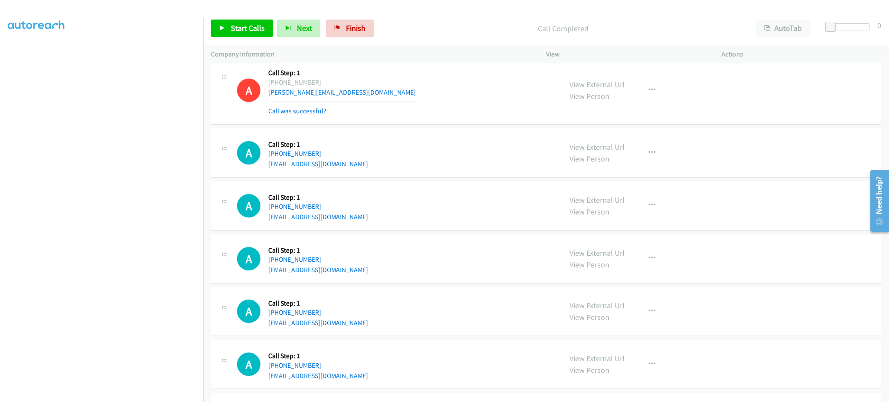
scroll to position [4922, 0]
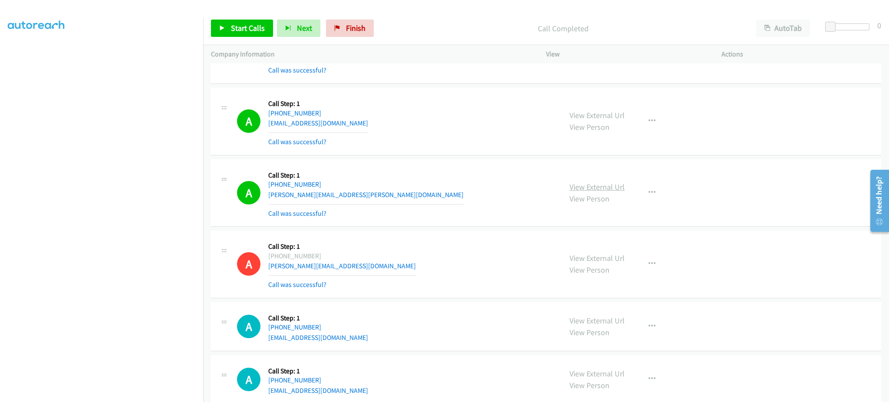
click at [587, 186] on link "View External Url" at bounding box center [596, 187] width 55 height 10
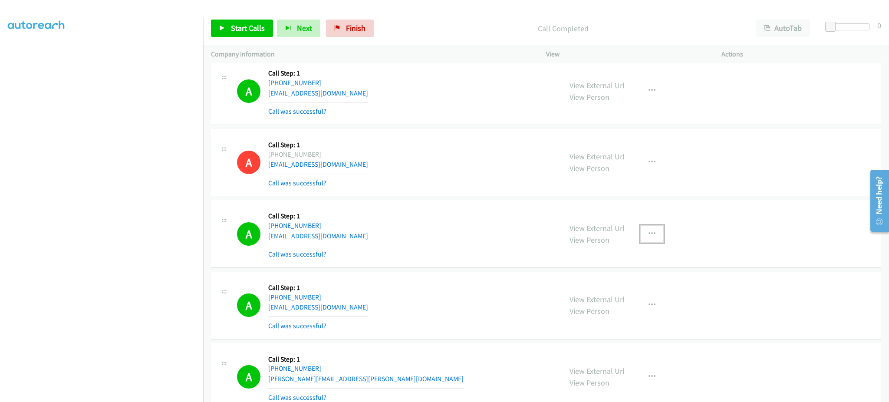
click at [641, 235] on button "button" at bounding box center [651, 233] width 23 height 17
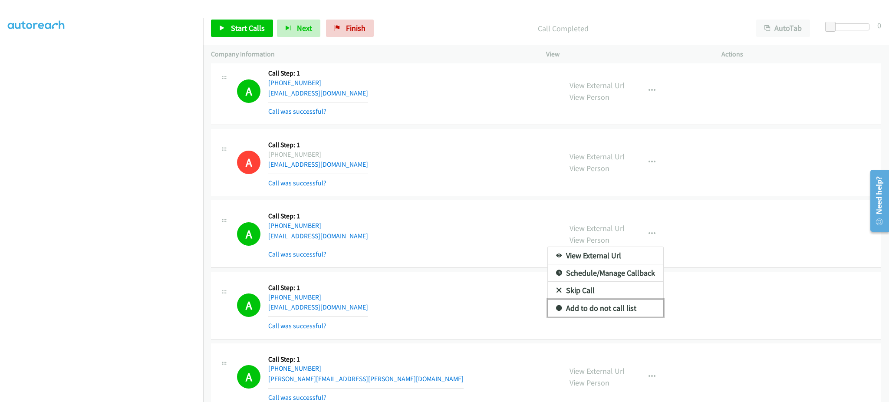
click at [643, 310] on link "Add to do not call list" at bounding box center [605, 307] width 115 height 17
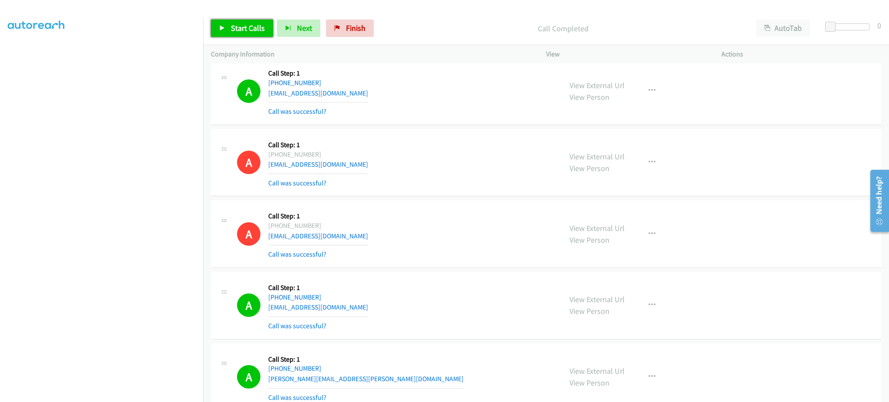
click at [257, 26] on span "Start Calls" at bounding box center [248, 28] width 34 height 10
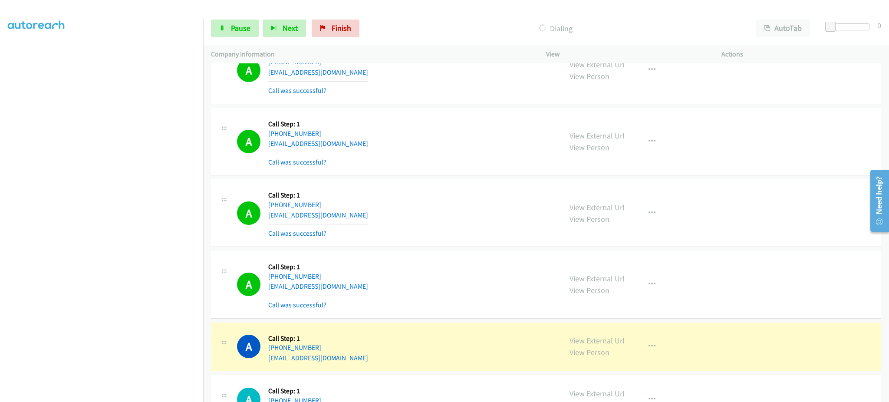
scroll to position [5432, 0]
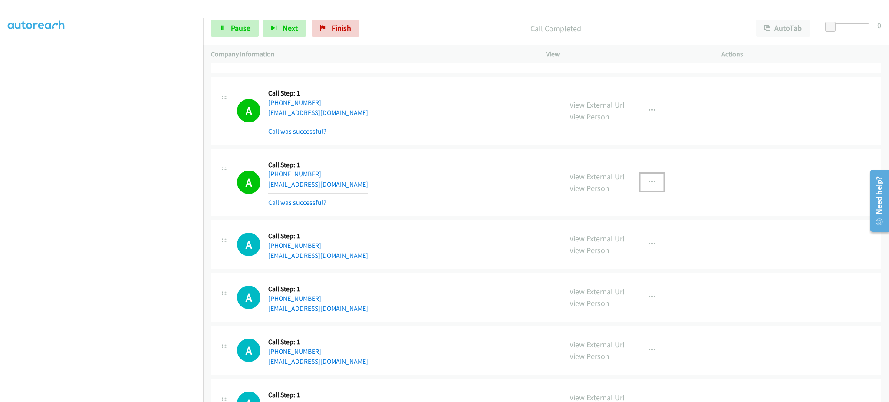
click at [650, 181] on icon "button" at bounding box center [651, 182] width 7 height 7
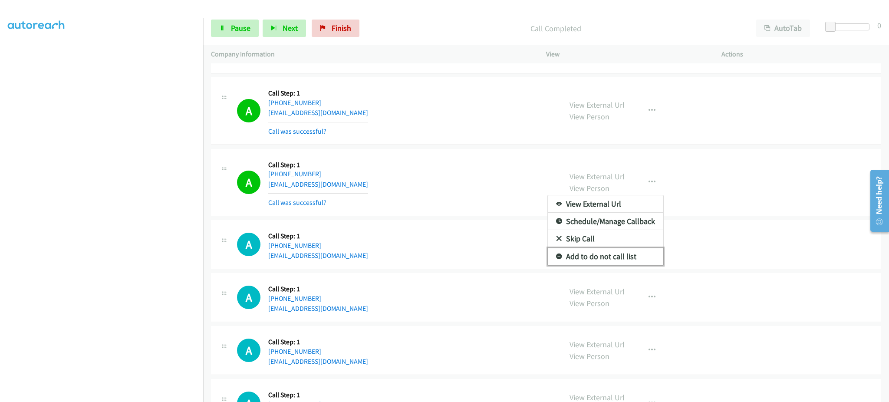
click at [621, 263] on link "Add to do not call list" at bounding box center [605, 256] width 115 height 17
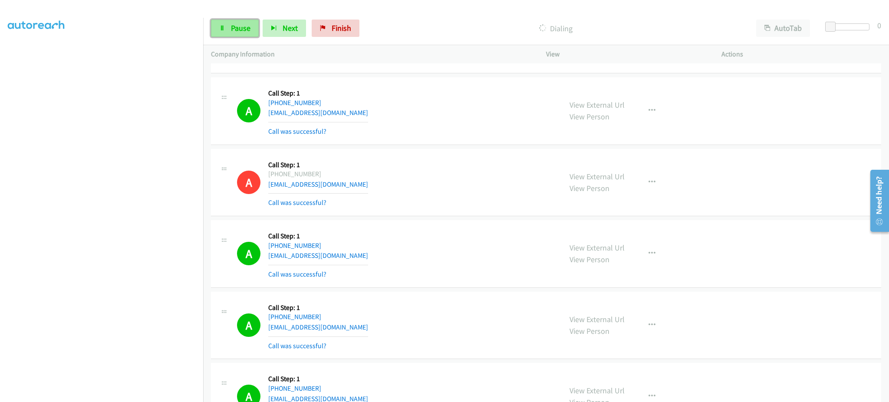
click at [238, 24] on span "Pause" at bounding box center [241, 28] width 20 height 10
click at [219, 27] on icon at bounding box center [222, 29] width 6 height 6
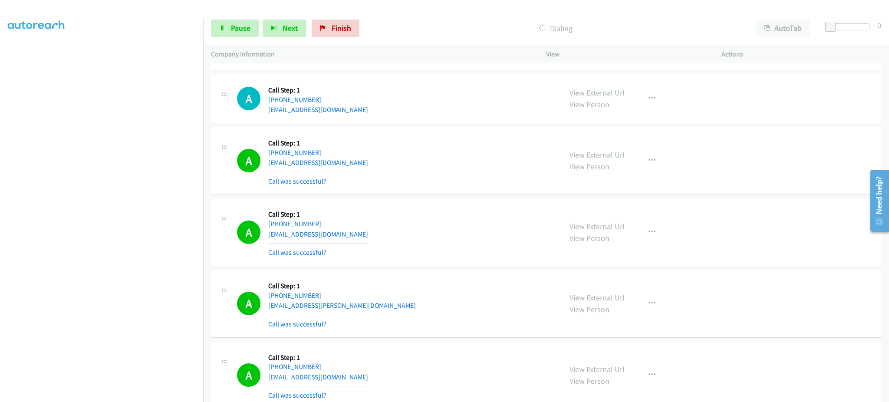
scroll to position [6126, 0]
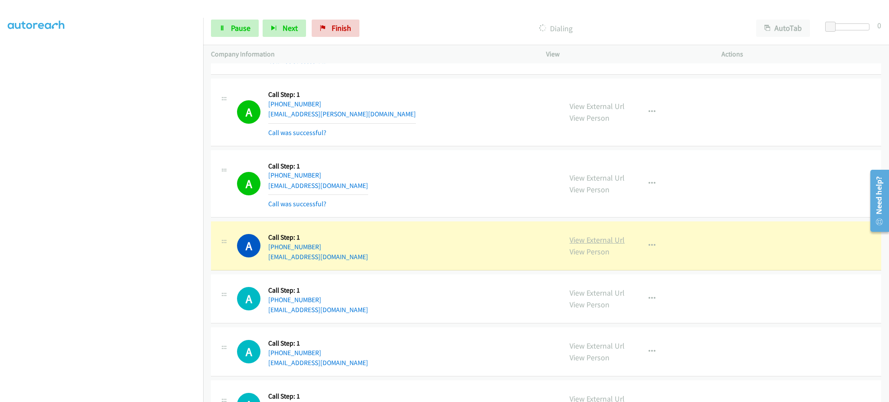
click at [593, 241] on link "View External Url" at bounding box center [596, 240] width 55 height 10
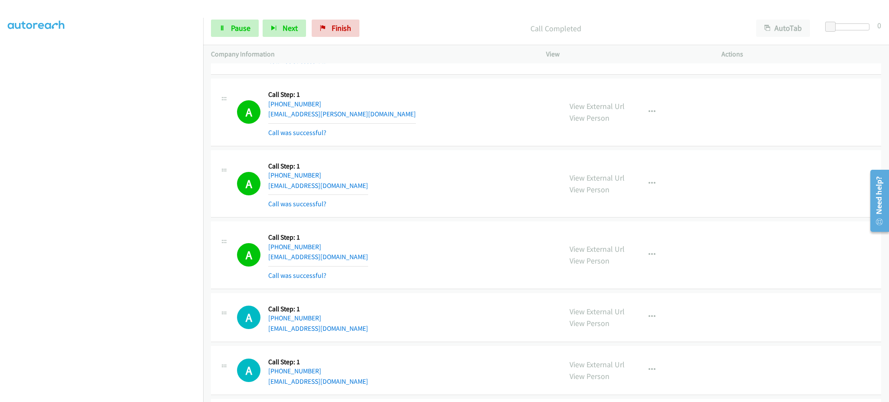
click at [663, 253] on div "View External Url View Person View External Url Email Schedule/Manage Callback …" at bounding box center [653, 255] width 183 height 52
click at [657, 254] on button "button" at bounding box center [651, 254] width 23 height 17
click at [638, 335] on link "Add to do not call list" at bounding box center [605, 328] width 115 height 17
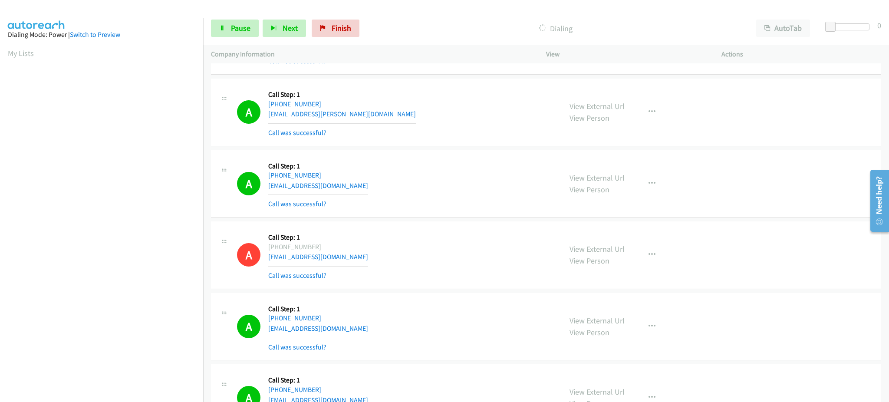
scroll to position [87, 0]
click at [217, 32] on link "Pause" at bounding box center [235, 28] width 48 height 17
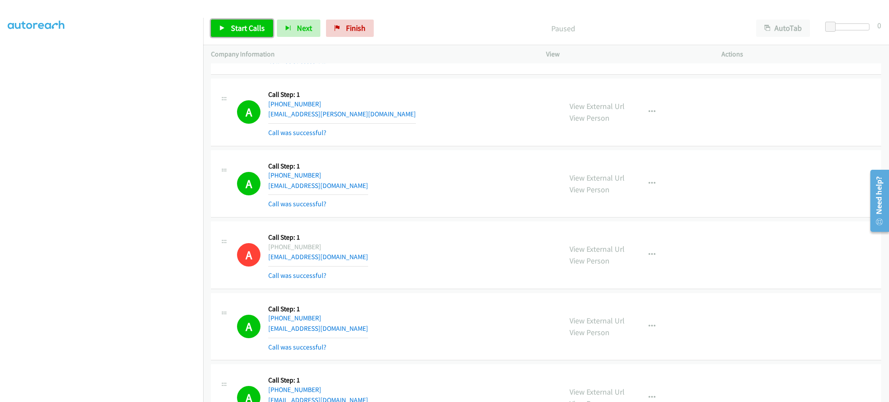
click at [263, 26] on span "Start Calls" at bounding box center [248, 28] width 34 height 10
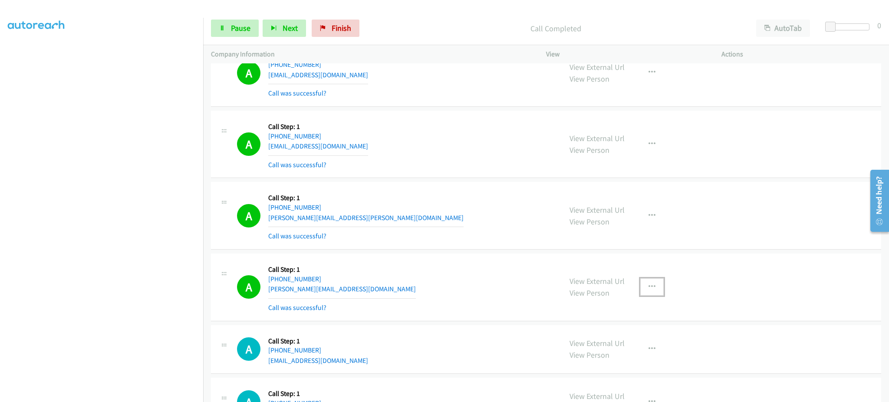
click at [648, 288] on icon "button" at bounding box center [651, 286] width 7 height 7
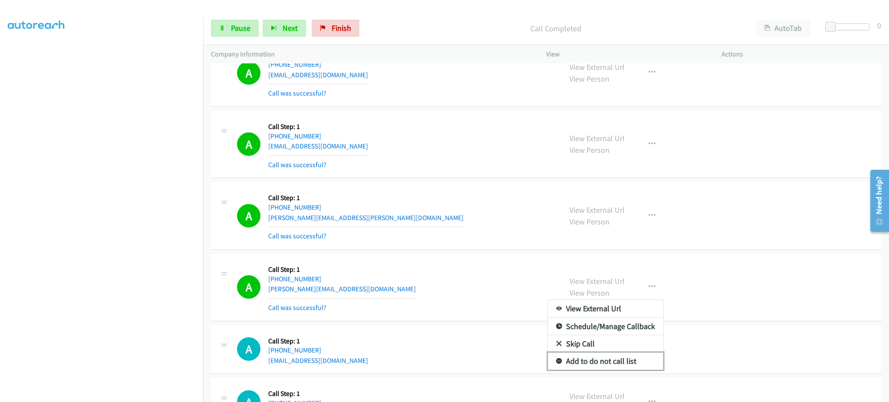
click at [637, 365] on link "Add to do not call list" at bounding box center [605, 360] width 115 height 17
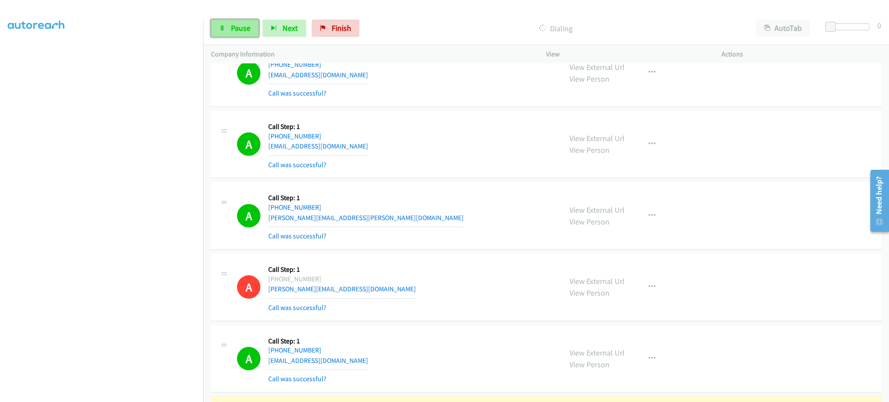
click at [234, 30] on span "Pause" at bounding box center [241, 28] width 20 height 10
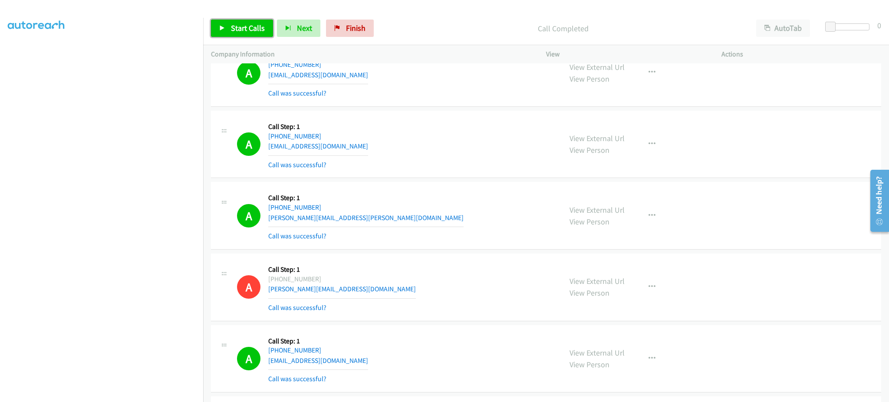
click at [244, 34] on link "Start Calls" at bounding box center [242, 28] width 62 height 17
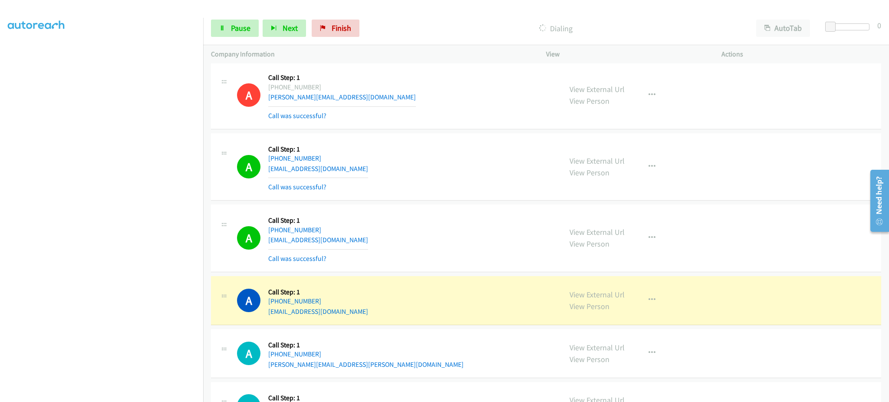
scroll to position [6887, 0]
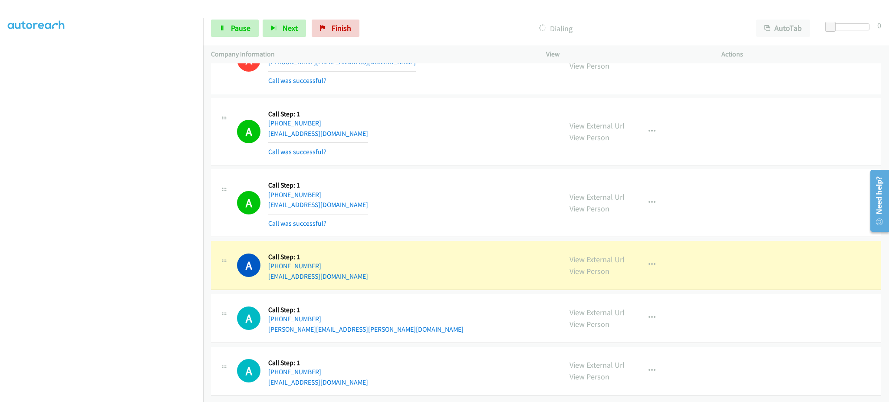
click at [655, 267] on div "View External Url View Person View External Url Email Schedule/Manage Callback …" at bounding box center [653, 265] width 183 height 33
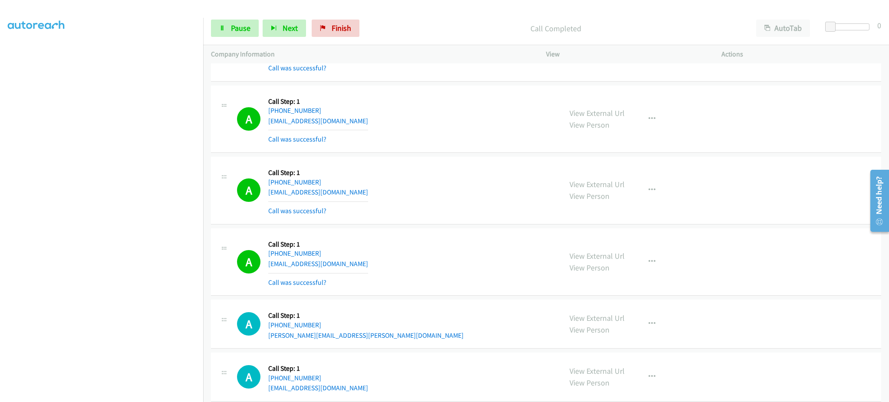
click at [651, 256] on div "View External Url View Person View External Url Email Schedule/Manage Callback …" at bounding box center [653, 262] width 183 height 52
click at [648, 264] on icon "button" at bounding box center [651, 261] width 7 height 7
click at [632, 333] on link "Add to do not call list" at bounding box center [605, 335] width 115 height 17
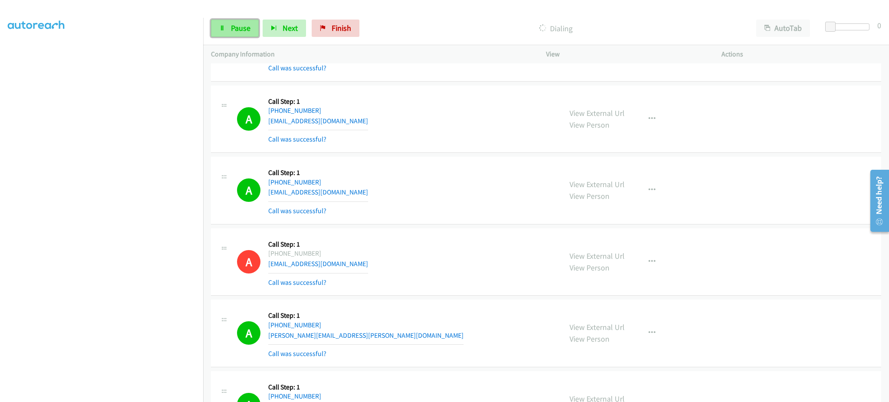
click at [242, 30] on span "Pause" at bounding box center [241, 28] width 20 height 10
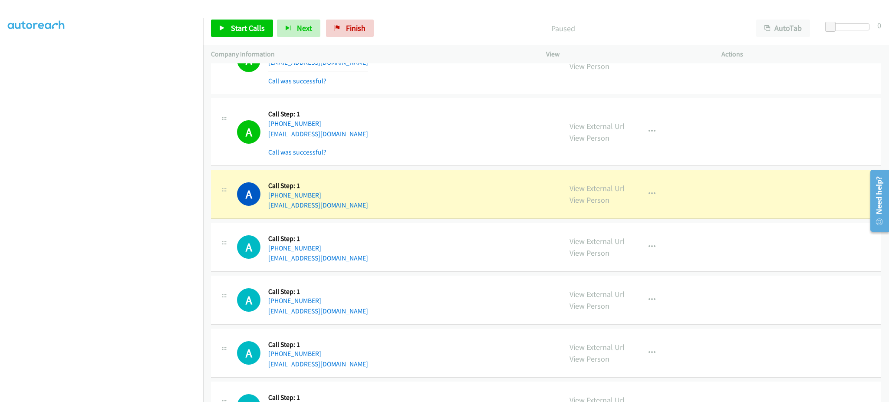
scroll to position [7234, 0]
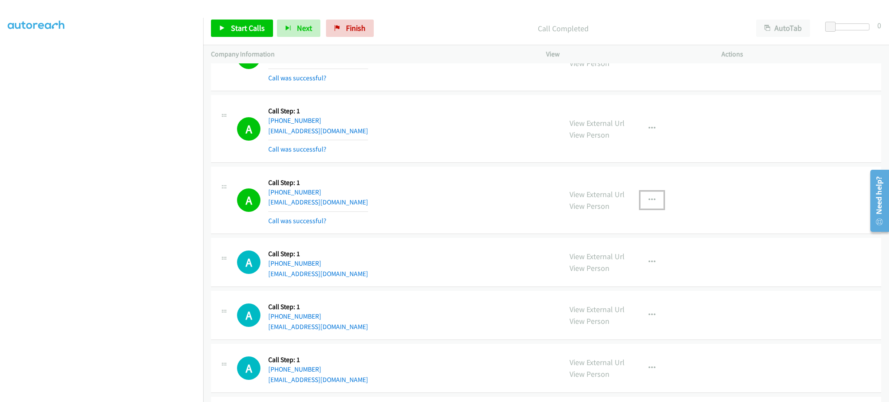
click at [643, 208] on button "button" at bounding box center [651, 199] width 23 height 17
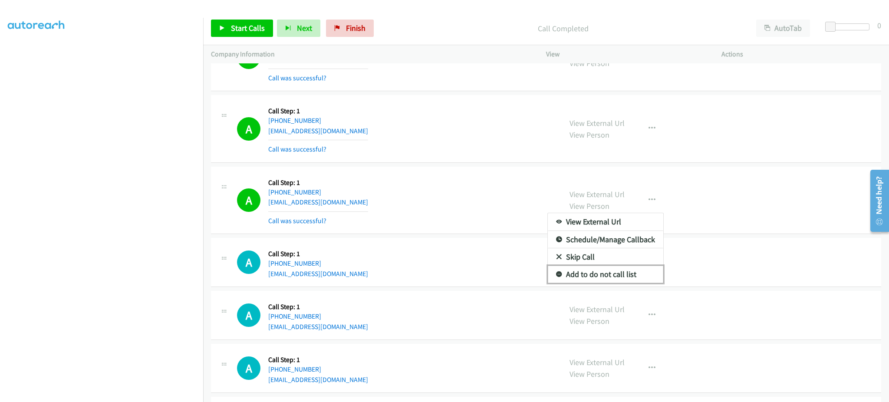
click at [637, 279] on link "Add to do not call list" at bounding box center [605, 274] width 115 height 17
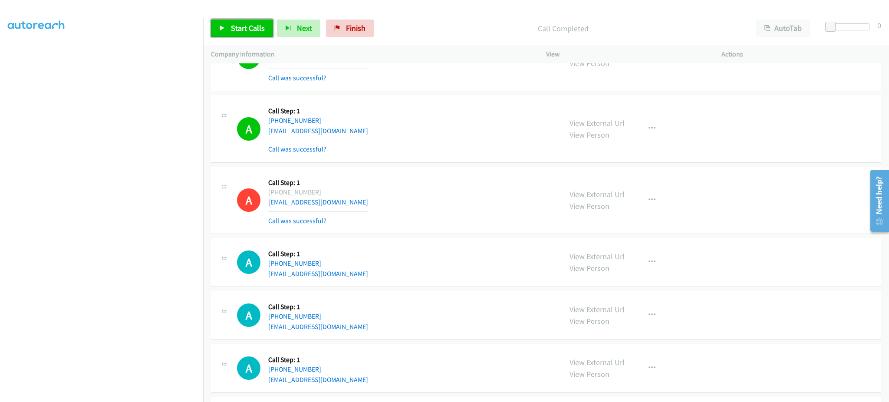
click at [237, 27] on span "Start Calls" at bounding box center [248, 28] width 34 height 10
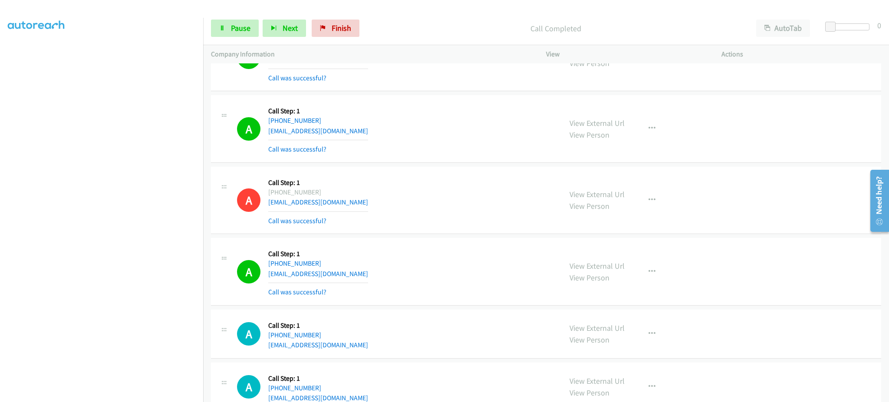
click at [667, 275] on div "View External Url View Person View External Url Email Schedule/Manage Callback …" at bounding box center [653, 272] width 183 height 52
click at [648, 275] on icon "button" at bounding box center [651, 271] width 7 height 7
click at [629, 355] on link "Add to do not call list" at bounding box center [605, 345] width 115 height 17
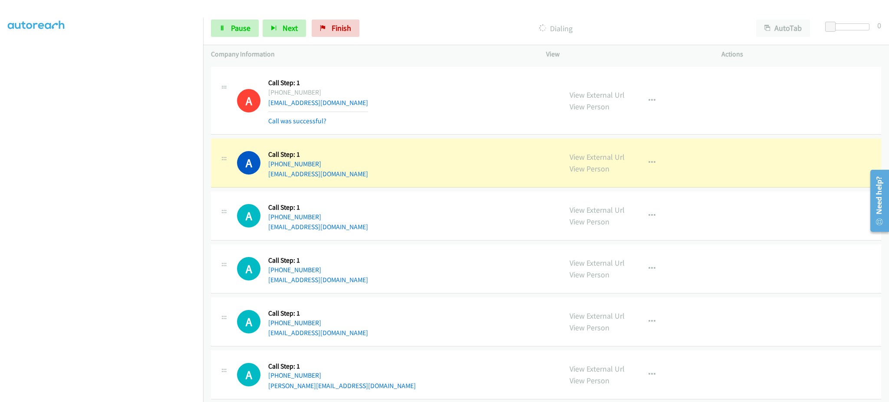
scroll to position [7408, 0]
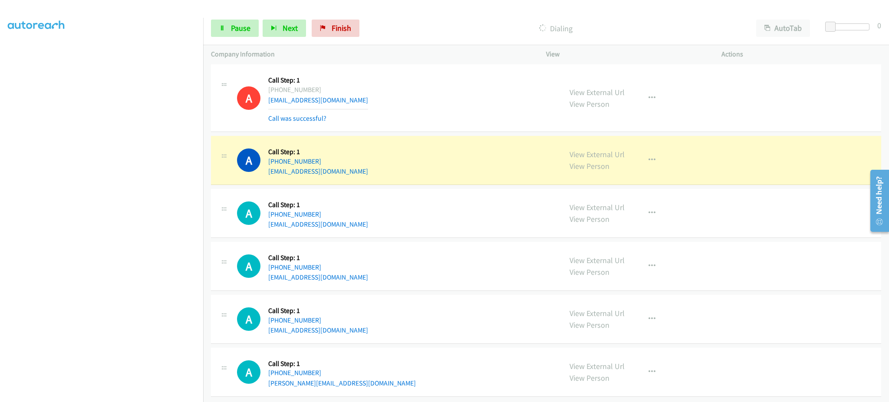
click at [635, 177] on div "View External Url View Person View External Url Email Schedule/Manage Callback …" at bounding box center [653, 160] width 183 height 33
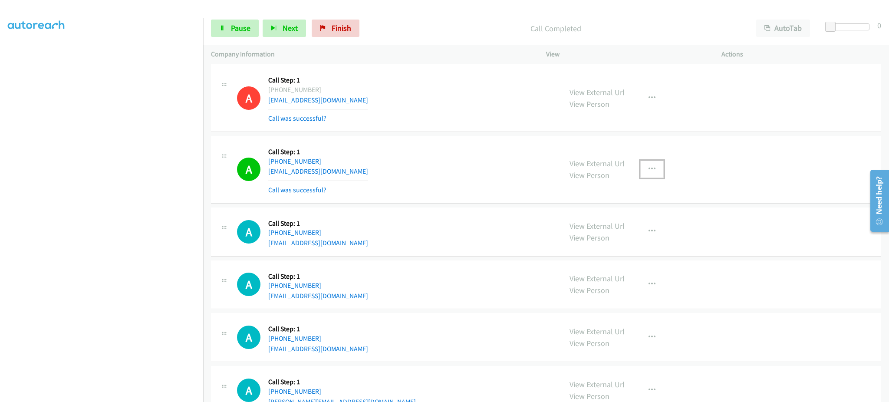
click at [641, 167] on button "button" at bounding box center [651, 169] width 23 height 17
click at [618, 250] on link "Add to do not call list" at bounding box center [605, 243] width 115 height 17
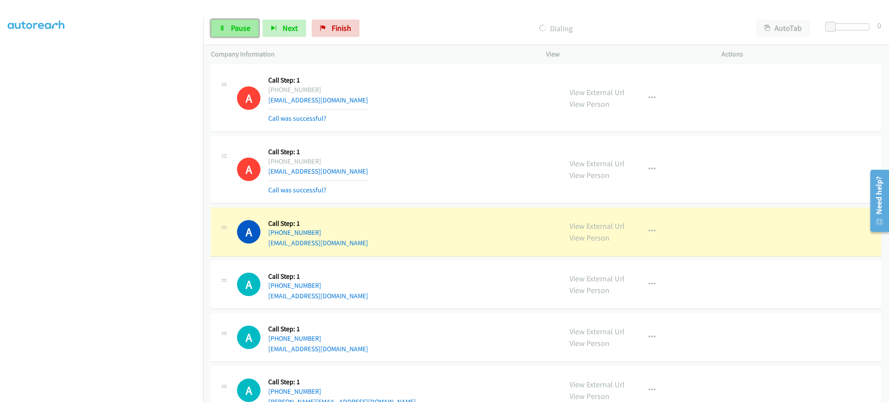
click at [227, 33] on link "Pause" at bounding box center [235, 28] width 48 height 17
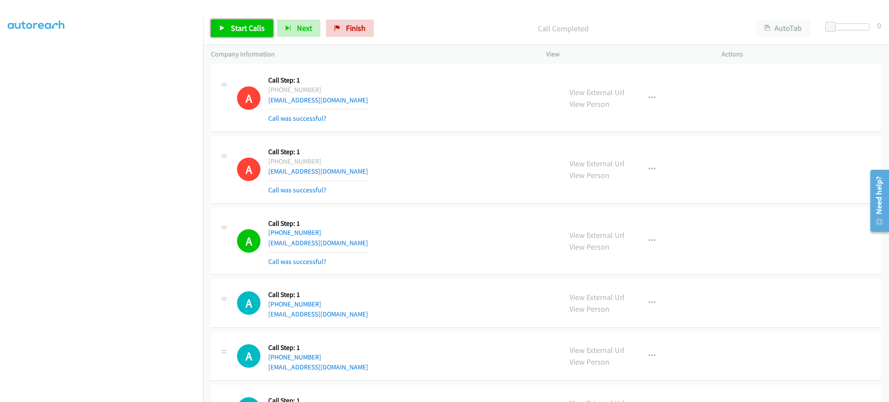
click at [255, 32] on span "Start Calls" at bounding box center [248, 28] width 34 height 10
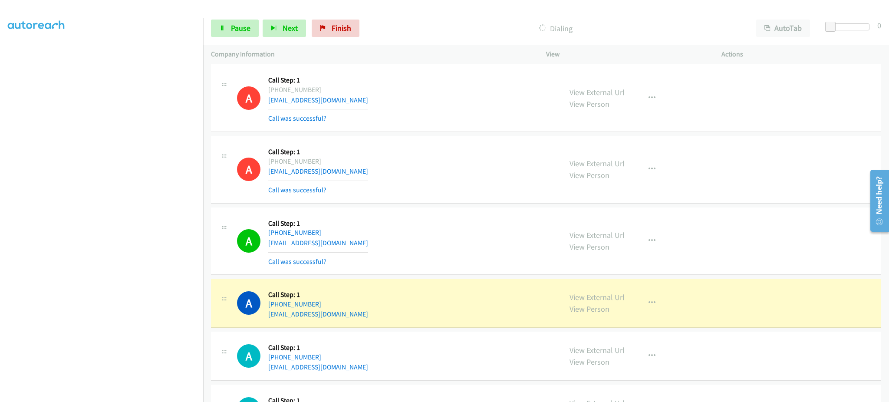
scroll to position [6487, 0]
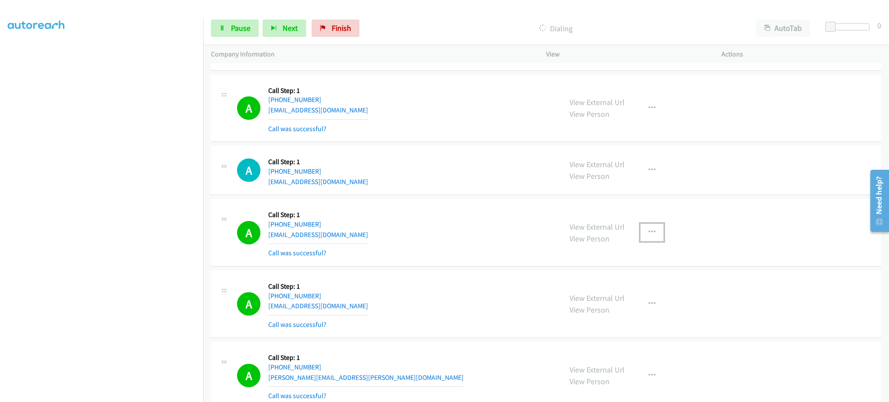
click at [656, 238] on button "button" at bounding box center [651, 232] width 23 height 17
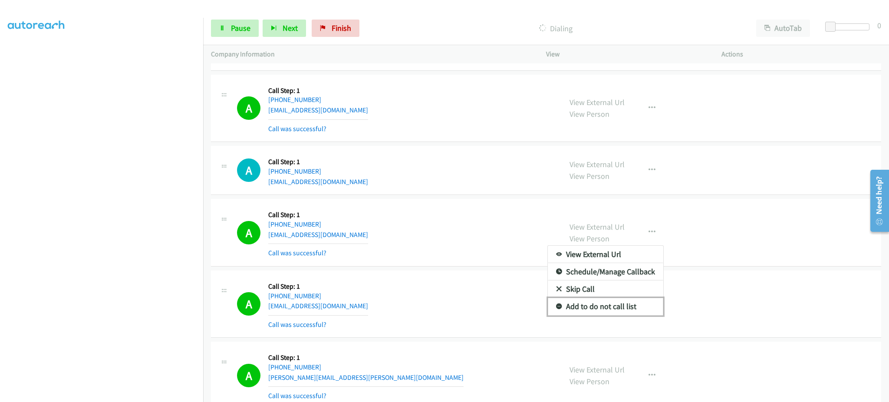
click at [628, 315] on link "Add to do not call list" at bounding box center [605, 306] width 115 height 17
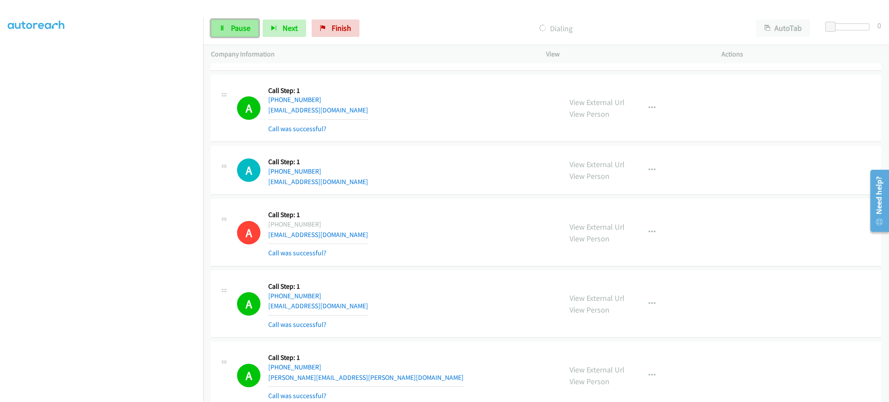
click at [231, 33] on link "Pause" at bounding box center [235, 28] width 48 height 17
